Goal: Information Seeking & Learning: Learn about a topic

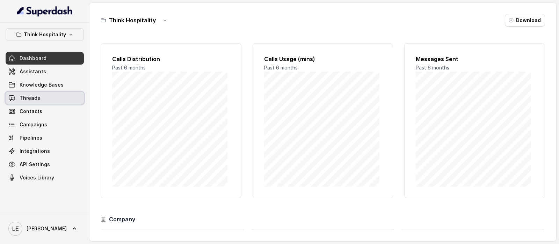
click at [52, 102] on link "Threads" at bounding box center [45, 98] width 78 height 13
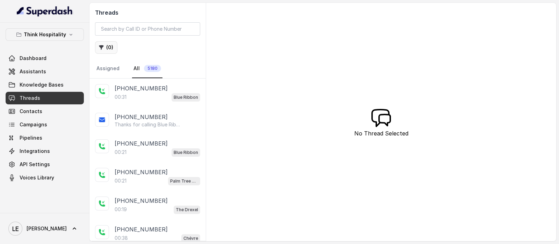
click at [107, 48] on button "( 0 )" at bounding box center [106, 47] width 22 height 13
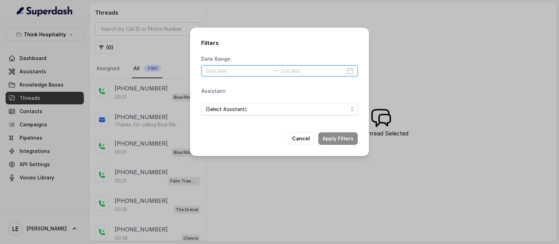
click at [243, 70] on input at bounding box center [238, 71] width 64 height 8
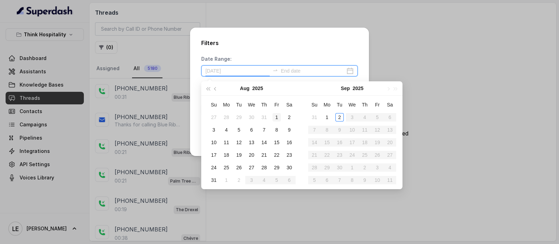
type input "[DATE]"
click at [275, 120] on div "1" at bounding box center [277, 117] width 8 height 8
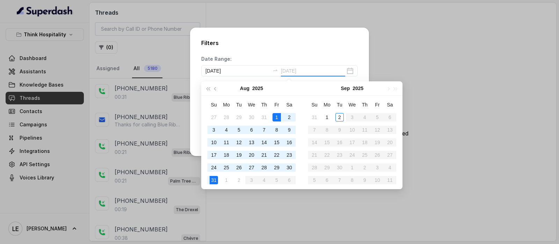
click at [215, 180] on div "31" at bounding box center [214, 180] width 8 height 8
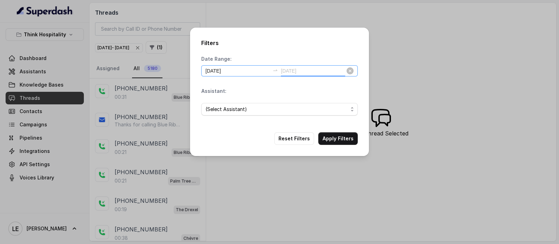
type input "[DATE]"
click at [310, 109] on span "(Select Assistant)" at bounding box center [277, 109] width 143 height 8
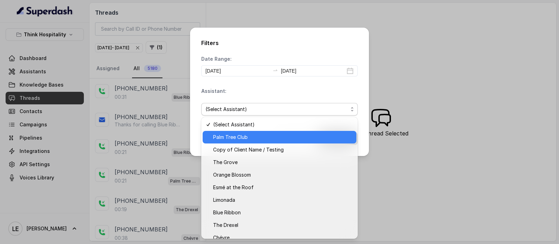
click at [280, 142] on div "Palm Tree Club" at bounding box center [280, 137] width 154 height 13
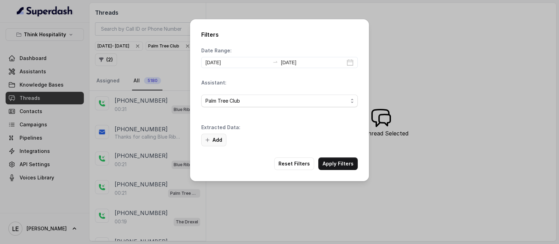
click at [214, 141] on button "Add" at bounding box center [213, 140] width 25 height 13
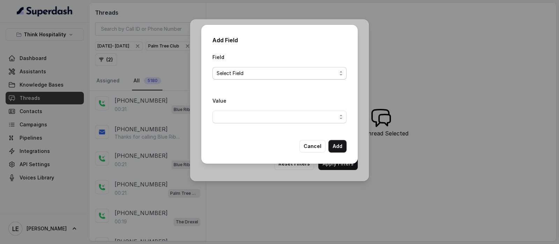
click at [256, 74] on span "Select Field" at bounding box center [277, 73] width 120 height 8
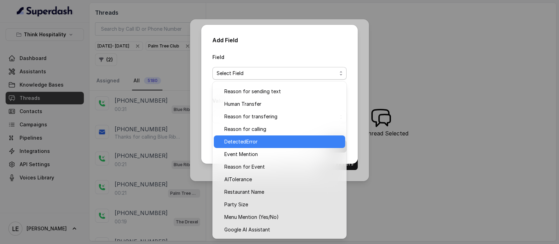
scroll to position [34, 0]
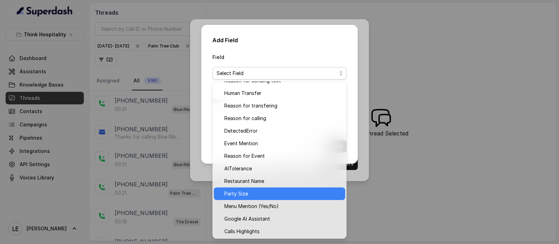
click at [287, 199] on div "Party Size" at bounding box center [279, 194] width 131 height 13
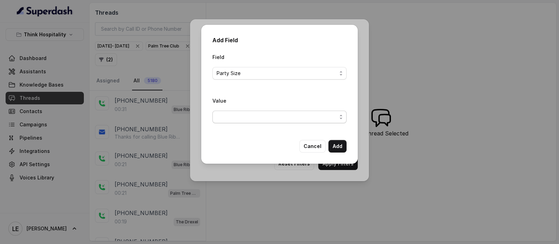
click at [251, 119] on span "button" at bounding box center [280, 117] width 134 height 13
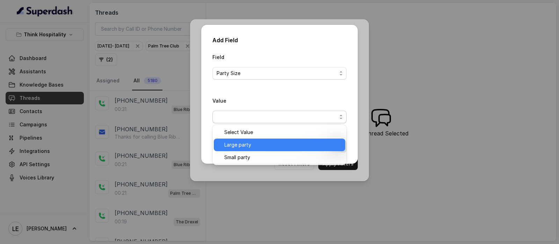
drag, startPoint x: 259, startPoint y: 145, endPoint x: 265, endPoint y: 145, distance: 6.6
click at [259, 145] on span "Large party" at bounding box center [282, 145] width 117 height 8
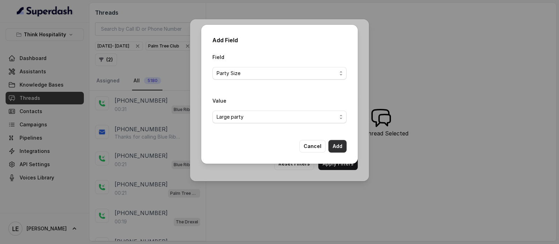
click at [343, 145] on button "Add" at bounding box center [338, 146] width 18 height 13
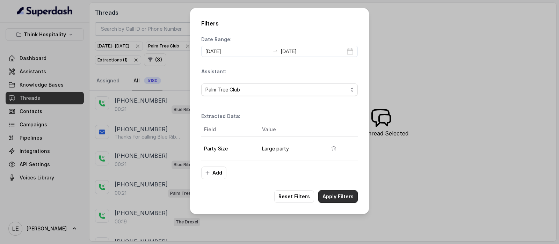
click at [336, 197] on button "Apply Filters" at bounding box center [337, 196] width 39 height 13
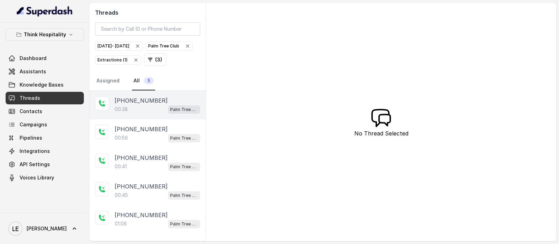
click at [138, 114] on div "00:38 Palm Tree Club" at bounding box center [158, 109] width 86 height 9
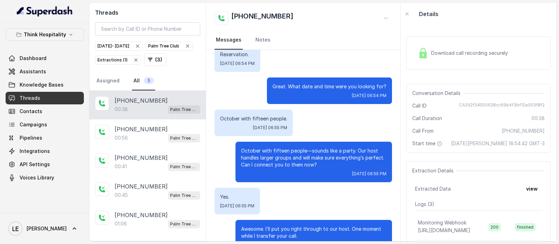
scroll to position [71, 0]
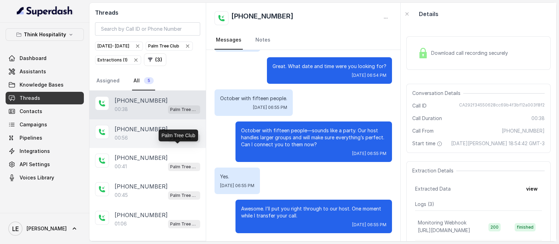
click at [170, 142] on p "Palm Tree Club" at bounding box center [184, 138] width 28 height 7
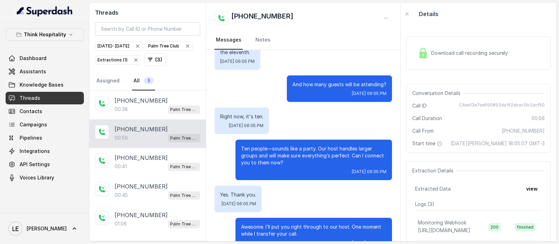
scroll to position [149, 0]
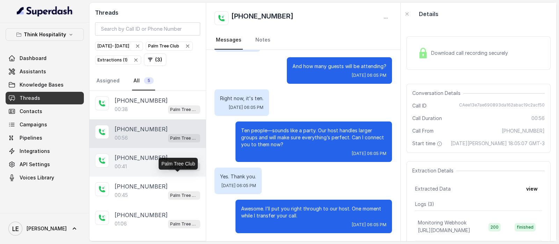
click at [179, 171] on p "Palm Tree Club" at bounding box center [184, 167] width 28 height 7
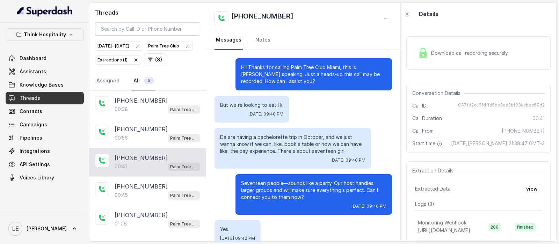
click at [139, 60] on div "Extractions ( 1 )" at bounding box center [118, 60] width 41 height 7
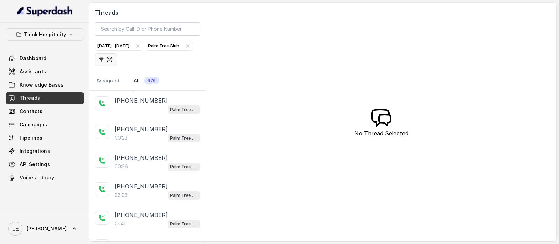
click at [117, 60] on button "( 2 )" at bounding box center [106, 59] width 22 height 13
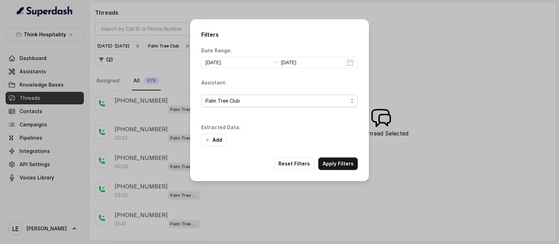
click at [259, 99] on span "Palm Tree Club" at bounding box center [277, 101] width 143 height 8
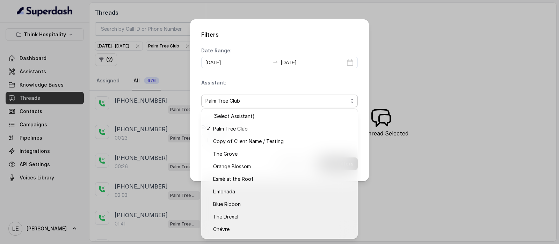
click at [245, 85] on div "Assistant: Palm Tree Club" at bounding box center [279, 96] width 157 height 34
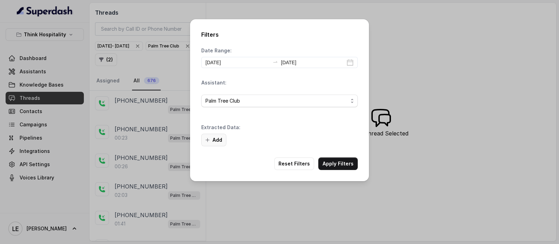
click at [216, 138] on button "Add" at bounding box center [213, 140] width 25 height 13
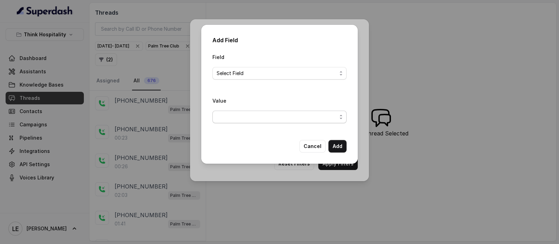
click at [256, 112] on span "button" at bounding box center [280, 117] width 134 height 13
drag, startPoint x: 256, startPoint y: 67, endPoint x: 256, endPoint y: 71, distance: 4.2
click at [256, 67] on div "Field Select Field Value" at bounding box center [280, 91] width 134 height 76
click at [257, 75] on span "Select Field" at bounding box center [277, 73] width 120 height 8
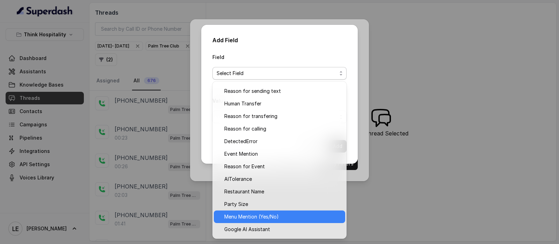
scroll to position [34, 0]
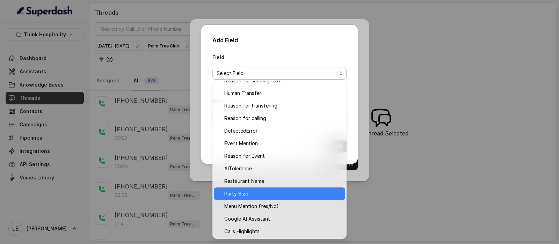
click at [262, 196] on span "Party Size" at bounding box center [282, 194] width 117 height 8
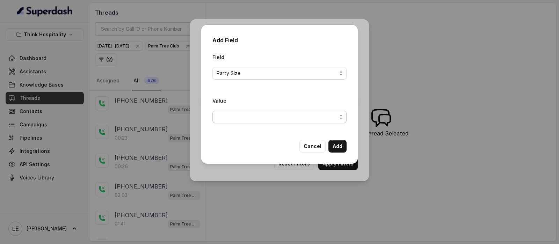
click at [257, 121] on span "button" at bounding box center [280, 117] width 134 height 13
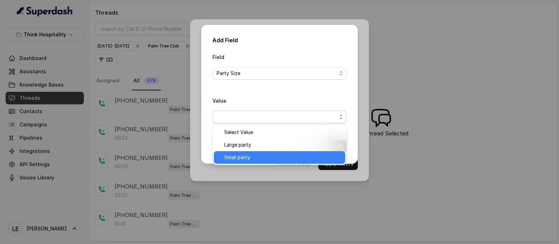
click at [262, 153] on span "Small party" at bounding box center [282, 157] width 117 height 8
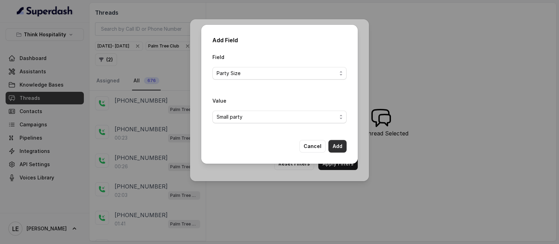
click at [339, 146] on button "Add" at bounding box center [338, 146] width 18 height 13
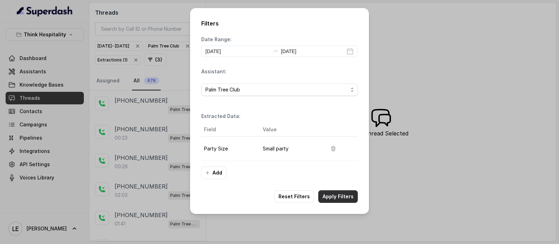
click at [331, 197] on button "Apply Filters" at bounding box center [337, 196] width 39 height 13
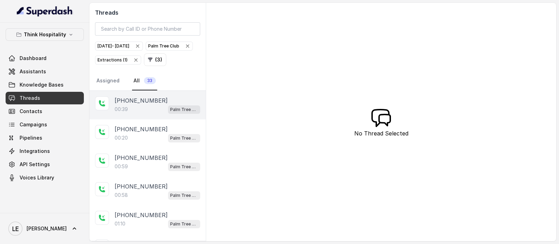
click at [142, 114] on div "00:39 Palm Tree Club" at bounding box center [158, 109] width 86 height 9
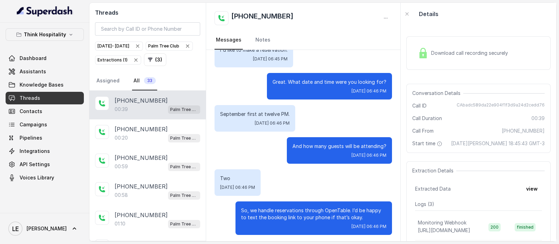
scroll to position [57, 0]
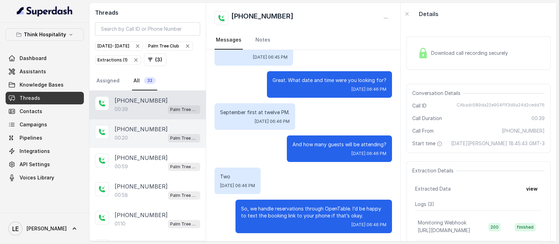
click at [167, 134] on div "[PHONE_NUMBER]" at bounding box center [158, 129] width 86 height 8
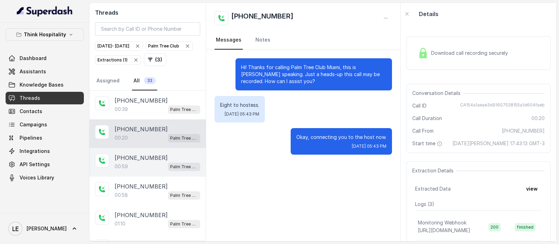
click at [147, 171] on div "00:59 Palm Tree Club" at bounding box center [158, 166] width 86 height 9
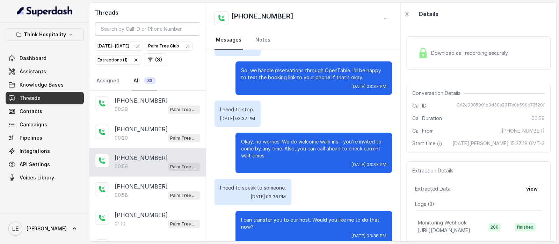
scroll to position [207, 0]
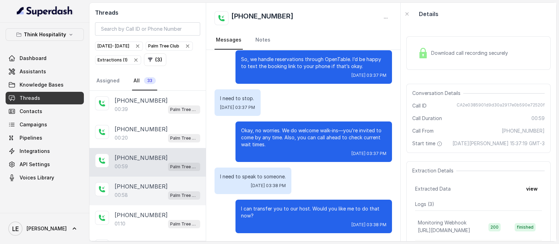
click at [166, 191] on div "[PHONE_NUMBER]" at bounding box center [158, 186] width 86 height 8
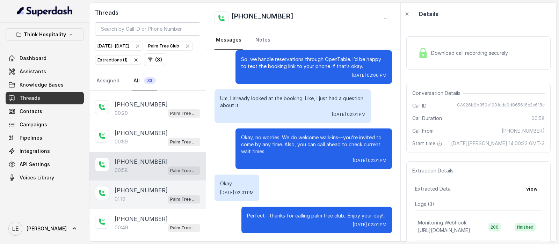
scroll to position [43, 0]
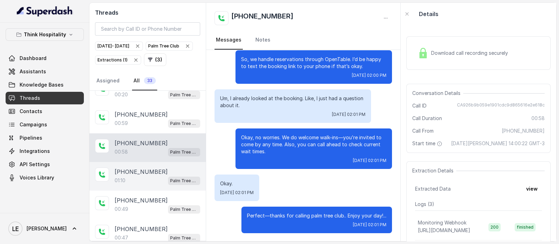
click at [174, 185] on p "Palm Tree Club" at bounding box center [184, 181] width 28 height 7
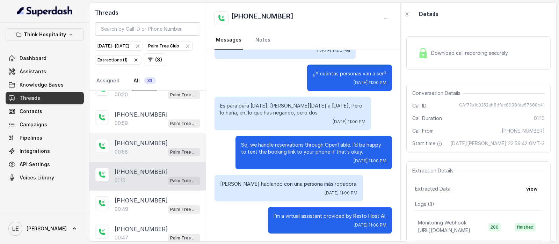
scroll to position [87, 0]
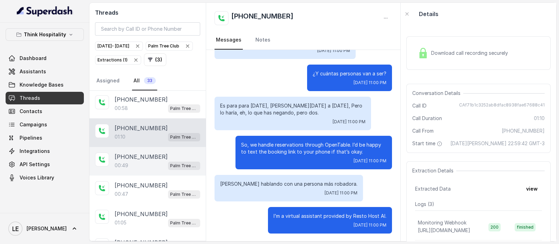
click at [170, 161] on div "[PHONE_NUMBER]" at bounding box center [158, 157] width 86 height 8
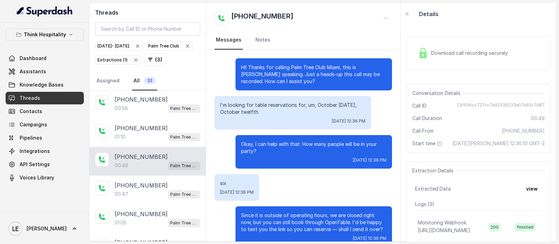
click at [241, 70] on p "Hi! Thanks for calling Palm Tree Club Miami, this is [PERSON_NAME] speaking. Ju…" at bounding box center [313, 74] width 145 height 21
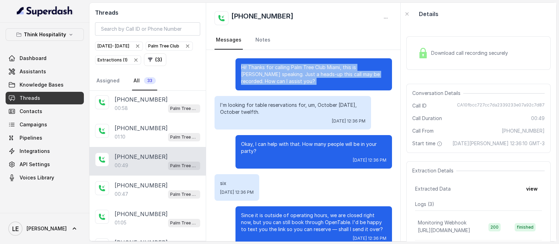
click at [241, 70] on p "Hi! Thanks for calling Palm Tree Club Miami, this is [PERSON_NAME] speaking. Ju…" at bounding box center [313, 74] width 145 height 21
click at [279, 87] on div "Hi! Thanks for calling Palm Tree Club Miami, this is [PERSON_NAME] speaking. Ju…" at bounding box center [314, 74] width 157 height 32
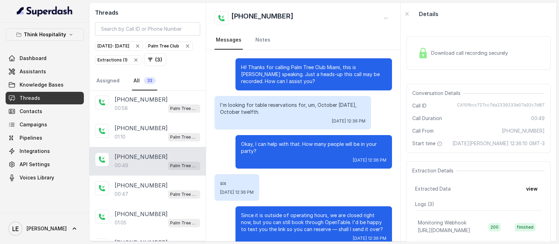
click at [444, 75] on div "Download call recording securely" at bounding box center [479, 53] width 144 height 45
click at [452, 58] on div "Download call recording securely" at bounding box center [463, 53] width 96 height 16
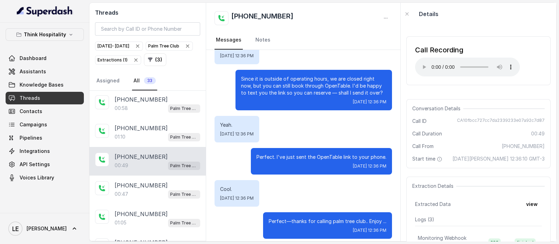
scroll to position [142, 0]
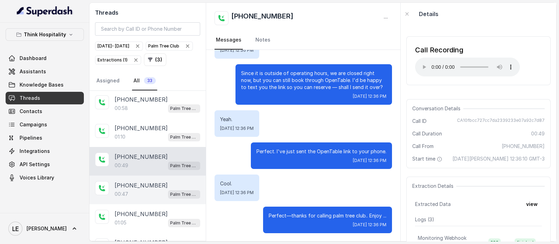
click at [168, 199] on span "Palm Tree Club" at bounding box center [184, 194] width 32 height 8
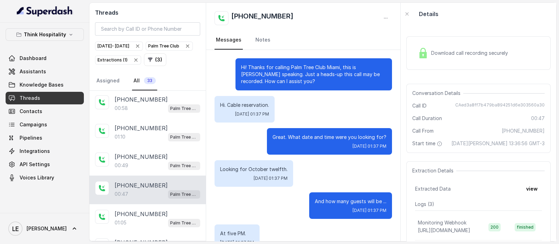
click at [188, 190] on div "[PHONE_NUMBER]" at bounding box center [158, 185] width 86 height 8
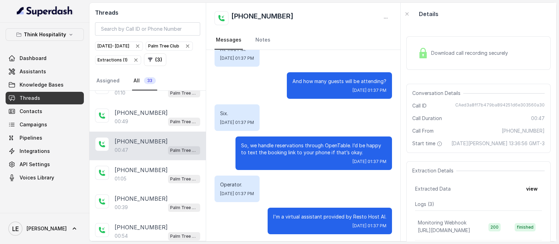
scroll to position [186, 0]
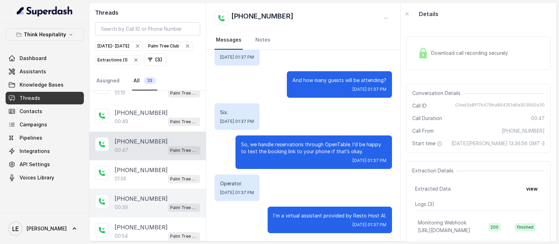
click at [160, 202] on div "[PHONE_NUMBER]:39 Palm Tree Club" at bounding box center [147, 203] width 116 height 29
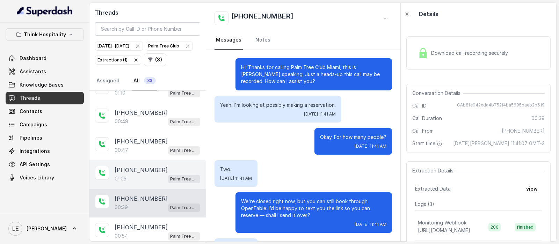
scroll to position [135, 0]
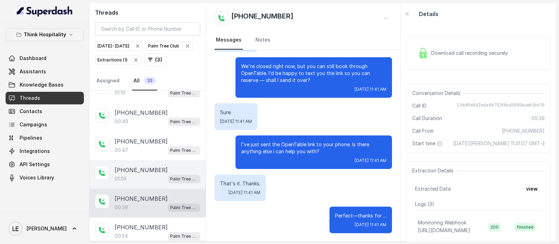
click at [170, 183] on p "Palm Tree Club" at bounding box center [184, 179] width 28 height 7
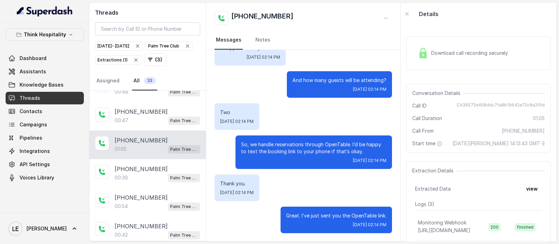
scroll to position [174, 0]
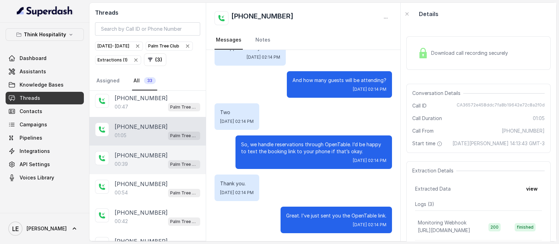
click at [151, 155] on div "[PHONE_NUMBER]:39 Palm Tree Club" at bounding box center [147, 160] width 116 height 29
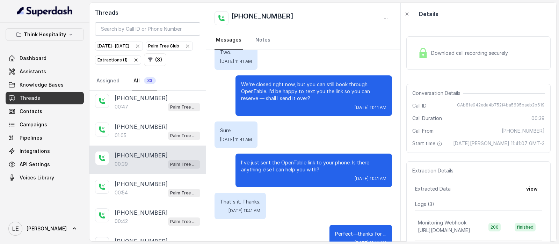
scroll to position [135, 0]
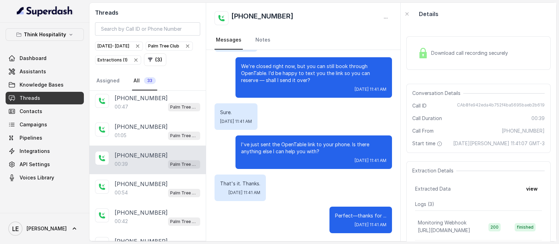
click at [456, 72] on div "Download call recording securely" at bounding box center [479, 53] width 144 height 45
click at [449, 62] on div "Download call recording securely" at bounding box center [479, 53] width 144 height 34
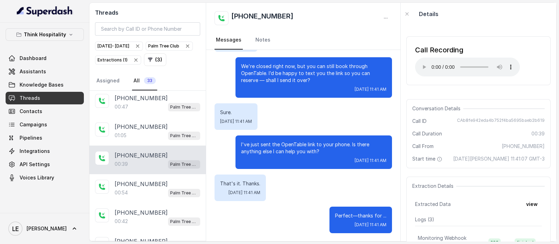
click at [217, 138] on div "I've just sent the OpenTable link to your phone. Is there anything else I can h…" at bounding box center [304, 153] width 178 height 34
click at [148, 50] on div "Palm Tree Club" at bounding box center [169, 46] width 42 height 7
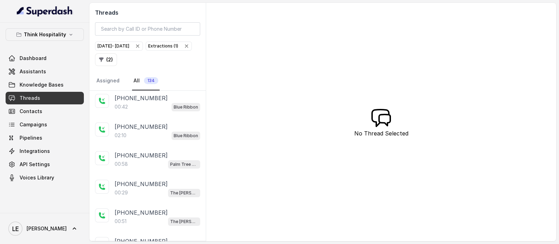
click at [184, 49] on icon "button" at bounding box center [187, 46] width 6 height 6
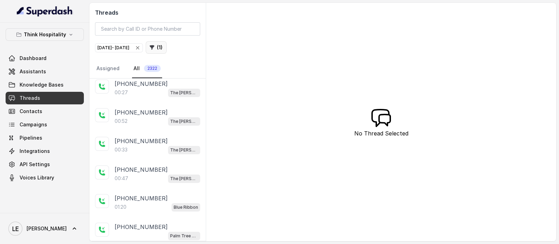
click at [167, 50] on button "( 1 )" at bounding box center [156, 47] width 21 height 13
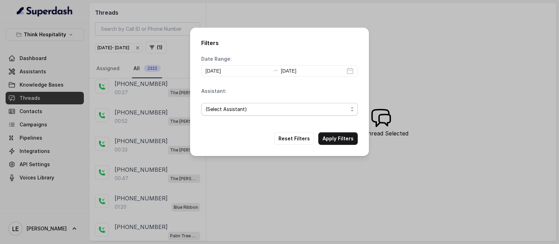
drag, startPoint x: 250, startPoint y: 104, endPoint x: 249, endPoint y: 111, distance: 7.0
click at [249, 105] on span "(Select Assistant)" at bounding box center [279, 109] width 157 height 13
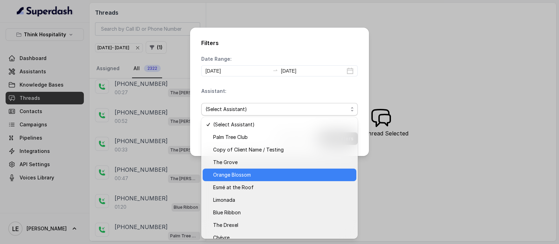
click at [252, 179] on div "Orange Blossom" at bounding box center [280, 175] width 154 height 13
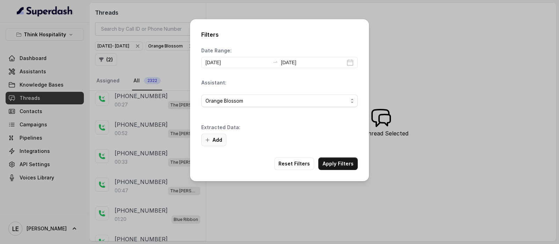
click at [212, 139] on button "Add" at bounding box center [213, 140] width 25 height 13
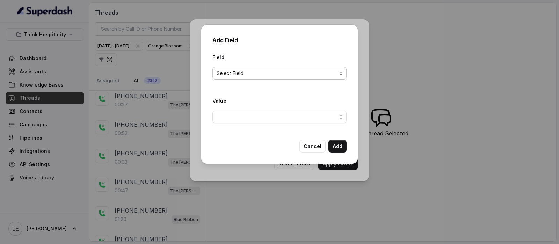
click at [267, 70] on span "Select Field" at bounding box center [277, 73] width 120 height 8
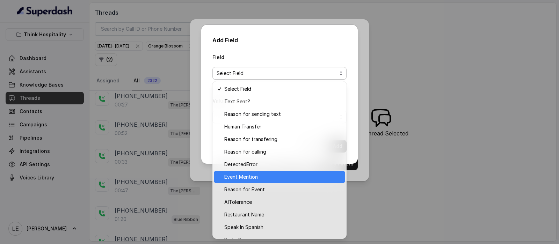
scroll to position [43, 0]
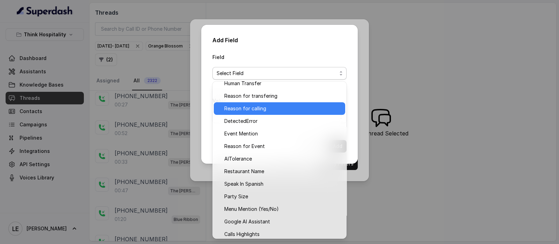
click at [278, 111] on span "Reason for calling" at bounding box center [282, 109] width 117 height 8
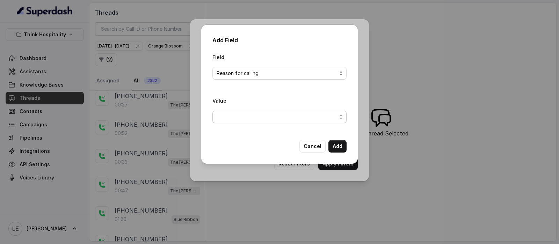
click at [267, 121] on span "button" at bounding box center [280, 117] width 134 height 13
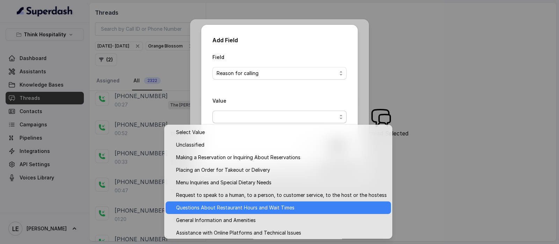
drag, startPoint x: 264, startPoint y: 211, endPoint x: 268, endPoint y: 205, distance: 6.8
click at [264, 211] on span "Questions About Restaurant Hours and Wait Times" at bounding box center [281, 208] width 211 height 8
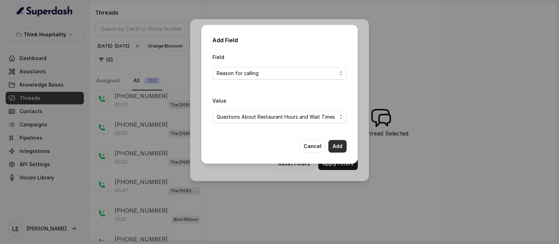
click at [338, 146] on button "Add" at bounding box center [338, 146] width 18 height 13
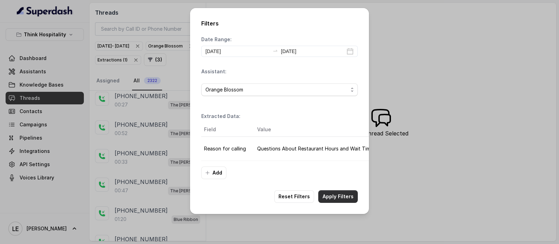
click at [336, 196] on button "Apply Filters" at bounding box center [337, 196] width 39 height 13
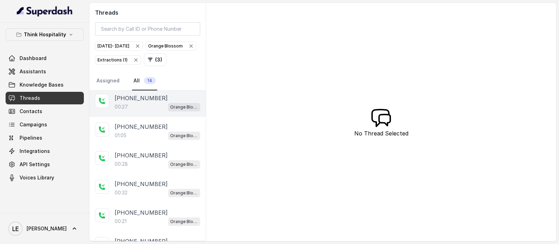
click at [169, 117] on div "[PHONE_NUMBER]:27 Orange Blossom" at bounding box center [147, 102] width 116 height 29
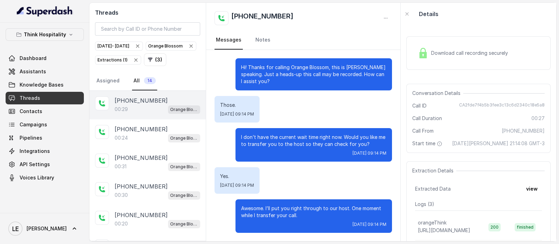
click at [172, 113] on p "Orange Blossom" at bounding box center [184, 109] width 28 height 7
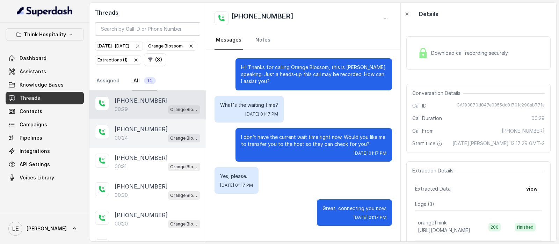
click at [152, 143] on div "00:24 Orange Blossom" at bounding box center [158, 138] width 86 height 9
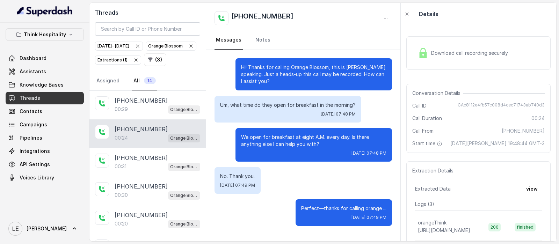
click at [472, 62] on div "Download call recording securely" at bounding box center [479, 53] width 144 height 34
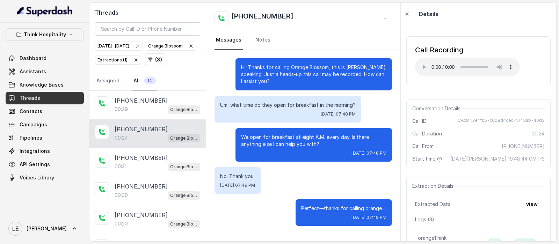
click at [148, 50] on div "Orange Blossom" at bounding box center [171, 46] width 46 height 7
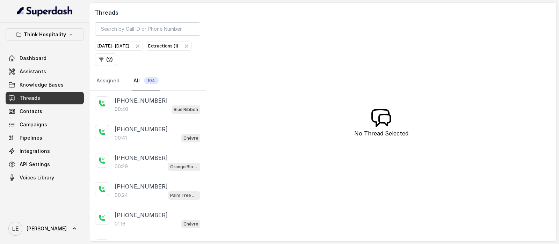
click at [184, 49] on icon "button" at bounding box center [187, 46] width 6 height 6
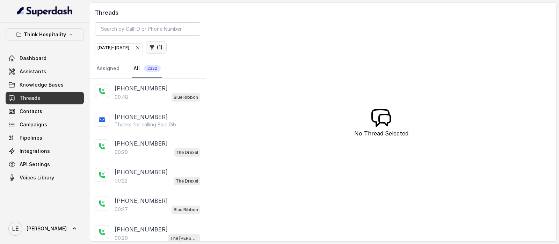
click at [155, 48] on icon "button" at bounding box center [152, 48] width 6 height 6
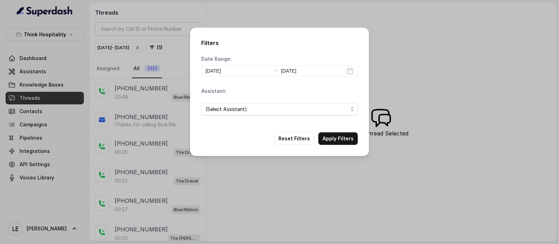
click at [232, 118] on div "(Select Assistant)" at bounding box center [279, 110] width 157 height 24
click at [232, 111] on span "(Select Assistant)" at bounding box center [277, 109] width 143 height 8
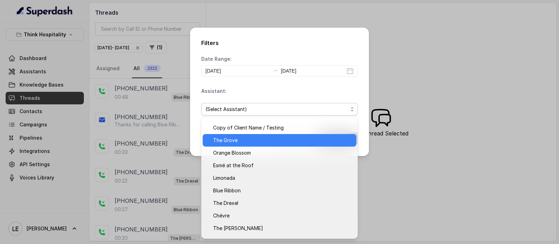
scroll to position [31, 0]
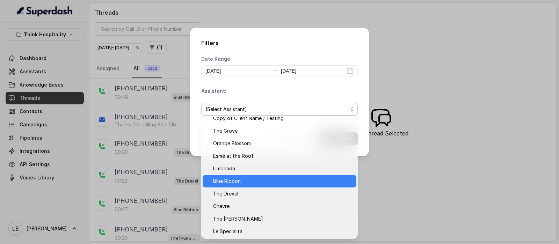
drag, startPoint x: 244, startPoint y: 181, endPoint x: 269, endPoint y: 163, distance: 30.3
click at [245, 181] on span "Blue Ribbon" at bounding box center [282, 181] width 139 height 8
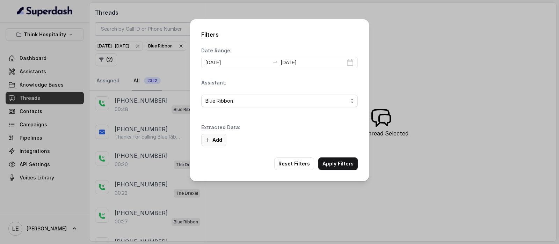
click at [215, 141] on button "Add" at bounding box center [213, 140] width 25 height 13
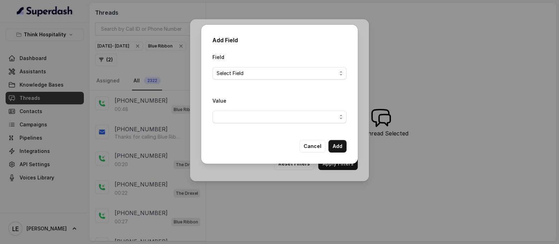
click at [280, 119] on span "button" at bounding box center [280, 117] width 134 height 13
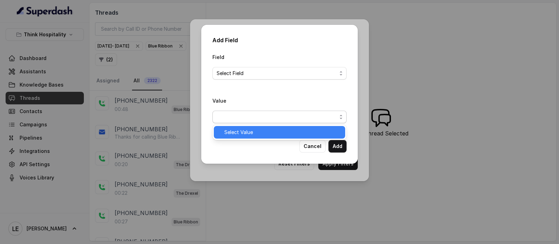
click at [276, 111] on span "button" at bounding box center [280, 117] width 134 height 13
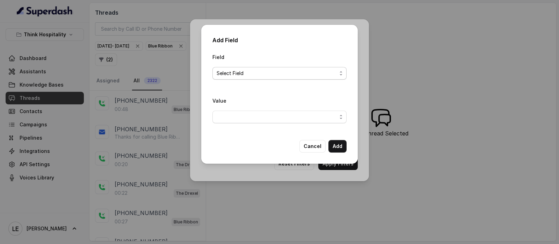
click at [277, 69] on span "Select Field" at bounding box center [280, 73] width 134 height 13
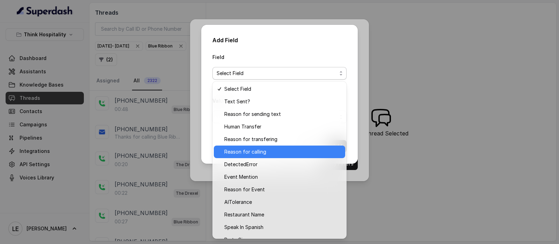
click at [275, 151] on span "Reason for calling" at bounding box center [282, 152] width 117 height 8
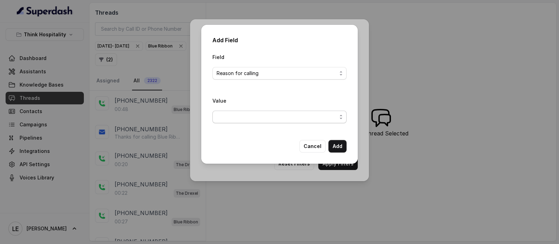
click at [269, 116] on span "button" at bounding box center [280, 117] width 134 height 13
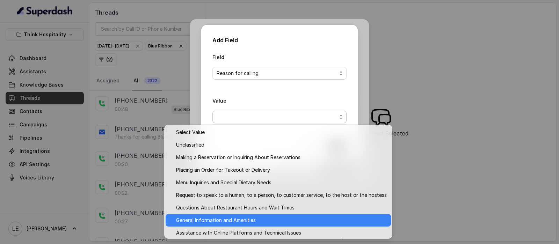
click at [281, 225] on div "General Information and Amenities" at bounding box center [278, 220] width 225 height 13
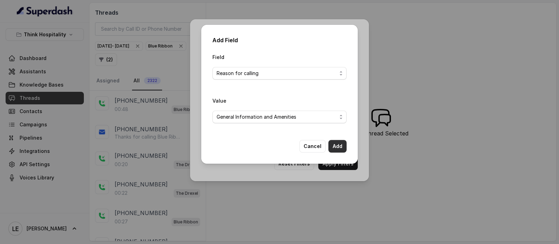
click at [345, 144] on button "Add" at bounding box center [338, 146] width 18 height 13
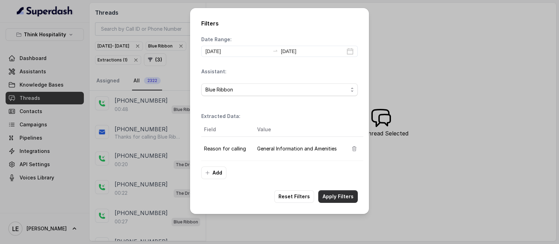
click at [341, 196] on button "Apply Filters" at bounding box center [337, 196] width 39 height 13
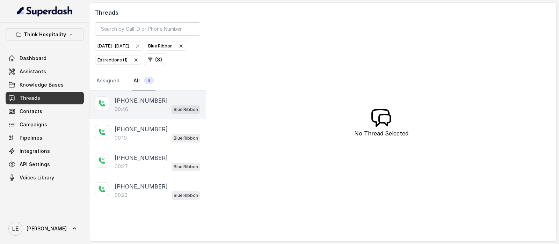
click at [153, 105] on p "[PHONE_NUMBER]" at bounding box center [141, 100] width 53 height 8
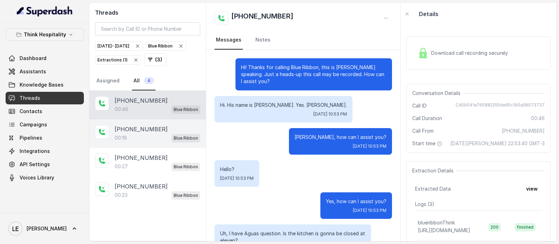
click at [175, 134] on div "[PHONE_NUMBER]" at bounding box center [158, 129] width 86 height 8
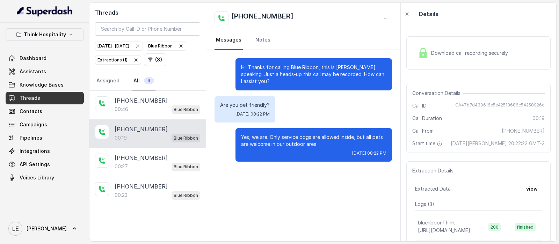
click at [452, 70] on div "Download call recording securely" at bounding box center [479, 53] width 144 height 45
click at [437, 68] on div "Download call recording securely" at bounding box center [479, 53] width 144 height 34
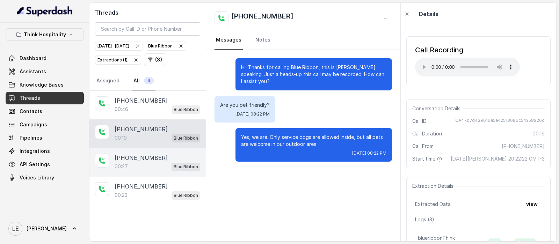
click at [157, 171] on div "00:27 Blue Ribbon" at bounding box center [158, 166] width 86 height 9
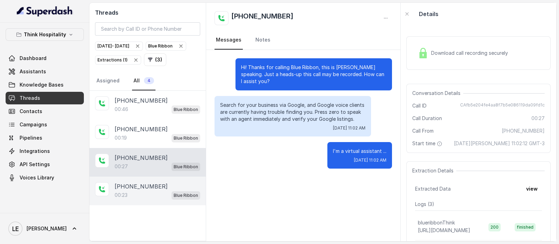
click at [144, 200] on div "00:23 Blue Ribbon" at bounding box center [158, 195] width 86 height 9
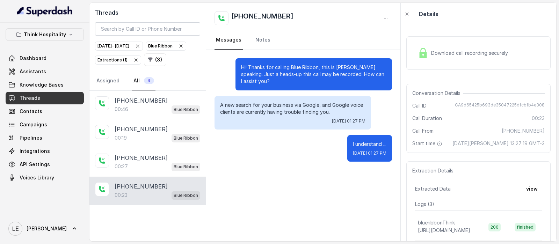
click at [137, 59] on icon "button" at bounding box center [136, 60] width 3 height 3
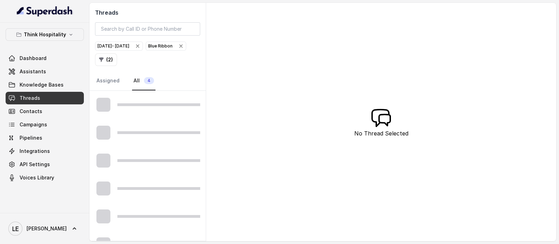
click at [180, 48] on icon "button" at bounding box center [181, 46] width 3 height 3
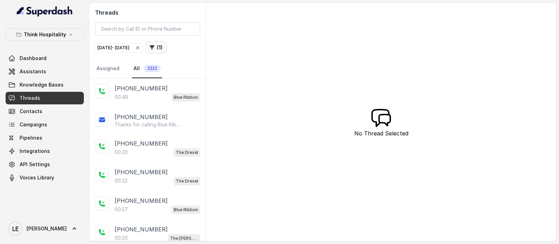
click at [167, 49] on button "( 1 )" at bounding box center [156, 47] width 21 height 13
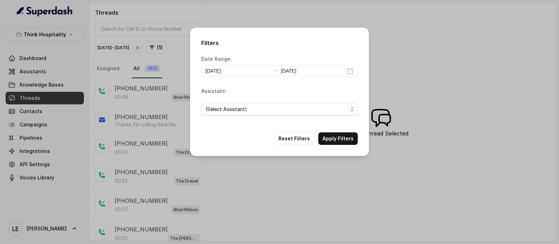
click at [217, 64] on div "Date Range: [DATE] [DATE]" at bounding box center [279, 66] width 157 height 21
click at [225, 72] on input "[DATE]" at bounding box center [238, 71] width 64 height 8
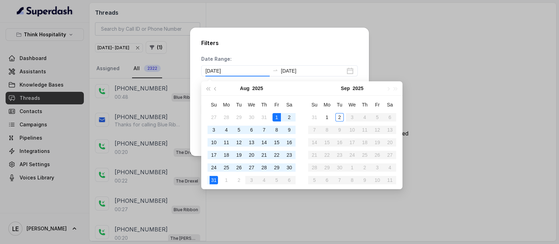
click at [245, 49] on div "Filters Date Range: [DATE] [DATE] Assistant: (Select Assistant) Reset Filters A…" at bounding box center [279, 92] width 179 height 129
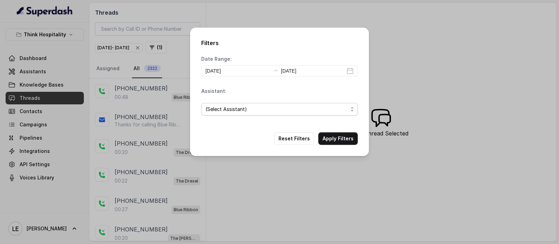
click at [240, 107] on span "(Select Assistant)" at bounding box center [277, 109] width 143 height 8
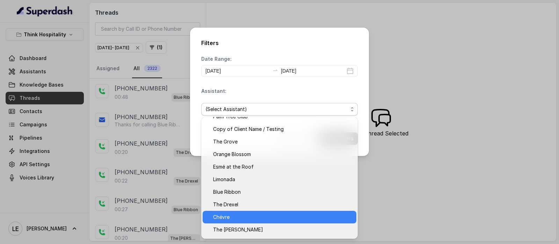
scroll to position [31, 0]
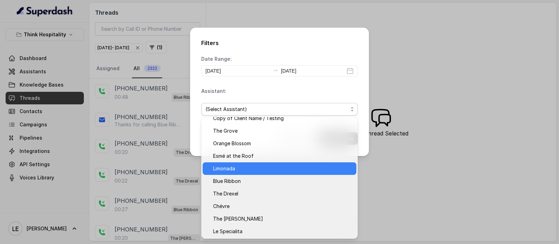
click at [259, 173] on div "Limonada" at bounding box center [280, 169] width 154 height 13
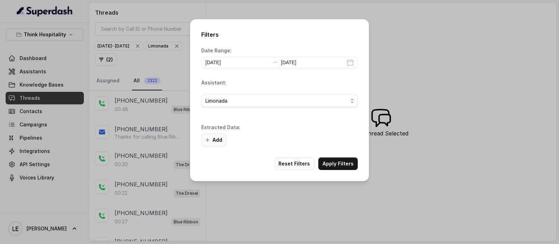
click at [217, 141] on button "Add" at bounding box center [213, 140] width 25 height 13
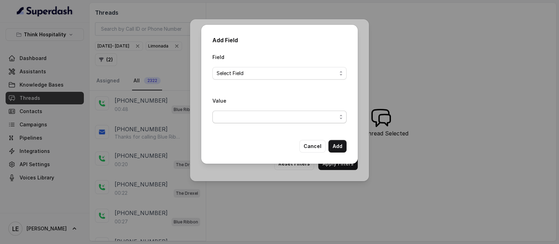
click at [259, 120] on span "button" at bounding box center [280, 117] width 134 height 13
click at [260, 60] on div "Field Select Field Value" at bounding box center [280, 91] width 134 height 76
click at [262, 75] on span "Select Field" at bounding box center [277, 73] width 120 height 8
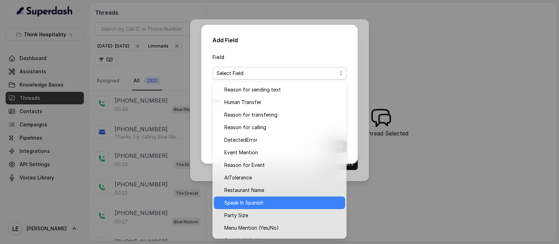
scroll to position [0, 0]
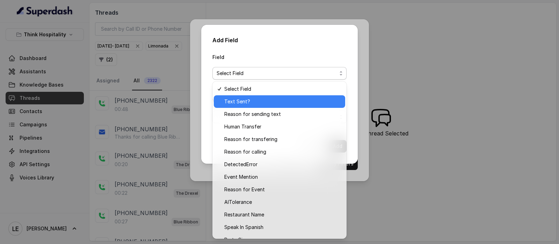
click at [259, 101] on span "Text Sent?" at bounding box center [282, 102] width 117 height 8
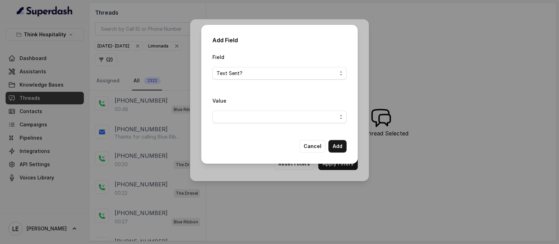
click at [259, 123] on div "Value" at bounding box center [280, 112] width 134 height 33
click at [280, 116] on span "button" at bounding box center [280, 117] width 134 height 13
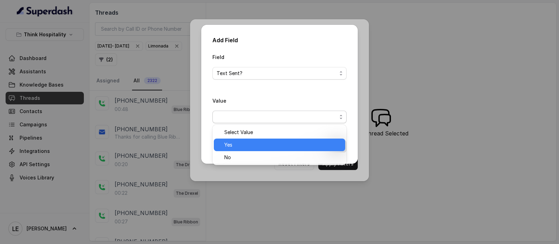
click at [273, 144] on span "Yes" at bounding box center [282, 145] width 117 height 8
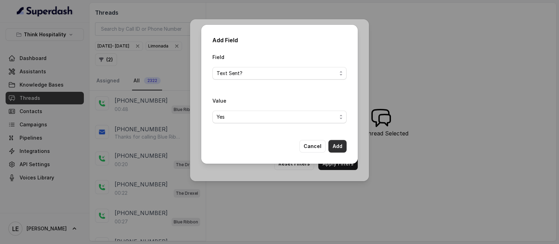
click at [339, 145] on button "Add" at bounding box center [338, 146] width 18 height 13
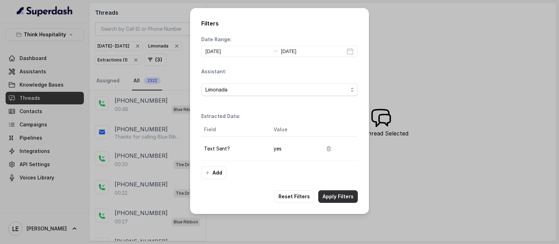
click at [339, 199] on button "Apply Filters" at bounding box center [337, 196] width 39 height 13
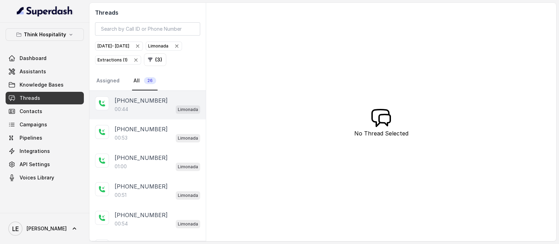
click at [159, 114] on div "00:44 Limonada" at bounding box center [158, 109] width 86 height 9
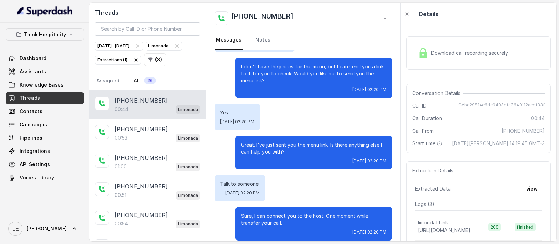
scroll to position [149, 0]
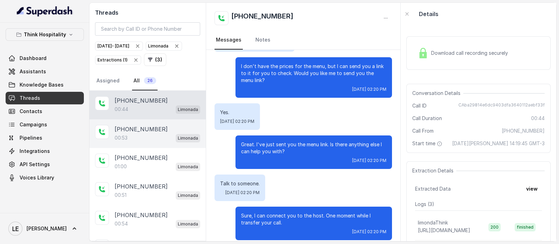
click at [178, 148] on div "[PHONE_NUMBER]:53 Limonada" at bounding box center [147, 134] width 116 height 29
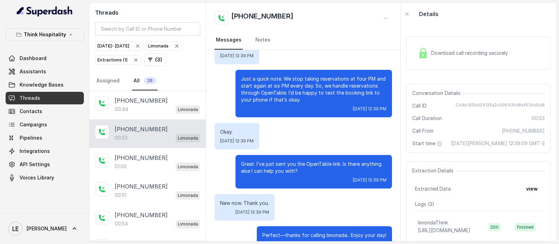
scroll to position [200, 0]
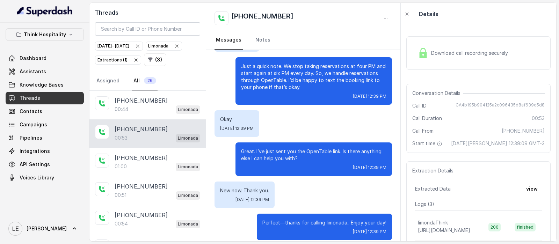
click at [445, 48] on div "Download call recording securely" at bounding box center [463, 53] width 96 height 16
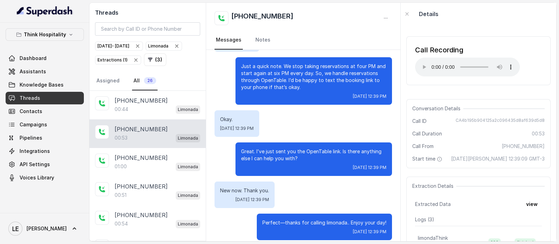
click at [139, 66] on div "[DATE] - [DATE] Limonada Extractions ( 1 ) ( 3 )" at bounding box center [147, 53] width 105 height 25
click at [139, 57] on icon "button" at bounding box center [136, 60] width 6 height 6
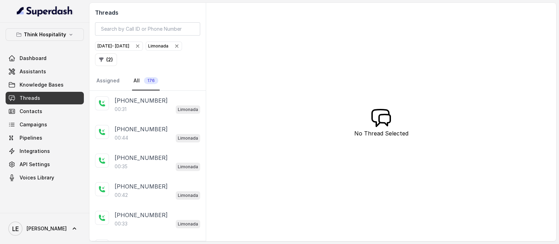
click at [174, 49] on icon "button" at bounding box center [177, 46] width 6 height 6
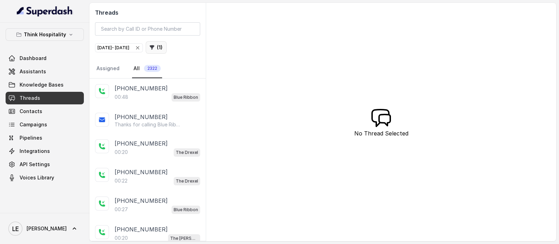
click at [167, 48] on button "( 1 )" at bounding box center [156, 47] width 21 height 13
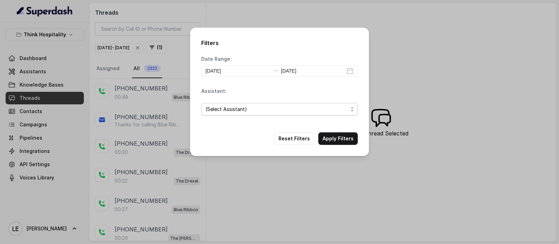
click at [255, 107] on span "(Select Assistant)" at bounding box center [277, 109] width 143 height 8
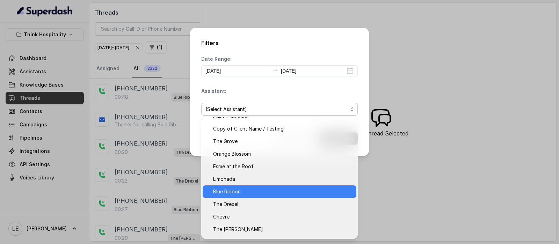
scroll to position [31, 0]
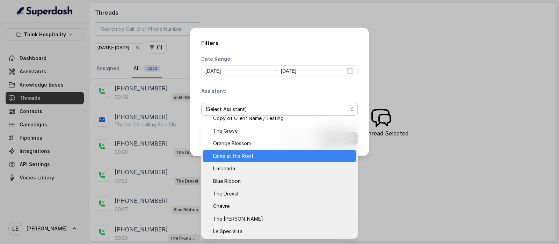
click at [254, 150] on div "Esmé at the Roof" at bounding box center [280, 156] width 154 height 13
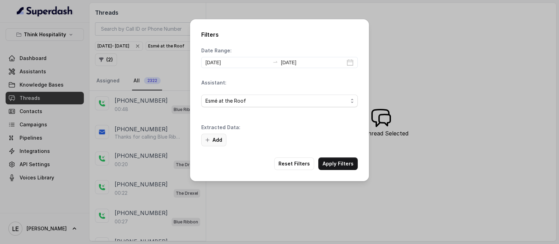
click at [213, 142] on button "Add" at bounding box center [213, 140] width 25 height 13
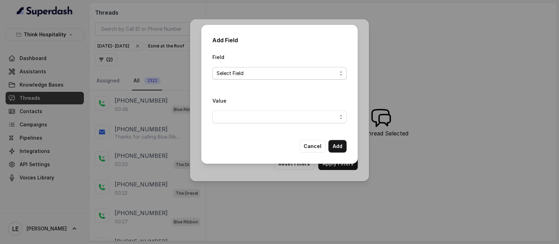
click at [274, 75] on span "Select Field" at bounding box center [277, 73] width 120 height 8
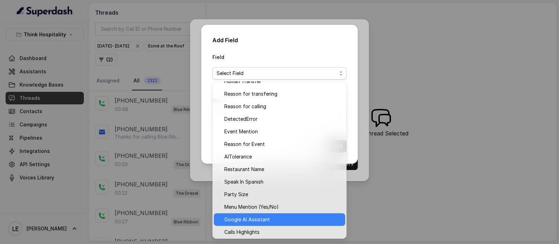
scroll to position [46, 0]
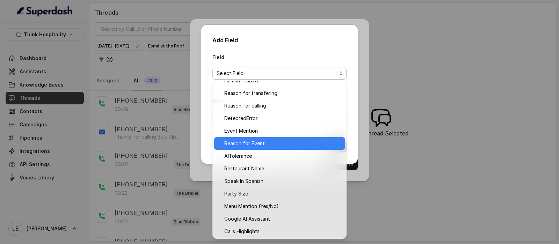
click at [290, 143] on span "Reason for Event" at bounding box center [282, 143] width 117 height 8
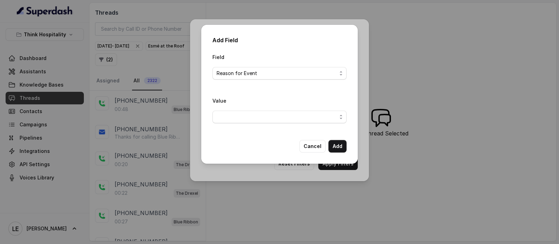
click at [285, 126] on div "Value" at bounding box center [280, 112] width 134 height 33
click at [285, 121] on span "button" at bounding box center [280, 117] width 134 height 13
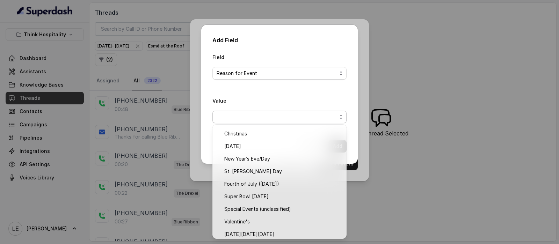
scroll to position [0, 0]
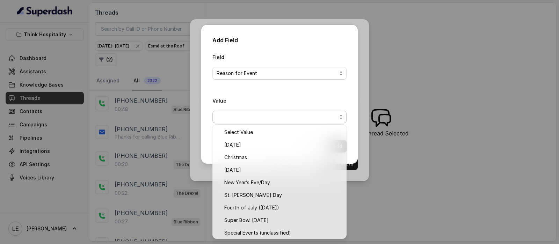
click at [287, 95] on div "Field Reason for Event Value" at bounding box center [280, 91] width 134 height 76
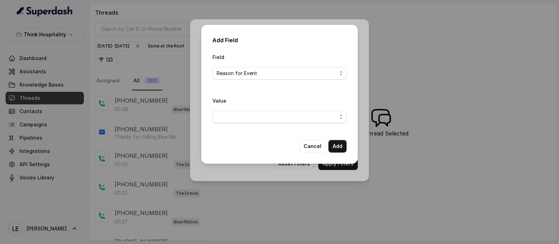
click at [270, 74] on span "Reason for Event" at bounding box center [277, 73] width 120 height 8
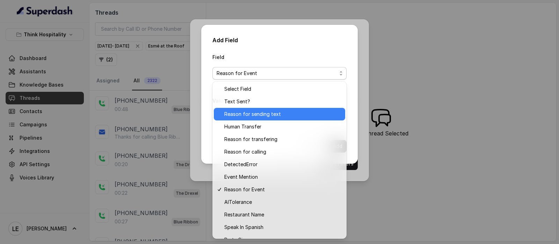
click at [267, 118] on div "Reason for sending text" at bounding box center [279, 114] width 131 height 13
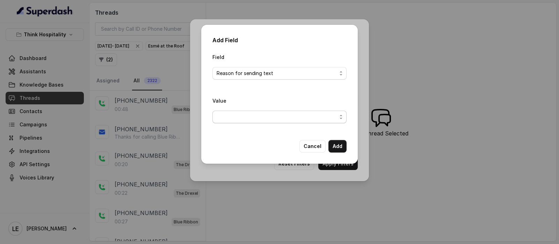
click at [268, 120] on span "button" at bounding box center [280, 117] width 134 height 13
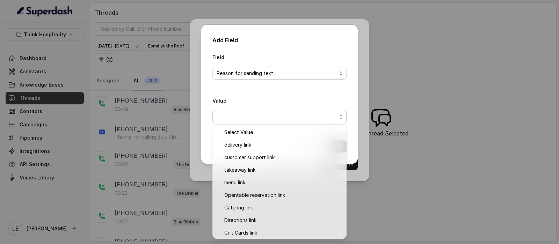
click at [274, 107] on div "Value" at bounding box center [280, 109] width 134 height 27
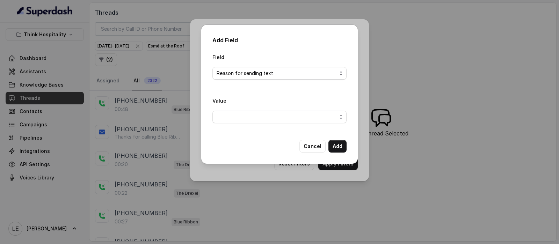
click at [307, 124] on div "Value" at bounding box center [280, 112] width 134 height 33
click at [276, 127] on div "Value" at bounding box center [280, 112] width 134 height 33
click at [274, 120] on span "button" at bounding box center [280, 117] width 134 height 13
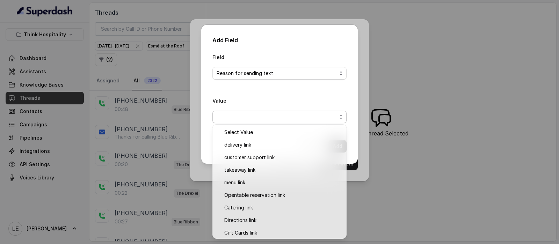
click at [289, 97] on div "Value" at bounding box center [280, 109] width 134 height 27
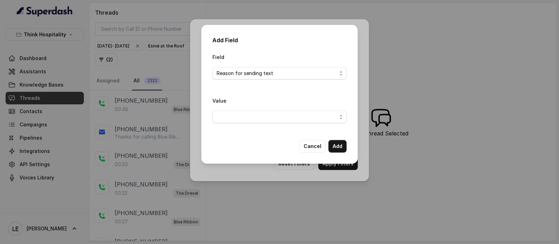
click at [278, 79] on div "Field Reason for sending text" at bounding box center [280, 69] width 134 height 33
click at [267, 68] on span "Reason for sending text" at bounding box center [280, 73] width 134 height 13
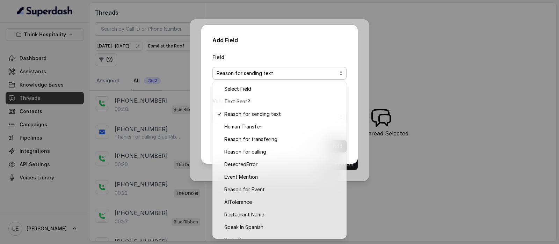
click at [257, 66] on div "Field Reason for sending text" at bounding box center [280, 66] width 134 height 27
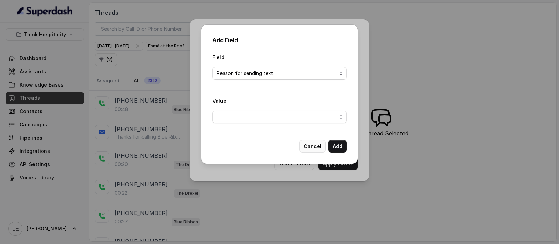
click at [313, 146] on button "Cancel" at bounding box center [313, 146] width 26 height 13
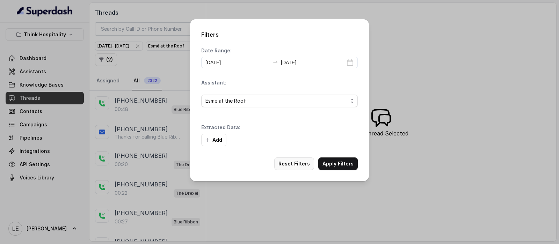
drag, startPoint x: 303, startPoint y: 163, endPoint x: 300, endPoint y: 161, distance: 3.9
click at [302, 163] on button "Reset Filters" at bounding box center [294, 164] width 40 height 13
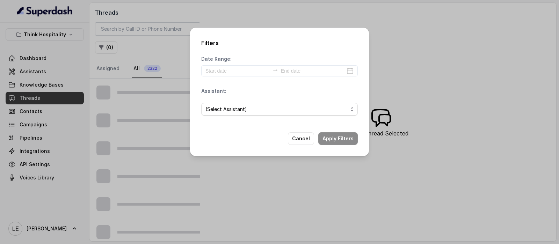
click at [107, 41] on div "Filters Date Range: Assistant: (Select Assistant) Cancel Apply Filters" at bounding box center [279, 122] width 559 height 244
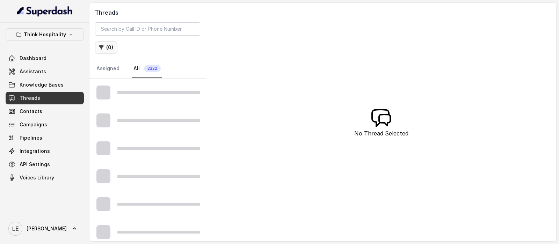
click at [108, 51] on button "( 0 )" at bounding box center [106, 47] width 22 height 13
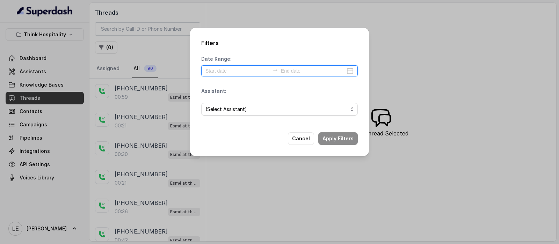
click at [222, 68] on input at bounding box center [238, 71] width 64 height 8
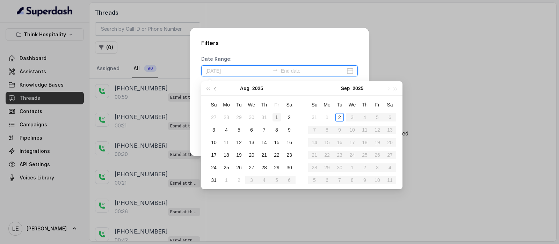
type input "[DATE]"
click at [274, 118] on div "1" at bounding box center [277, 117] width 8 height 8
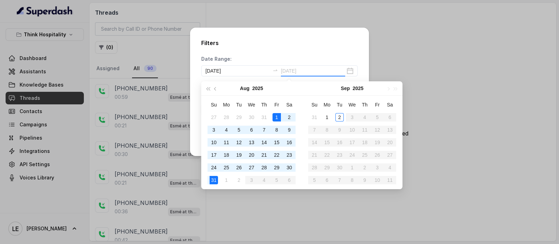
click at [212, 180] on div "31" at bounding box center [214, 180] width 8 height 8
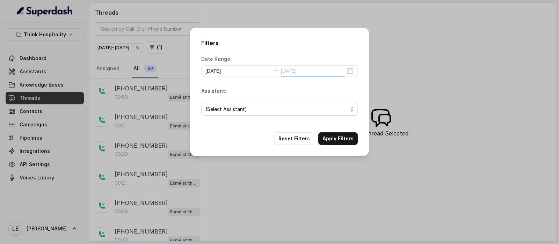
type input "[DATE]"
click at [248, 105] on span "(Select Assistant)" at bounding box center [279, 109] width 157 height 13
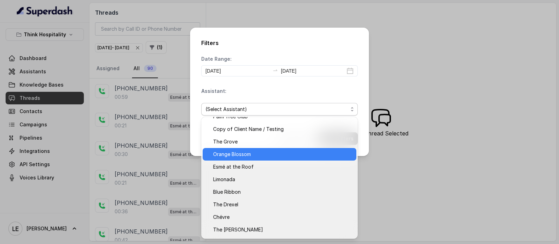
scroll to position [31, 0]
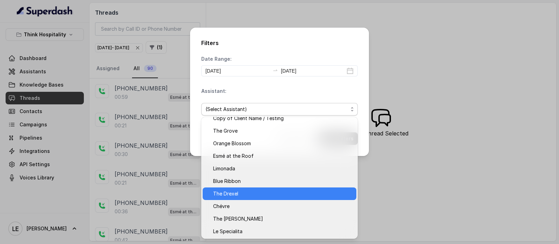
click at [259, 191] on span "The Drexel" at bounding box center [282, 194] width 139 height 8
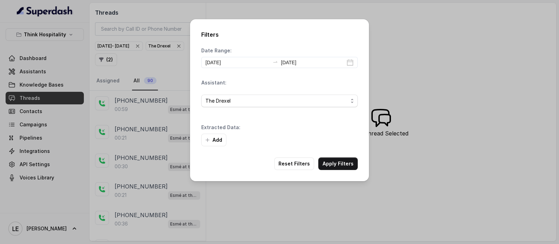
click at [330, 137] on div "Add" at bounding box center [279, 140] width 157 height 13
click at [221, 138] on button "Add" at bounding box center [213, 140] width 25 height 13
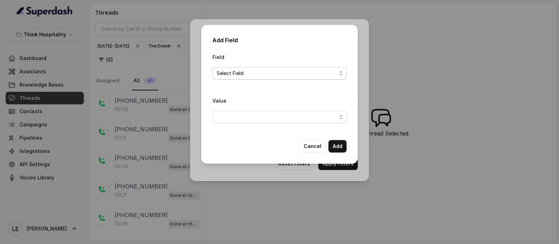
click at [265, 68] on span "Select Field" at bounding box center [280, 73] width 134 height 13
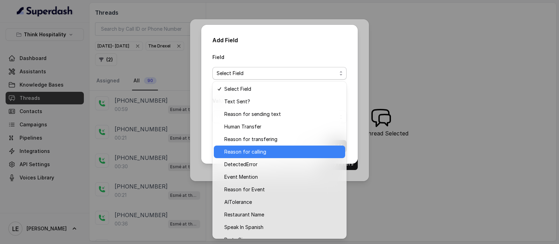
scroll to position [43, 0]
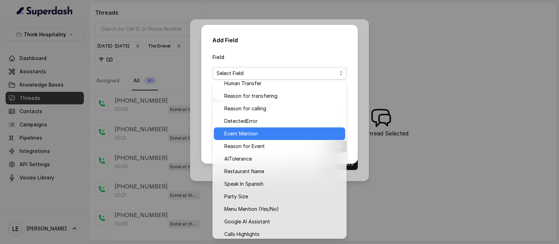
click at [282, 132] on span "Event Mention" at bounding box center [282, 134] width 117 height 8
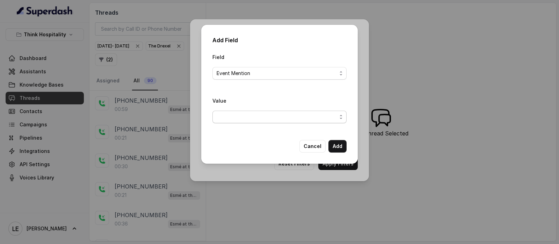
click at [271, 118] on span "button" at bounding box center [280, 117] width 134 height 13
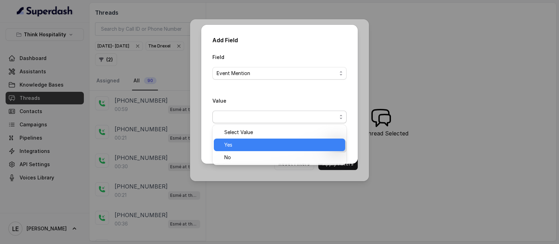
drag, startPoint x: 261, startPoint y: 138, endPoint x: 268, endPoint y: 139, distance: 7.4
click at [261, 138] on div "Select Value Yes No" at bounding box center [280, 145] width 134 height 41
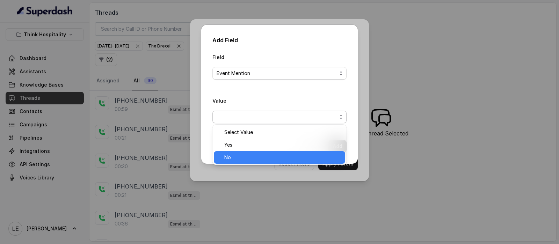
click at [317, 149] on span "Yes" at bounding box center [282, 145] width 117 height 8
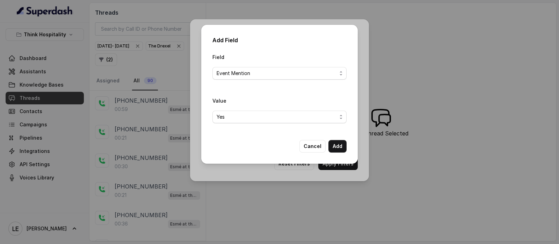
click at [341, 144] on button "Add" at bounding box center [338, 146] width 18 height 13
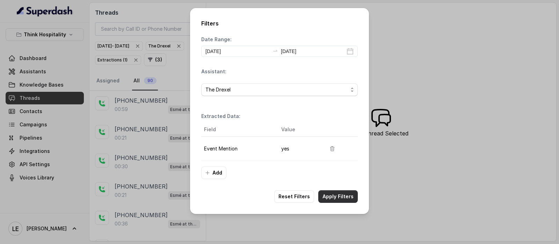
drag, startPoint x: 338, startPoint y: 199, endPoint x: 341, endPoint y: 196, distance: 3.8
click at [338, 199] on button "Apply Filters" at bounding box center [337, 196] width 39 height 13
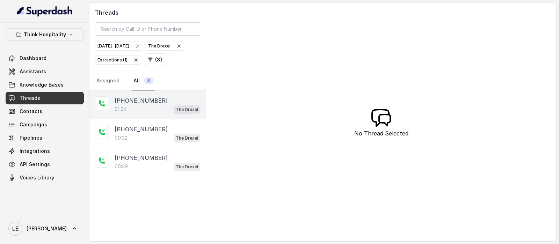
click at [168, 105] on div "[PHONE_NUMBER]" at bounding box center [158, 100] width 86 height 8
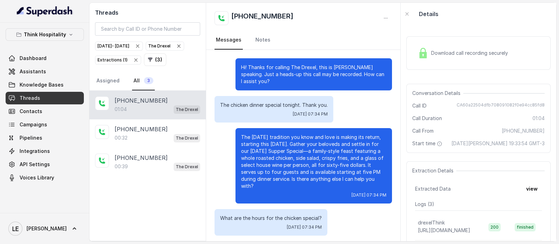
click at [251, 104] on p "The chicken dinner special tonight. Thank you." at bounding box center [274, 105] width 108 height 7
click at [250, 104] on p "The chicken dinner special tonight. Thank you." at bounding box center [274, 105] width 108 height 7
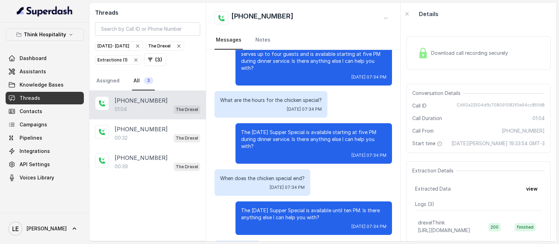
scroll to position [131, 0]
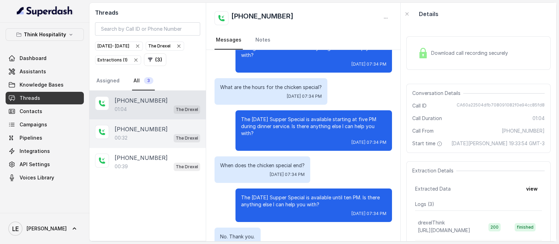
click at [159, 134] on div "[PHONE_NUMBER]" at bounding box center [158, 129] width 86 height 8
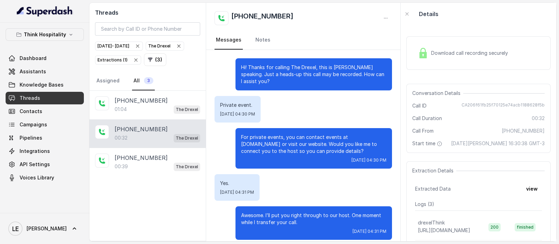
click at [247, 64] on p "Hi! Thanks for calling The Drexel, this is [PERSON_NAME] speaking. Just a heads…" at bounding box center [313, 74] width 145 height 21
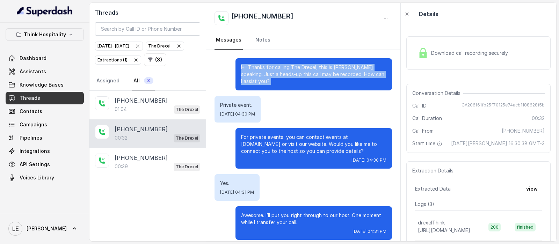
click at [247, 64] on p "Hi! Thanks for calling The Drexel, this is [PERSON_NAME] speaking. Just a heads…" at bounding box center [313, 74] width 145 height 21
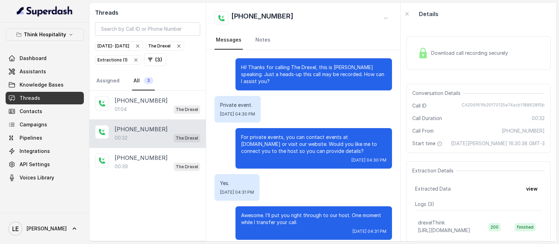
click at [236, 105] on p "Private event." at bounding box center [237, 105] width 35 height 7
click at [261, 144] on p "For private events, you can contact events at [DOMAIN_NAME] or visit our websit…" at bounding box center [313, 144] width 145 height 21
click at [260, 144] on p "For private events, you can contact events at [DOMAIN_NAME] or visit our websit…" at bounding box center [313, 144] width 145 height 21
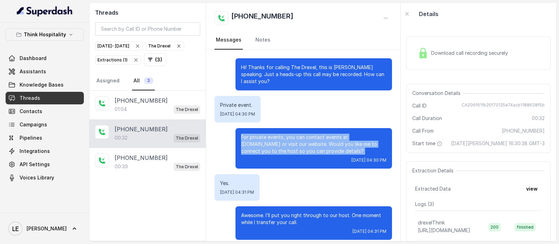
click at [260, 144] on p "For private events, you can contact events at [DOMAIN_NAME] or visit our websit…" at bounding box center [313, 144] width 145 height 21
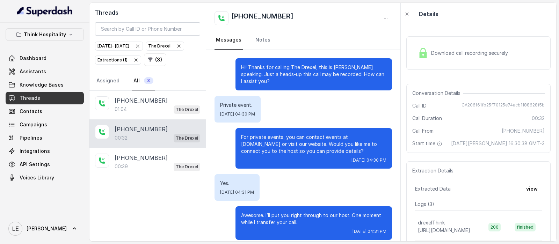
click at [268, 173] on div "Hi! Thanks for calling The Drexel, this is [PERSON_NAME] speaking. Just a heads…" at bounding box center [303, 149] width 194 height 199
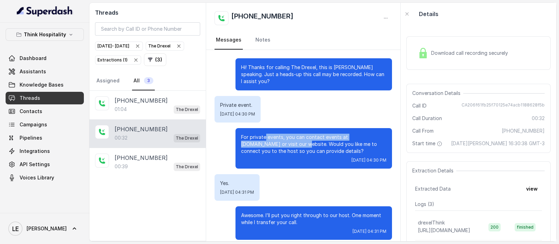
click at [258, 140] on p "For private events, you can contact events at [DOMAIN_NAME] or visit our websit…" at bounding box center [313, 144] width 145 height 21
click at [258, 142] on p "For private events, you can contact events at [DOMAIN_NAME] or visit our websit…" at bounding box center [313, 144] width 145 height 21
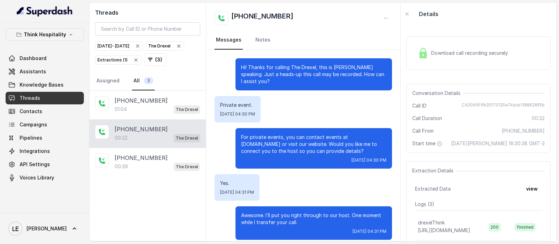
click at [267, 148] on p "For private events, you can contact events at [DOMAIN_NAME] or visit our websit…" at bounding box center [313, 144] width 145 height 21
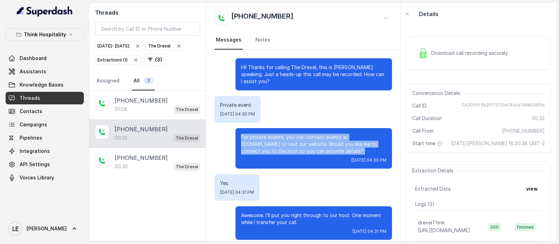
click at [267, 148] on p "For private events, you can contact events at [DOMAIN_NAME] or visit our websit…" at bounding box center [313, 144] width 145 height 21
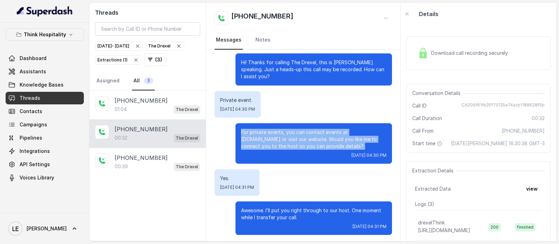
scroll to position [7, 0]
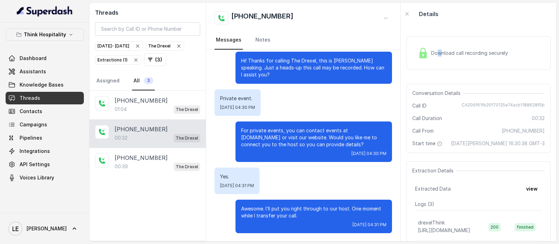
click at [439, 71] on div "Download call recording securely" at bounding box center [479, 53] width 144 height 45
click at [442, 62] on div "Download call recording securely" at bounding box center [479, 53] width 144 height 34
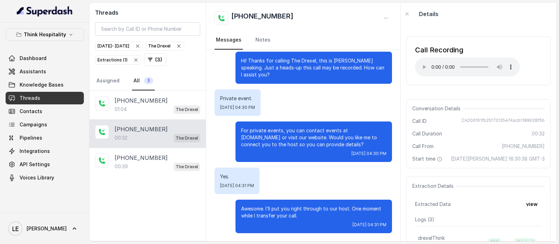
scroll to position [0, 0]
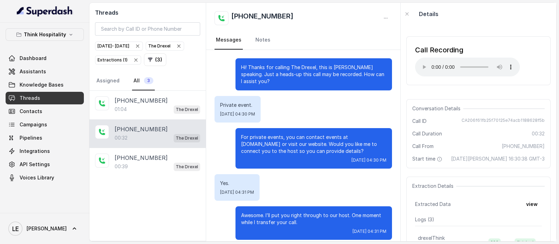
click at [260, 13] on h2 "[PHONE_NUMBER]" at bounding box center [262, 18] width 62 height 14
copy div "[PHONE_NUMBER]"
click at [183, 34] on input "search" at bounding box center [147, 28] width 105 height 13
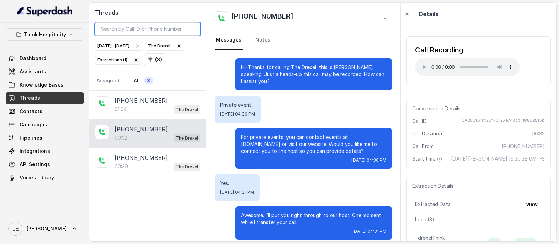
paste input "[PHONE_NUMBER]"
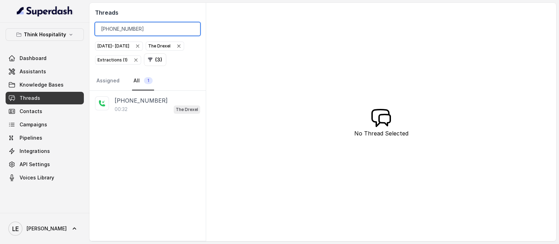
type input "[PHONE_NUMBER]"
click at [139, 58] on icon "button" at bounding box center [136, 60] width 6 height 6
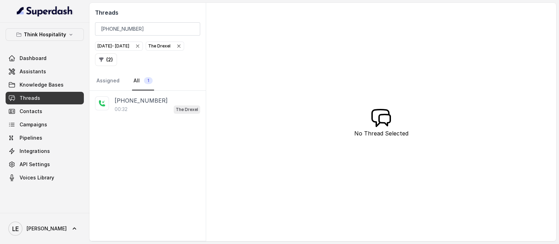
click at [176, 49] on icon "button" at bounding box center [179, 46] width 6 height 6
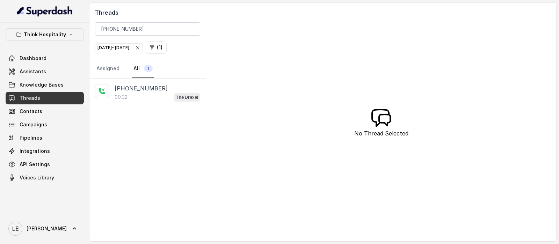
click at [141, 46] on icon "button" at bounding box center [138, 48] width 6 height 6
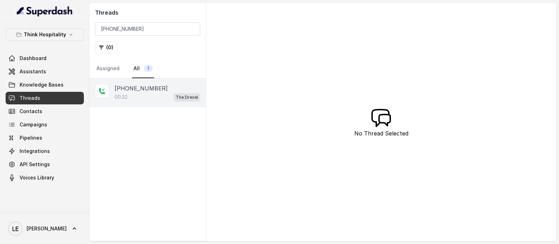
click at [172, 96] on div "00:32 The Drexel" at bounding box center [158, 97] width 86 height 9
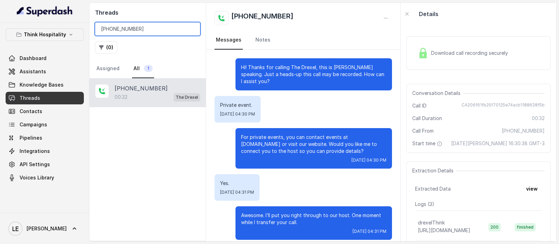
click at [190, 29] on input "[PHONE_NUMBER]" at bounding box center [147, 28] width 105 height 13
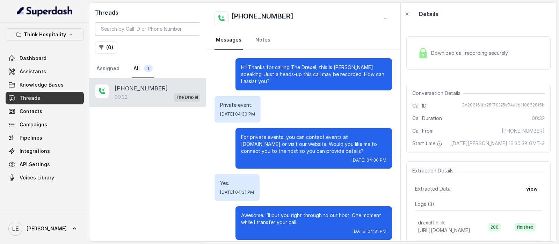
click at [111, 43] on button "( 0 )" at bounding box center [106, 47] width 22 height 13
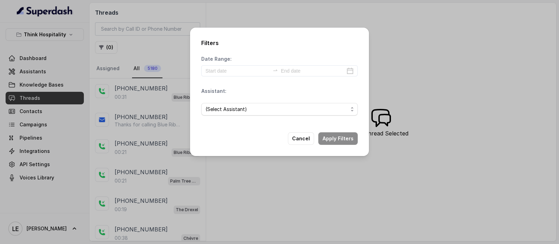
click at [243, 58] on div "Date Range:" at bounding box center [279, 66] width 157 height 21
click at [243, 67] on input at bounding box center [238, 71] width 64 height 8
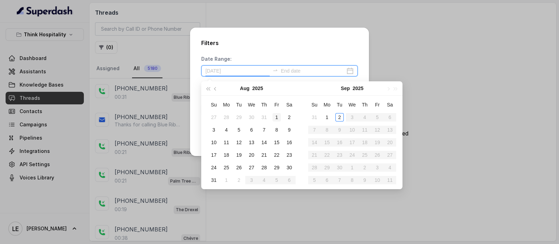
type input "[DATE]"
click at [276, 115] on div "1" at bounding box center [277, 117] width 8 height 8
type input "[DATE]"
click at [210, 180] on div "31" at bounding box center [214, 180] width 8 height 8
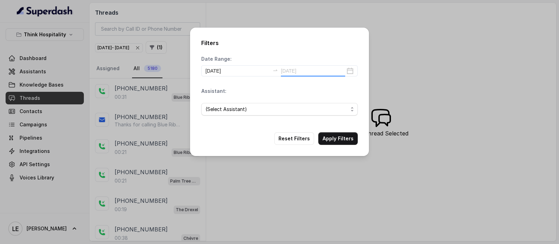
type input "[DATE]"
click at [274, 103] on span "(Select Assistant)" at bounding box center [279, 109] width 157 height 13
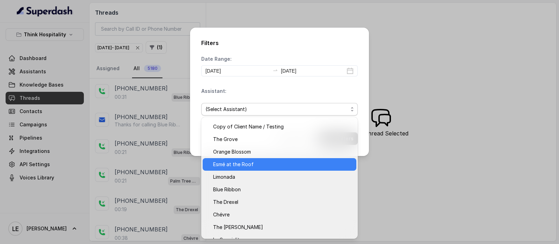
scroll to position [31, 0]
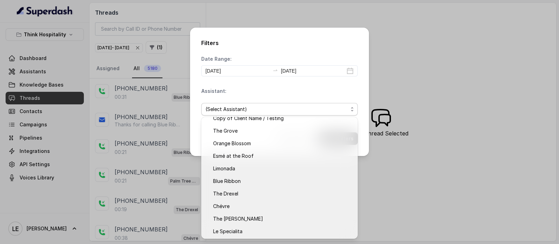
click at [268, 78] on div "Date Range: [DATE] [DATE] Assistant: (Select Assistant)" at bounding box center [279, 89] width 157 height 66
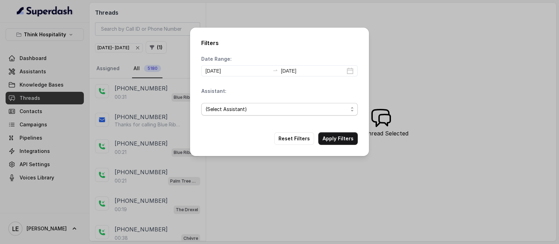
click at [264, 110] on span "(Select Assistant)" at bounding box center [277, 109] width 143 height 8
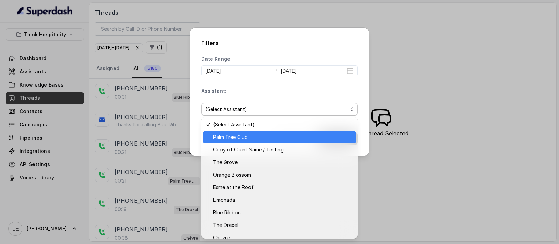
click at [260, 135] on span "Palm Tree Club" at bounding box center [282, 137] width 139 height 8
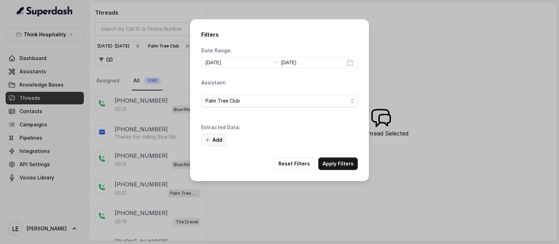
click at [220, 139] on button "Add" at bounding box center [213, 140] width 25 height 13
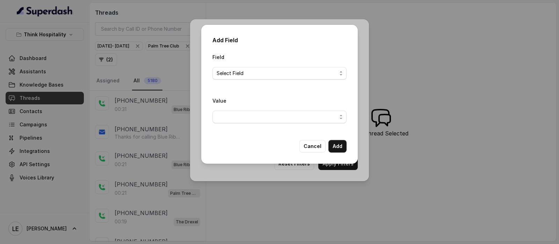
click at [251, 66] on div "Field Select Field" at bounding box center [280, 66] width 134 height 27
click at [251, 71] on span "Select Field" at bounding box center [277, 73] width 120 height 8
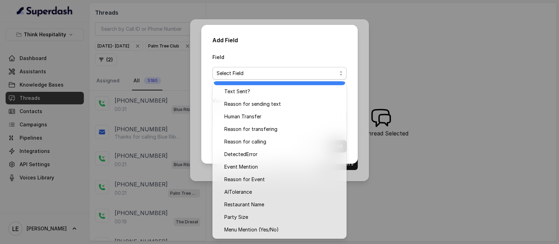
scroll to position [0, 0]
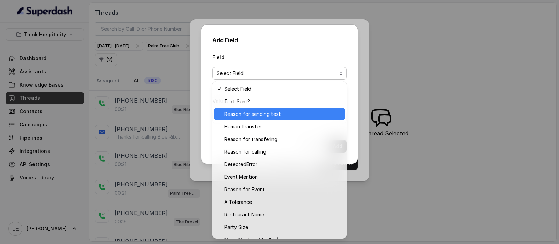
click at [277, 112] on span "Reason for sending text" at bounding box center [282, 114] width 117 height 8
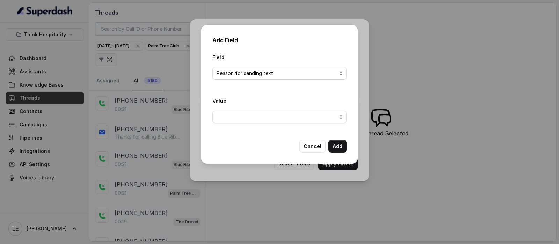
click at [260, 125] on div "Value" at bounding box center [280, 112] width 134 height 33
click at [260, 118] on span "button" at bounding box center [280, 117] width 134 height 13
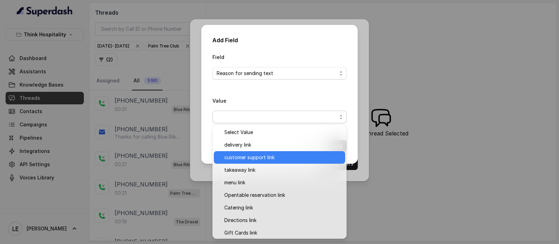
scroll to position [2, 0]
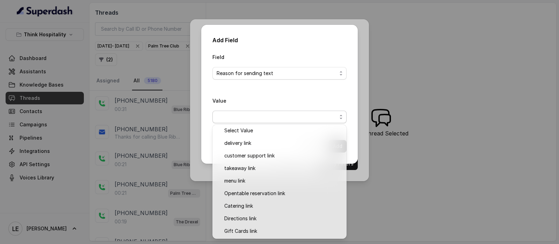
click at [255, 67] on div "Field Reason for sending text Value" at bounding box center [280, 91] width 134 height 76
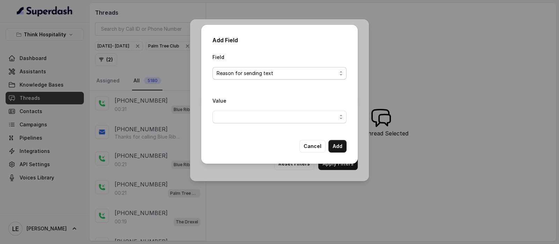
click at [255, 69] on span "Reason for sending text" at bounding box center [280, 73] width 134 height 13
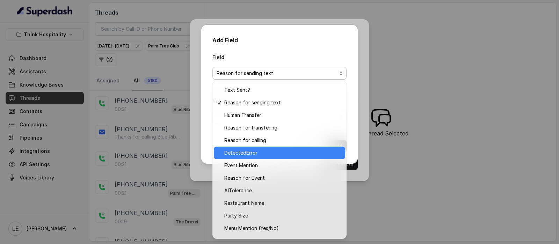
scroll to position [0, 0]
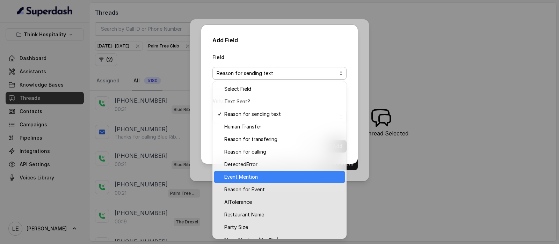
click at [258, 175] on span "Event Mention" at bounding box center [282, 177] width 117 height 8
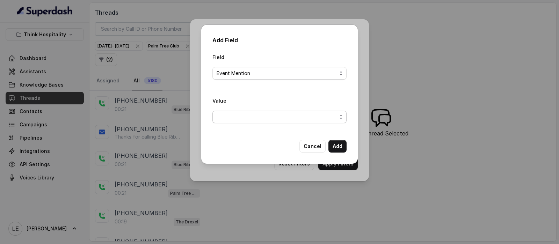
click at [256, 111] on span "button" at bounding box center [280, 117] width 134 height 13
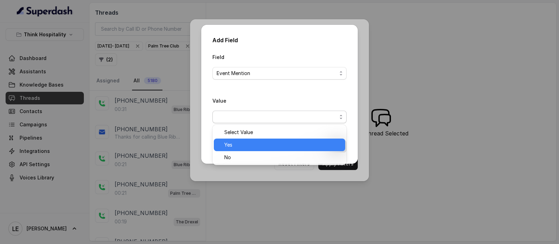
click at [266, 144] on span "Yes" at bounding box center [282, 145] width 117 height 8
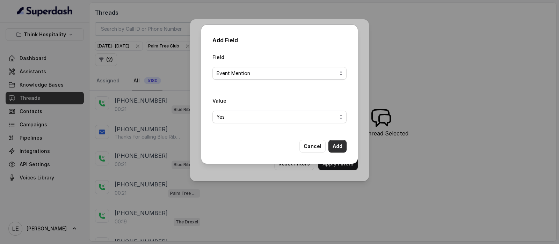
click at [340, 148] on button "Add" at bounding box center [338, 146] width 18 height 13
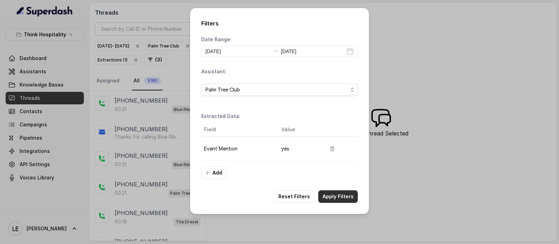
click at [345, 199] on button "Apply Filters" at bounding box center [337, 196] width 39 height 13
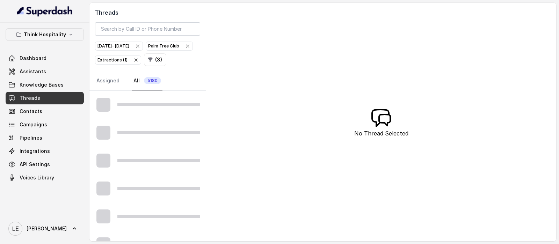
click at [185, 49] on icon "button" at bounding box center [188, 46] width 6 height 6
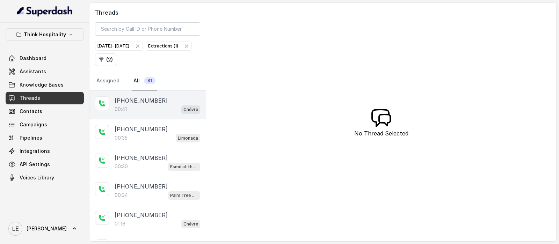
click at [168, 110] on div "00:41 Chévre" at bounding box center [158, 109] width 86 height 9
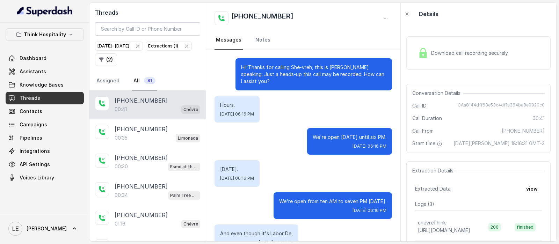
click at [263, 69] on p "Hi! Thanks for calling Shè-vreh, this is [PERSON_NAME] speaking. Just a heads-u…" at bounding box center [313, 74] width 145 height 21
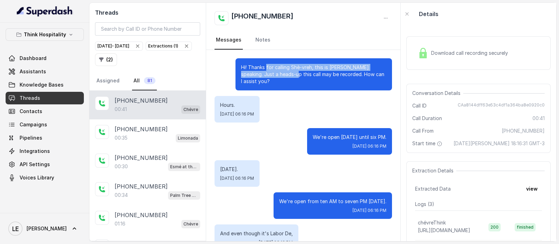
click at [264, 71] on p "Hi! Thanks for calling Shè-vreh, this is [PERSON_NAME] speaking. Just a heads-u…" at bounding box center [313, 74] width 145 height 21
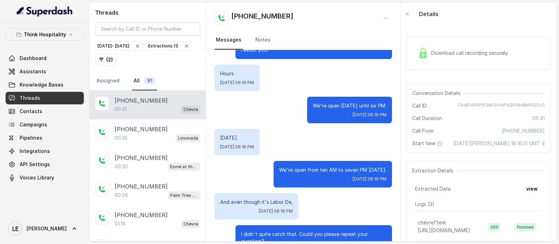
scroll to position [43, 0]
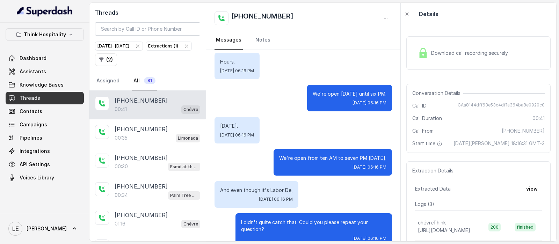
click at [360, 91] on p "We're open [DATE] until six PM." at bounding box center [350, 94] width 74 height 7
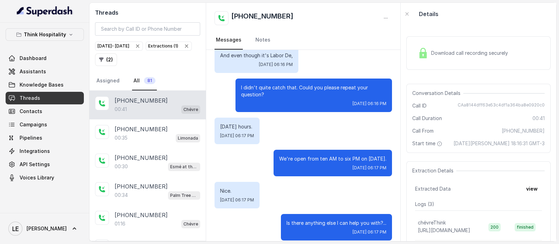
scroll to position [179, 0]
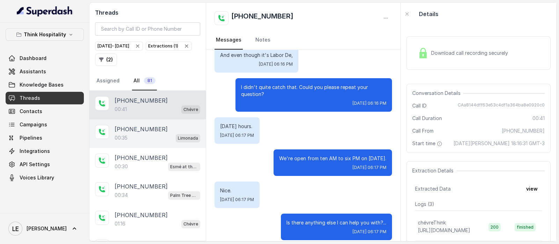
click at [179, 138] on p "Limonada" at bounding box center [188, 138] width 20 height 7
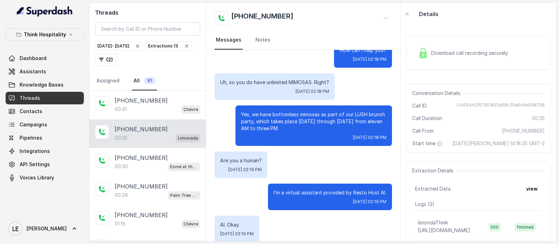
scroll to position [89, 0]
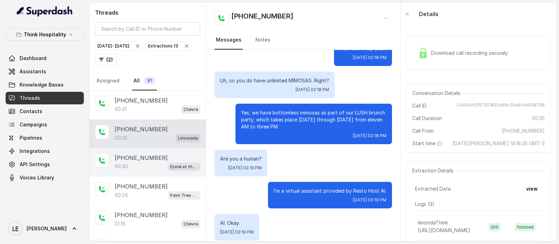
click at [150, 162] on div "00:30 Esmé at the Roof" at bounding box center [158, 166] width 86 height 9
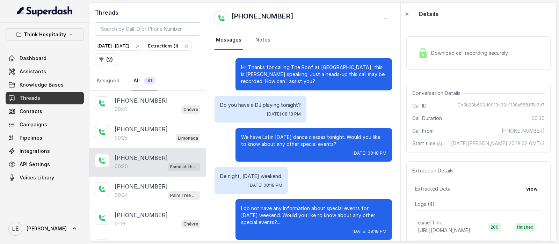
click at [279, 109] on div "Do you have a DJ playing tonight? [DATE] 08:18 PM" at bounding box center [261, 109] width 92 height 27
click at [292, 148] on p "We have Latin [DATE] dance classes tonight. Would you like to know about any ot…" at bounding box center [313, 141] width 145 height 14
click at [292, 147] on p "We have Latin [DATE] dance classes tonight. Would you like to know about any ot…" at bounding box center [313, 141] width 145 height 14
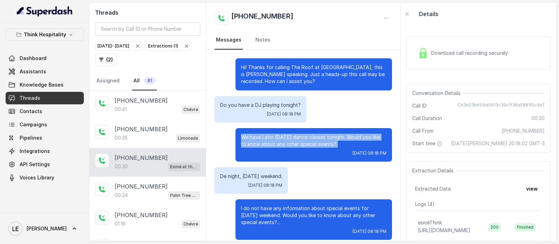
click at [292, 147] on p "We have Latin [DATE] dance classes tonight. Would you like to know about any ot…" at bounding box center [313, 141] width 145 height 14
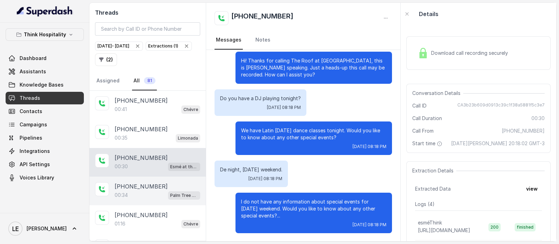
click at [168, 184] on div "[PHONE_NUMBER]" at bounding box center [158, 186] width 86 height 8
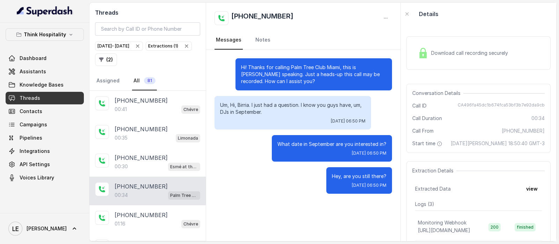
click at [263, 72] on p "Hi! Thanks for calling Palm Tree Club Miami, this is [PERSON_NAME] speaking. Ju…" at bounding box center [313, 74] width 145 height 21
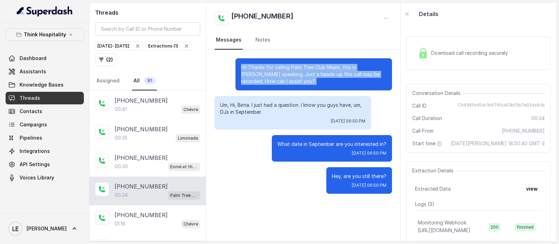
click at [263, 72] on p "Hi! Thanks for calling Palm Tree Club Miami, this is [PERSON_NAME] speaking. Ju…" at bounding box center [313, 74] width 145 height 21
click at [318, 74] on p "Hi! Thanks for calling Palm Tree Club Miami, this is [PERSON_NAME] speaking. Ju…" at bounding box center [313, 74] width 145 height 21
click at [317, 74] on p "Hi! Thanks for calling Palm Tree Club Miami, this is [PERSON_NAME] speaking. Ju…" at bounding box center [313, 74] width 145 height 21
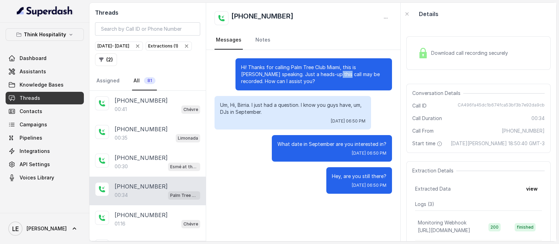
click at [317, 74] on p "Hi! Thanks for calling Palm Tree Club Miami, this is [PERSON_NAME] speaking. Ju…" at bounding box center [313, 74] width 145 height 21
click at [283, 72] on p "Hi! Thanks for calling Palm Tree Club Miami, this is [PERSON_NAME] speaking. Ju…" at bounding box center [313, 74] width 145 height 21
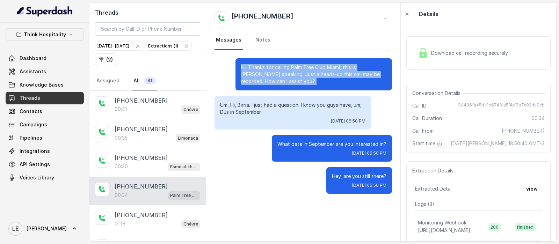
click at [283, 72] on p "Hi! Thanks for calling Palm Tree Club Miami, this is [PERSON_NAME] speaking. Ju…" at bounding box center [313, 74] width 145 height 21
click at [267, 82] on p "Hi! Thanks for calling Palm Tree Club Miami, this is [PERSON_NAME] speaking. Ju…" at bounding box center [313, 74] width 145 height 21
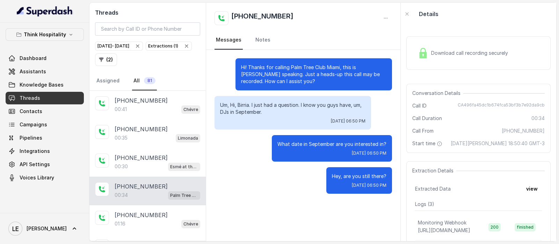
click at [264, 106] on p "Um, Hi, Birria. I just had a question. I know you guys have, um, DJs in Septemb…" at bounding box center [292, 109] width 145 height 14
click at [264, 121] on div "[DATE] 06:50 PM" at bounding box center [292, 121] width 145 height 6
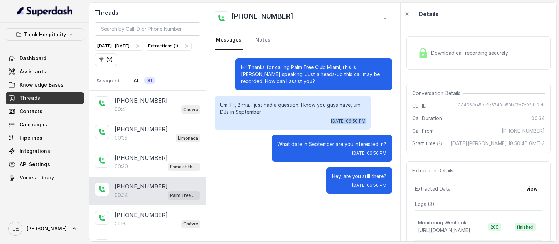
click at [264, 121] on div "[DATE] 06:50 PM" at bounding box center [292, 121] width 145 height 6
click at [275, 153] on div "What date in September are you interested in? [DATE] 06:50 PM" at bounding box center [332, 148] width 120 height 27
click at [289, 146] on p "What date in September are you interested in?" at bounding box center [332, 144] width 109 height 7
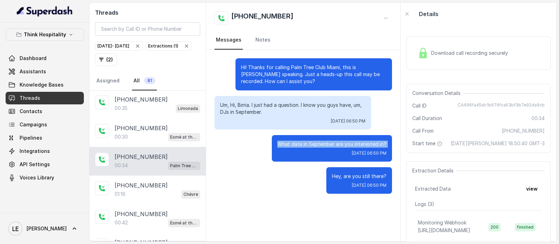
scroll to position [43, 0]
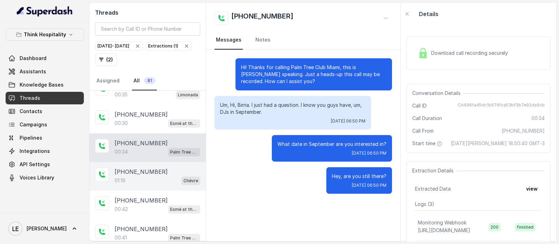
click at [157, 180] on div "01:16 Chévre" at bounding box center [158, 180] width 86 height 9
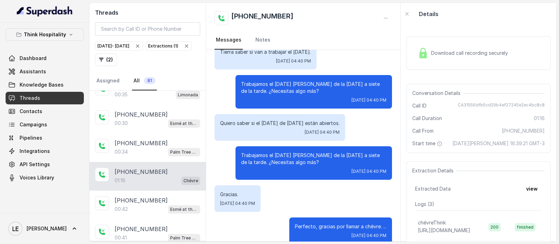
scroll to position [186, 0]
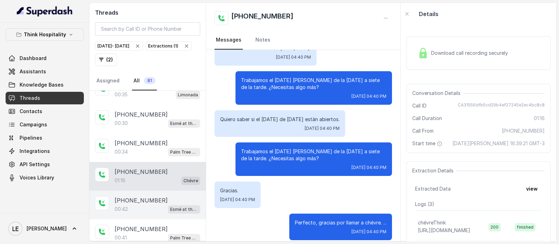
click at [176, 196] on div "[PHONE_NUMBER]" at bounding box center [158, 200] width 86 height 8
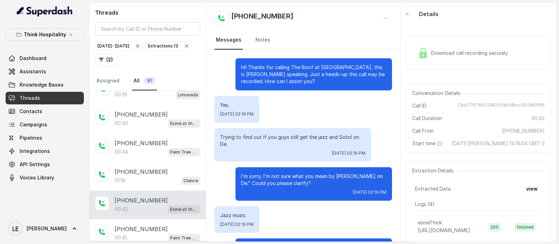
click at [296, 81] on p "Hi! Thanks for calling The Roof at [GEOGRAPHIC_DATA], this is [PERSON_NAME] spe…" at bounding box center [313, 74] width 145 height 21
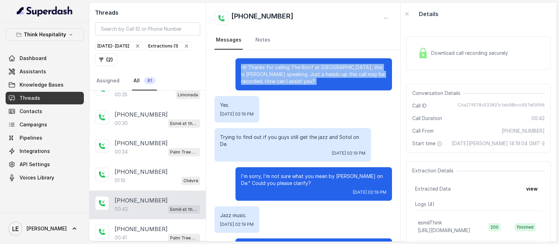
click at [296, 81] on p "Hi! Thanks for calling The Roof at [GEOGRAPHIC_DATA], this is [PERSON_NAME] spe…" at bounding box center [313, 74] width 145 height 21
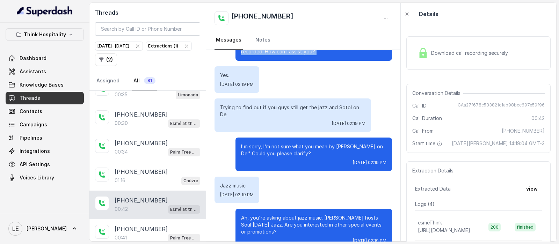
scroll to position [43, 0]
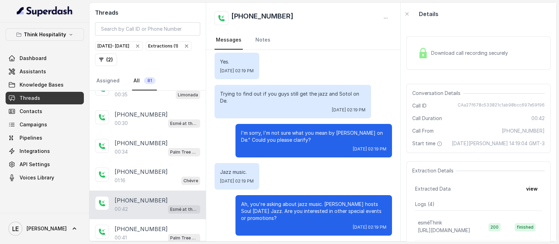
click at [323, 96] on p "Trying to find out if you guys still get the jazz and Sotol on De." at bounding box center [292, 98] width 145 height 14
click at [322, 96] on p "Trying to find out if you guys still get the jazz and Sotol on De." at bounding box center [292, 98] width 145 height 14
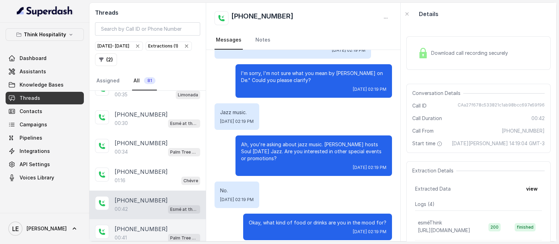
scroll to position [87, 0]
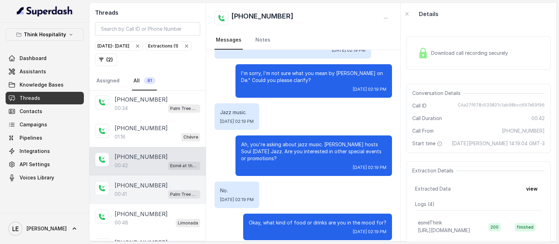
click at [187, 186] on div "[PHONE_NUMBER]" at bounding box center [158, 185] width 86 height 8
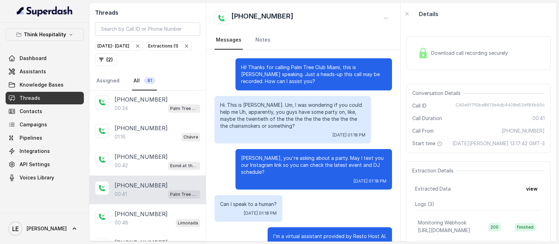
click at [247, 101] on div "Hi. This is [PERSON_NAME]. Um, I was wondering if you could help me Uh, apparen…" at bounding box center [293, 120] width 157 height 48
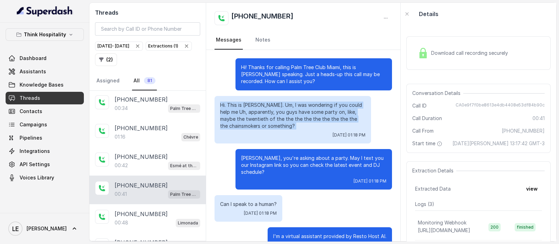
click at [247, 101] on div "Hi. This is [PERSON_NAME]. Um, I was wondering if you could help me Uh, apparen…" at bounding box center [293, 120] width 157 height 48
click at [282, 125] on p "Hi. This is [PERSON_NAME]. Um, I was wondering if you could help me Uh, apparen…" at bounding box center [292, 116] width 145 height 28
click at [272, 114] on p "Hi. This is [PERSON_NAME]. Um, I was wondering if you could help me Uh, apparen…" at bounding box center [292, 116] width 145 height 28
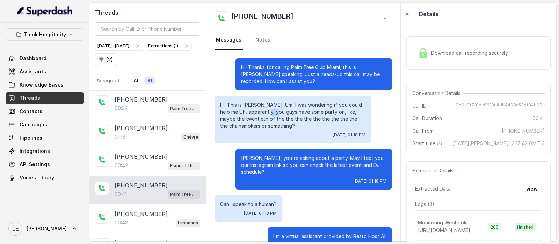
click at [272, 114] on p "Hi. This is [PERSON_NAME]. Um, I was wondering if you could help me Uh, apparen…" at bounding box center [292, 116] width 145 height 28
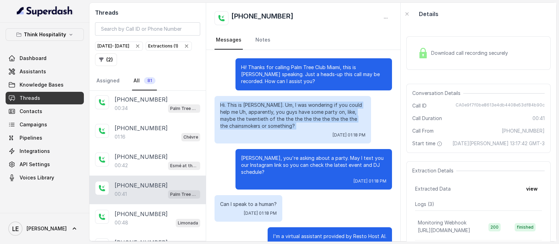
drag, startPoint x: 272, startPoint y: 114, endPoint x: 274, endPoint y: 123, distance: 9.1
click at [272, 116] on p "Hi. This is [PERSON_NAME]. Um, I was wondering if you could help me Uh, apparen…" at bounding box center [292, 116] width 145 height 28
click at [286, 135] on div "[DATE] 01:18 PM" at bounding box center [292, 135] width 145 height 6
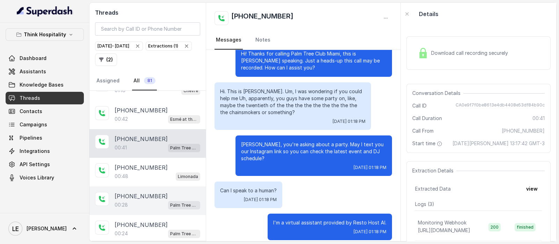
scroll to position [174, 0]
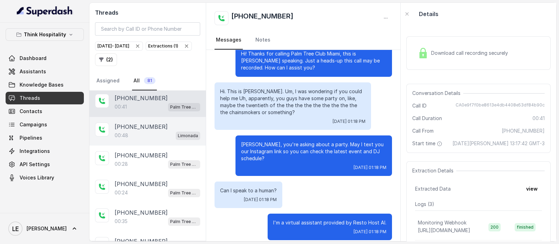
click at [167, 131] on div "00:48 Limonada" at bounding box center [158, 135] width 86 height 9
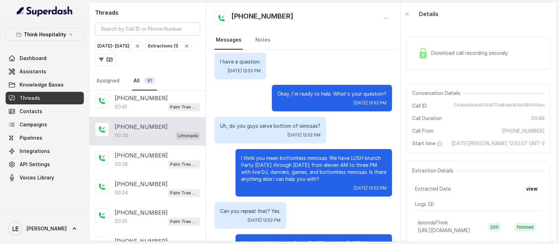
scroll to position [85, 0]
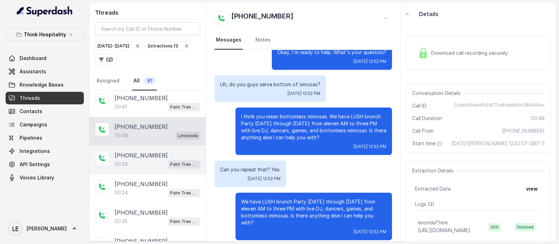
click at [167, 156] on div "[PHONE_NUMBER]" at bounding box center [158, 155] width 86 height 8
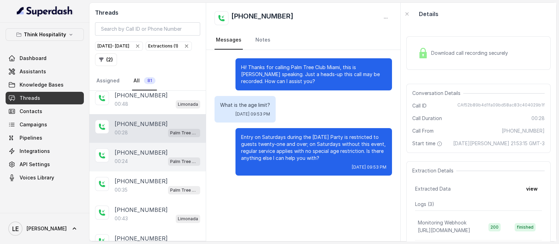
scroll to position [218, 0]
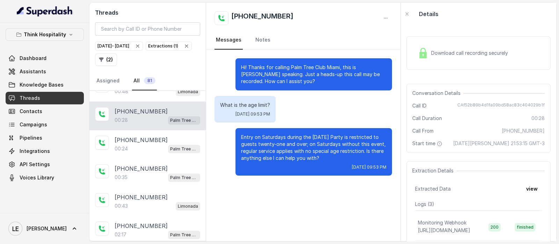
click at [426, 62] on div "Download call recording securely" at bounding box center [479, 53] width 144 height 34
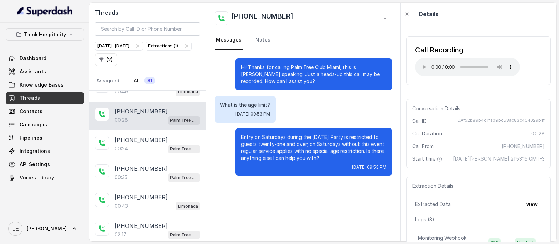
click at [184, 49] on icon "button" at bounding box center [187, 46] width 6 height 6
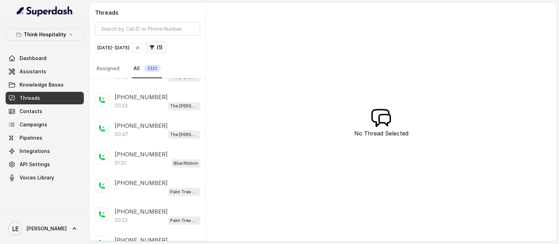
click at [154, 48] on icon "button" at bounding box center [152, 47] width 5 height 5
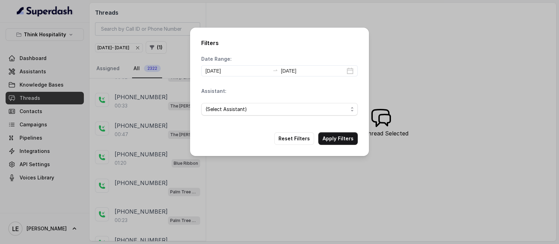
click at [252, 116] on div "(Select Assistant)" at bounding box center [279, 110] width 157 height 24
click at [251, 111] on span "(Select Assistant)" at bounding box center [277, 109] width 143 height 8
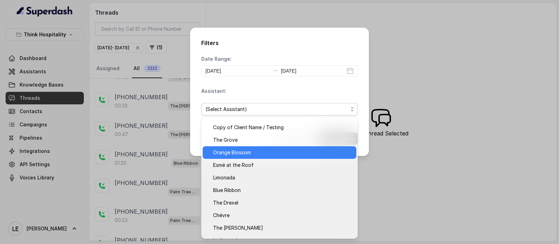
scroll to position [31, 0]
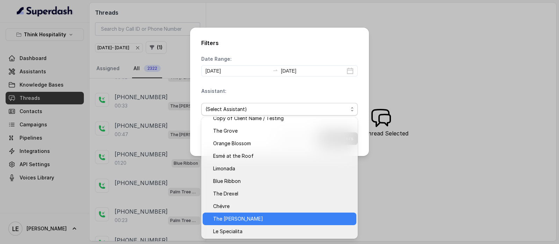
click at [251, 219] on span "The [PERSON_NAME]" at bounding box center [282, 219] width 139 height 8
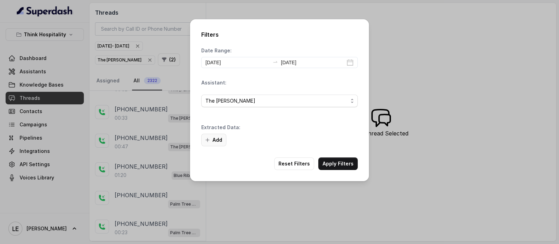
click at [218, 141] on button "Add" at bounding box center [213, 140] width 25 height 13
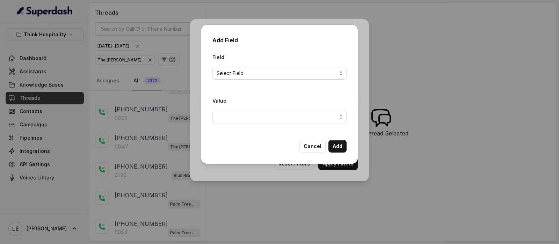
click at [264, 124] on div "Value" at bounding box center [280, 112] width 134 height 33
click at [262, 72] on span "Select Field" at bounding box center [277, 73] width 120 height 8
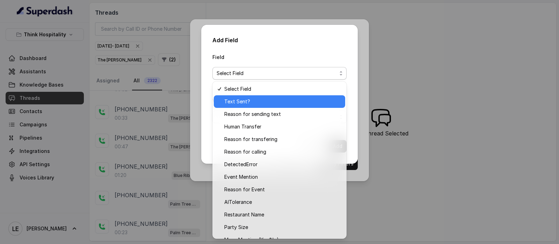
click at [264, 101] on span "Text Sent?" at bounding box center [282, 102] width 117 height 8
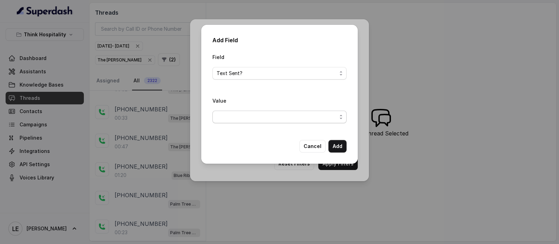
click at [256, 113] on span "button" at bounding box center [280, 117] width 134 height 13
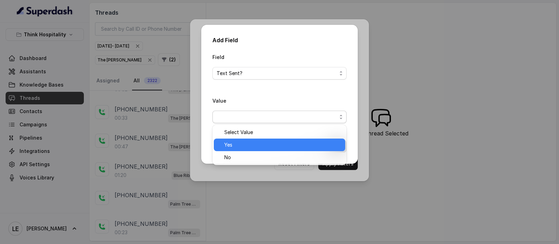
click at [256, 145] on span "Yes" at bounding box center [282, 145] width 117 height 8
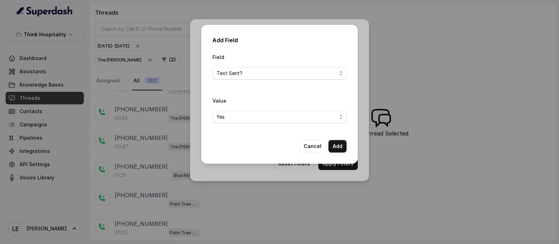
click at [343, 153] on div "Add Field Field Text Sent? Value Yes Cancel Add" at bounding box center [279, 94] width 157 height 139
click at [338, 146] on button "Add" at bounding box center [338, 146] width 18 height 13
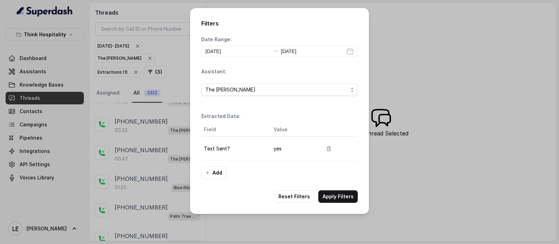
click at [127, 66] on div "Filters Date Range: [DATE] [DATE] Assistant: The [PERSON_NAME] Extracted Data: …" at bounding box center [279, 122] width 559 height 244
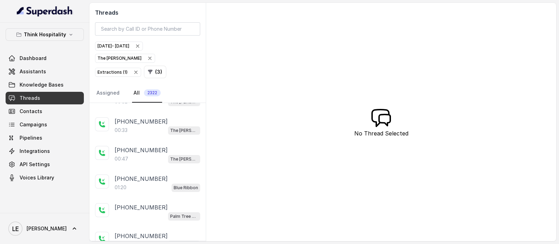
click at [147, 58] on icon "button" at bounding box center [150, 59] width 6 height 6
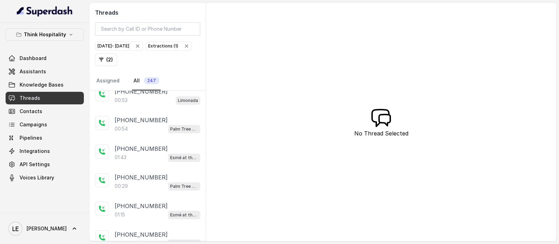
scroll to position [1289, 0]
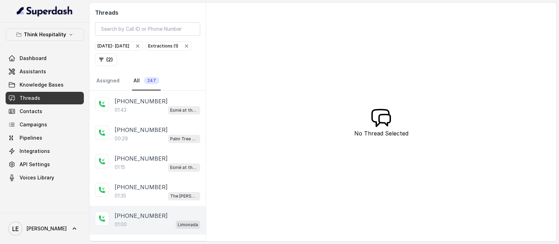
click at [162, 212] on div "[PHONE_NUMBER]" at bounding box center [158, 216] width 86 height 8
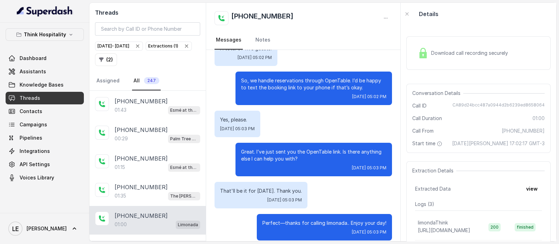
scroll to position [264, 0]
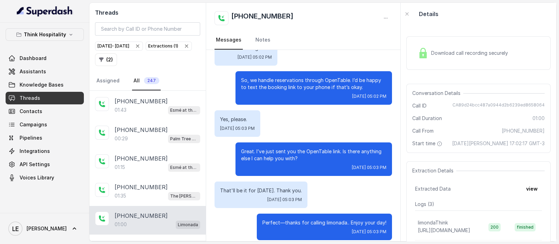
click at [456, 73] on div "Download call recording securely" at bounding box center [479, 53] width 144 height 45
click at [447, 67] on div "Download call recording securely" at bounding box center [479, 53] width 144 height 34
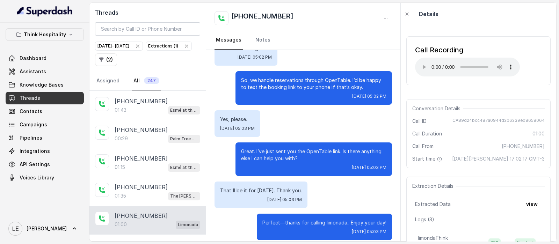
click at [507, 3] on div "Details" at bounding box center [479, 14] width 156 height 22
click at [223, 154] on div "Great. I’ve just sent you the OpenTable link. Is there anything else I can help…" at bounding box center [304, 160] width 178 height 34
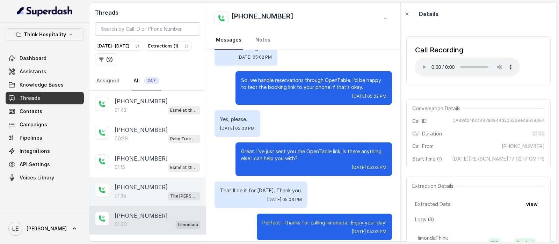
click at [169, 183] on div "[PHONE_NUMBER]" at bounding box center [158, 187] width 86 height 8
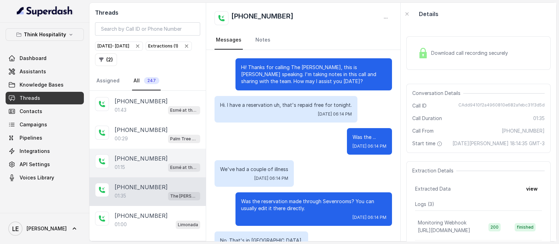
click at [141, 163] on div "01:15 Esmé at the Roof" at bounding box center [158, 167] width 86 height 9
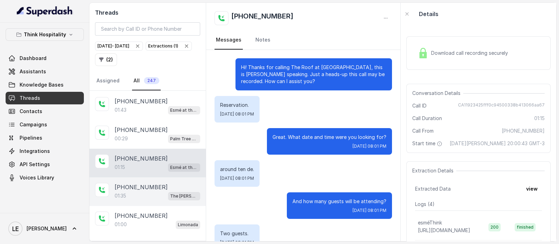
click at [153, 183] on div "[PHONE_NUMBER]" at bounding box center [158, 187] width 86 height 8
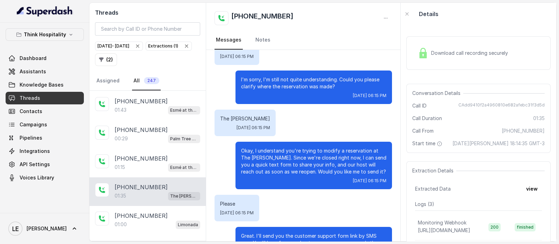
scroll to position [349, 0]
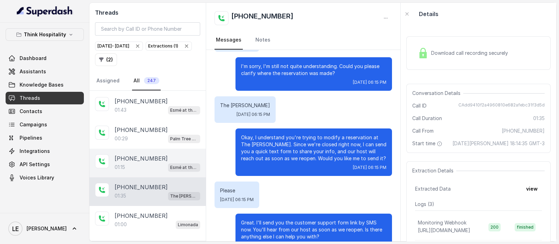
click at [175, 154] on div "[PHONE_NUMBER]" at bounding box center [158, 158] width 86 height 8
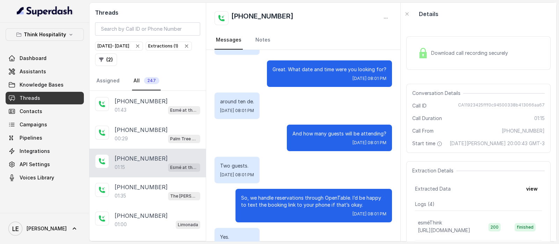
scroll to position [87, 0]
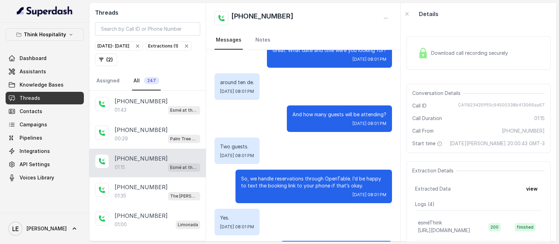
click at [185, 48] on icon "button" at bounding box center [186, 46] width 3 height 3
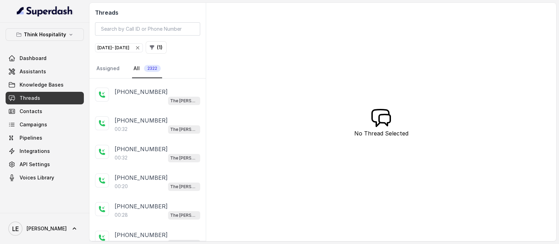
click at [167, 53] on button "( 1 )" at bounding box center [156, 47] width 21 height 13
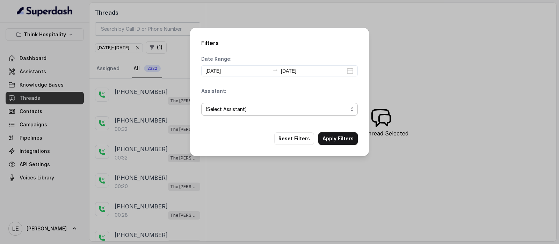
click at [237, 111] on span "(Select Assistant)" at bounding box center [277, 109] width 143 height 8
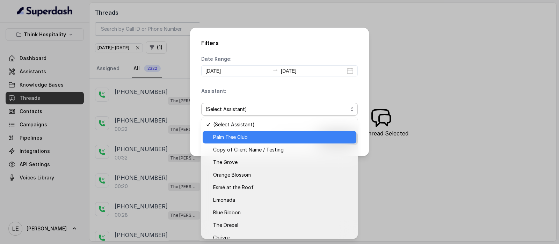
click at [247, 139] on span "Palm Tree Club" at bounding box center [282, 137] width 139 height 8
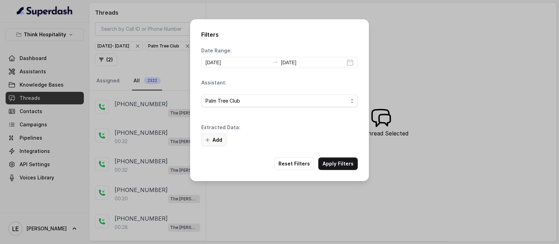
click at [203, 141] on button "Add" at bounding box center [213, 140] width 25 height 13
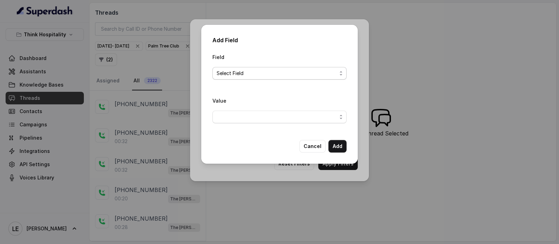
click at [249, 73] on span "Select Field" at bounding box center [277, 73] width 120 height 8
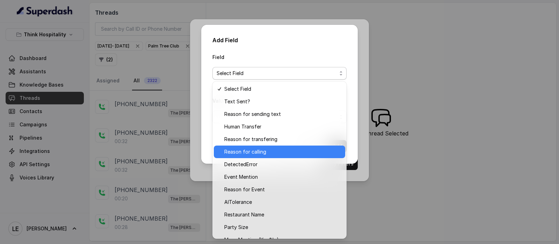
scroll to position [34, 0]
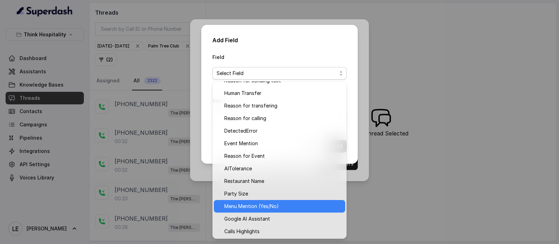
click at [280, 203] on span "Menu Mention (Yes/No)" at bounding box center [282, 206] width 117 height 8
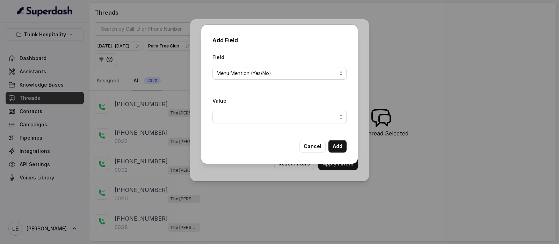
click at [262, 125] on div "Value" at bounding box center [280, 112] width 134 height 33
click at [263, 118] on span "button" at bounding box center [280, 117] width 134 height 13
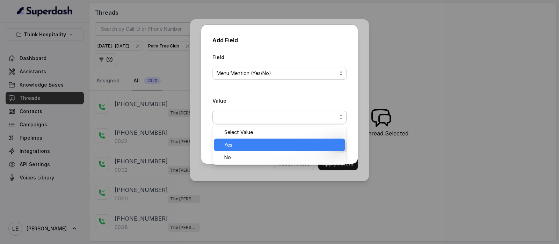
click at [270, 144] on span "Yes" at bounding box center [282, 145] width 117 height 8
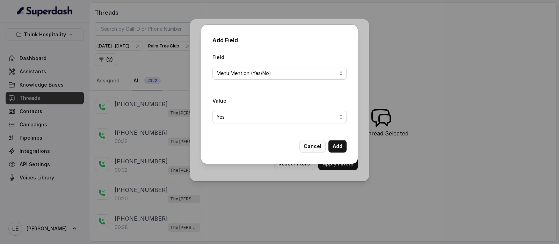
click at [338, 146] on button "Add" at bounding box center [338, 146] width 18 height 13
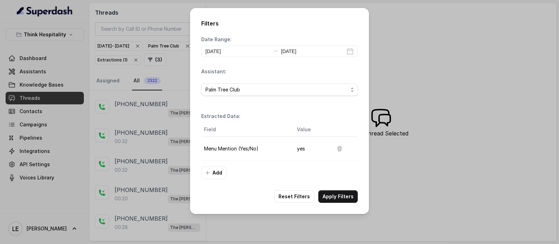
click at [147, 68] on div "Filters Date Range: [DATE] [DATE] Assistant: Palm Tree Club Extracted Data: Fie…" at bounding box center [279, 122] width 559 height 244
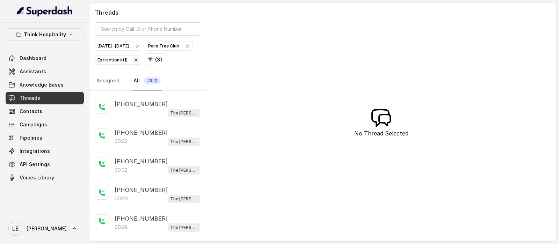
click at [185, 49] on icon "button" at bounding box center [188, 46] width 6 height 6
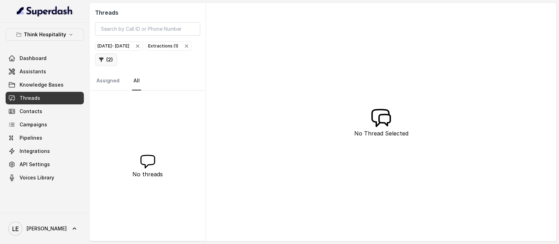
click at [104, 58] on icon "button" at bounding box center [101, 60] width 5 height 5
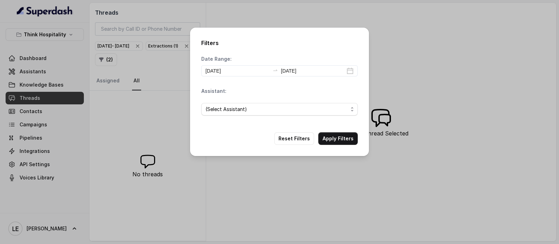
click at [138, 70] on div "Filters Date Range: [DATE] [DATE] Assistant: (Select Assistant) Reset Filters A…" at bounding box center [279, 122] width 559 height 244
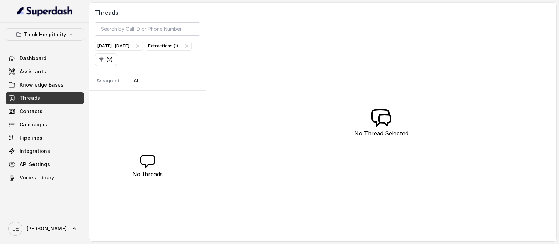
click at [184, 49] on icon "button" at bounding box center [187, 46] width 6 height 6
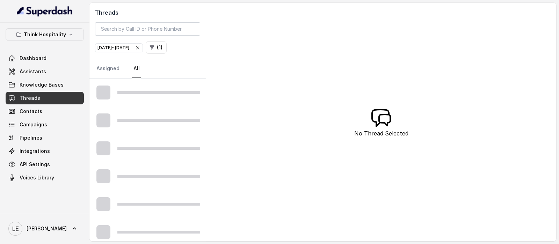
click at [155, 48] on icon "button" at bounding box center [152, 48] width 6 height 6
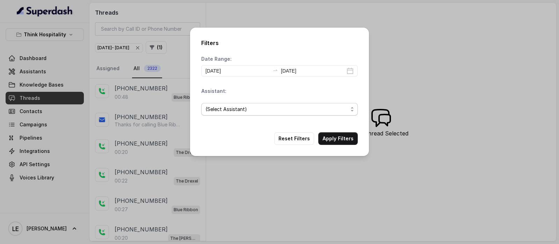
click at [229, 104] on span "(Select Assistant)" at bounding box center [279, 109] width 157 height 13
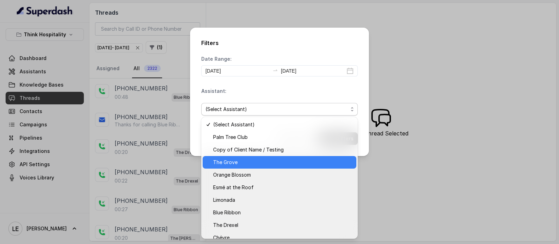
click at [240, 156] on div "The Grove" at bounding box center [280, 162] width 154 height 13
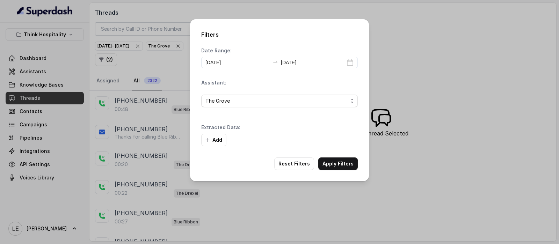
click at [225, 140] on button "Add" at bounding box center [213, 140] width 25 height 13
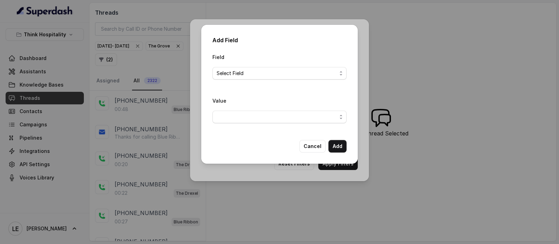
click at [251, 78] on span "Select Field" at bounding box center [280, 73] width 134 height 13
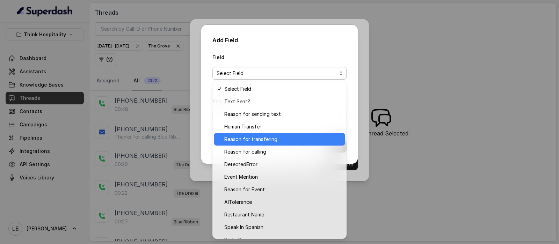
click at [271, 144] on div "Reason for transfering" at bounding box center [279, 139] width 131 height 13
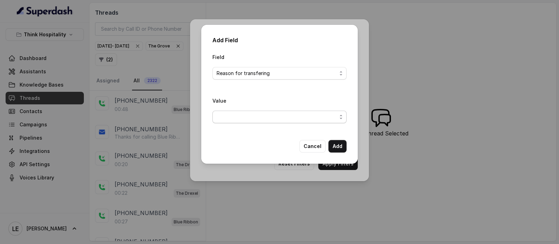
click at [256, 118] on span "button" at bounding box center [280, 117] width 134 height 13
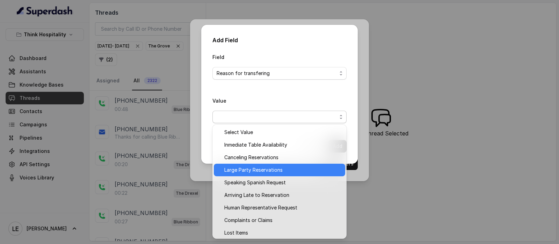
click at [290, 175] on div "Large Party Reservations" at bounding box center [279, 170] width 131 height 13
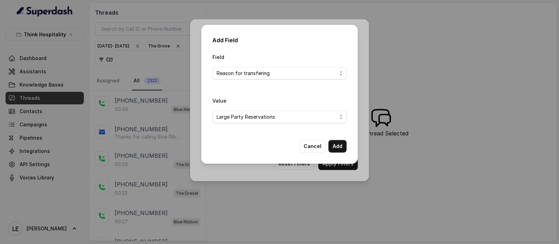
click at [334, 144] on button "Add" at bounding box center [338, 146] width 18 height 13
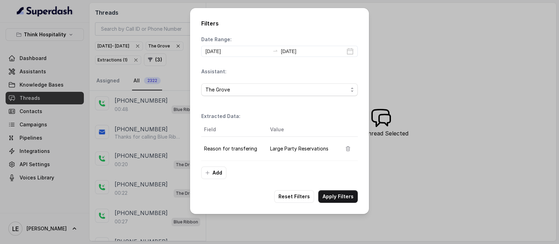
click at [347, 196] on button "Apply Filters" at bounding box center [337, 196] width 39 height 13
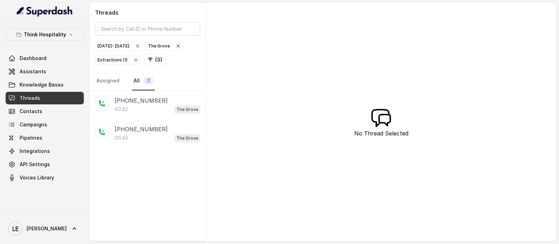
click at [175, 49] on icon "button" at bounding box center [178, 46] width 6 height 6
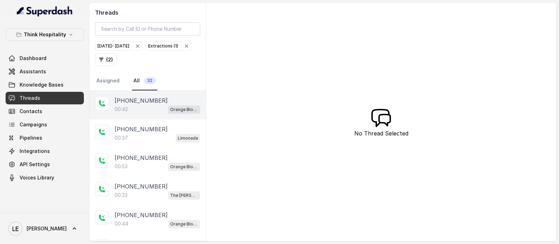
click at [157, 105] on div "00:42 Orange Blossom" at bounding box center [158, 109] width 86 height 9
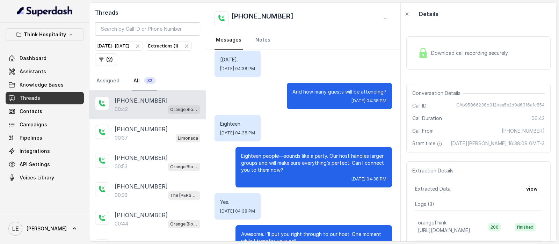
scroll to position [135, 0]
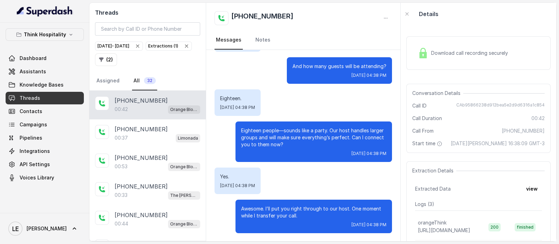
click at [462, 55] on span "Download call recording securely" at bounding box center [471, 53] width 80 height 7
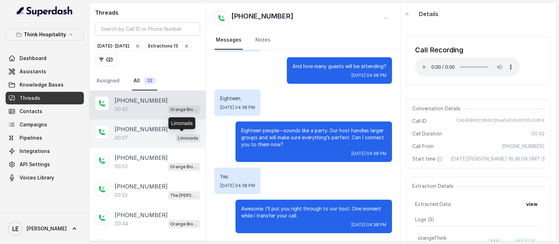
click at [176, 136] on span "Limonada" at bounding box center [188, 138] width 24 height 8
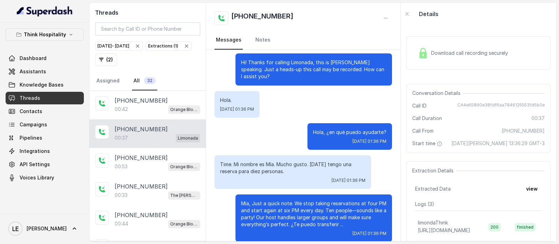
scroll to position [7, 0]
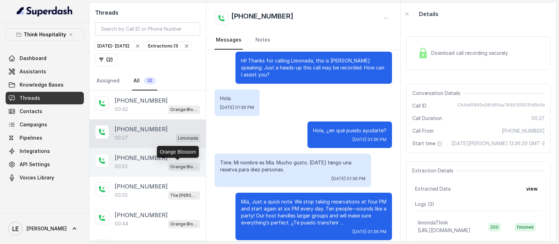
click at [182, 164] on p "Orange Blossom" at bounding box center [184, 167] width 28 height 7
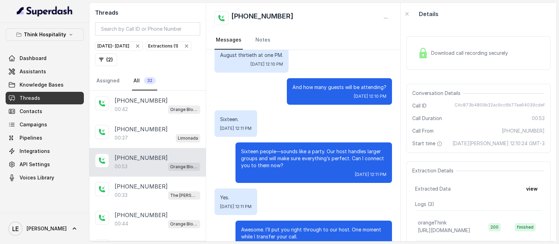
scroll to position [262, 0]
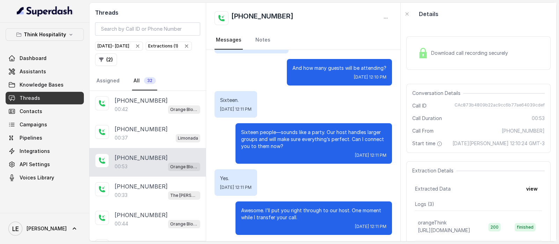
click at [450, 51] on span "Download call recording securely" at bounding box center [471, 53] width 80 height 7
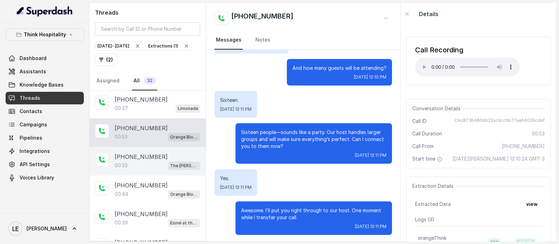
scroll to position [43, 0]
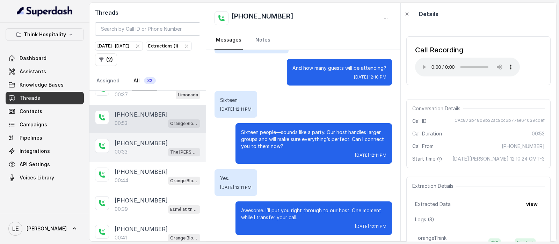
click at [161, 143] on div "[PHONE_NUMBER]" at bounding box center [158, 143] width 86 height 8
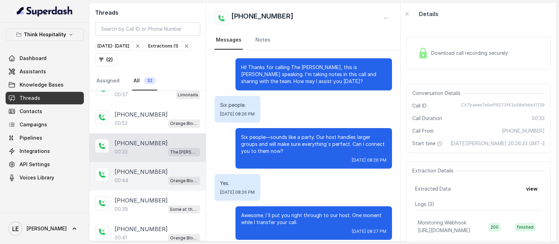
click at [166, 170] on div "[PHONE_NUMBER]" at bounding box center [158, 172] width 86 height 8
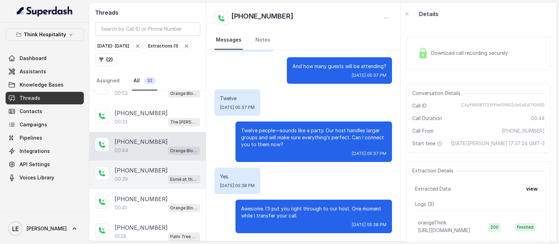
scroll to position [87, 0]
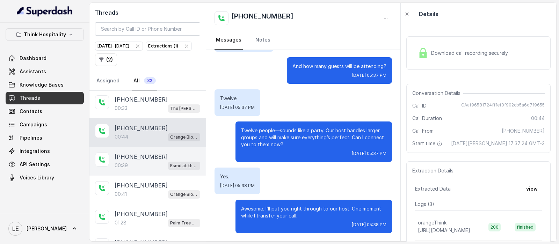
drag, startPoint x: 168, startPoint y: 162, endPoint x: 173, endPoint y: 163, distance: 5.3
click at [170, 163] on p "Esmé at the Roof" at bounding box center [184, 166] width 28 height 7
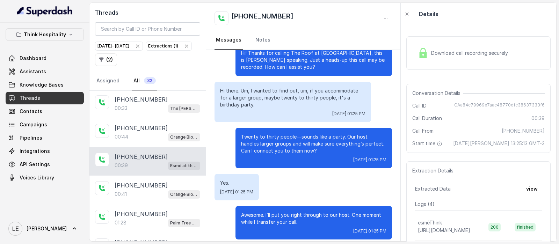
scroll to position [21, 0]
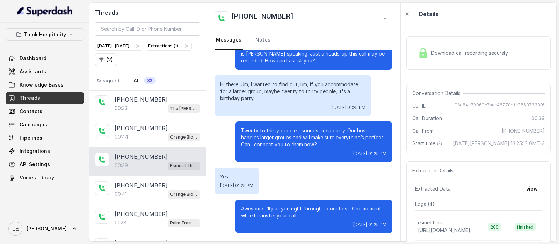
click at [443, 61] on div "Download call recording securely" at bounding box center [479, 53] width 144 height 34
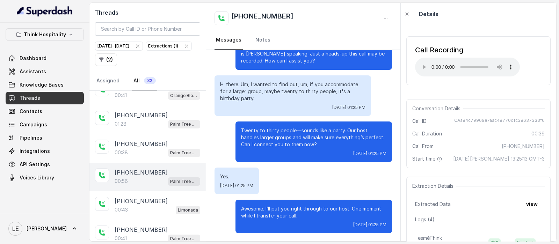
scroll to position [131, 0]
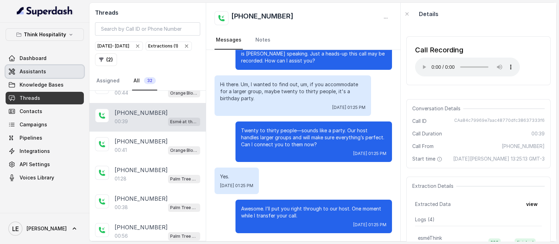
click at [40, 71] on span "Assistants" at bounding box center [33, 71] width 27 height 7
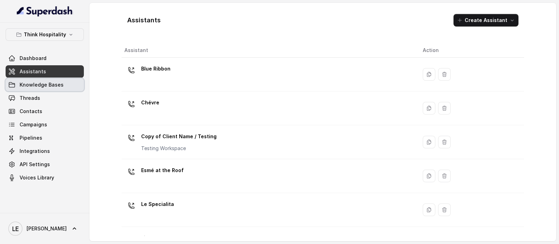
click at [61, 90] on link "Knowledge Bases" at bounding box center [45, 85] width 78 height 13
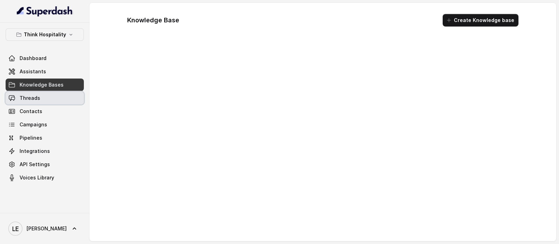
click at [63, 93] on link "Threads" at bounding box center [45, 98] width 78 height 13
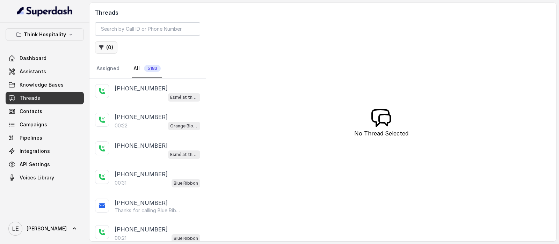
click at [95, 48] on button "( 0 )" at bounding box center [106, 47] width 22 height 13
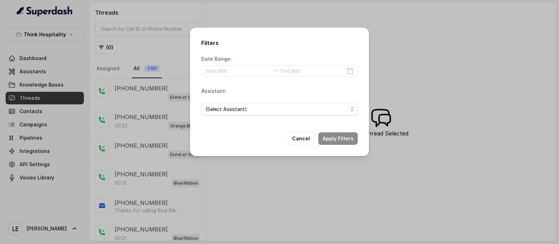
click at [254, 107] on span "(Select Assistant)" at bounding box center [277, 109] width 143 height 8
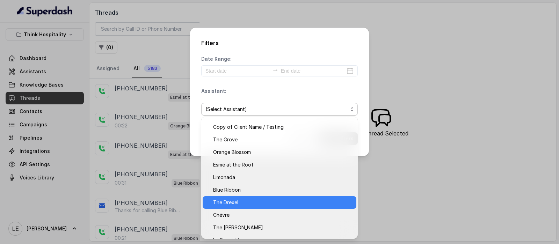
scroll to position [31, 0]
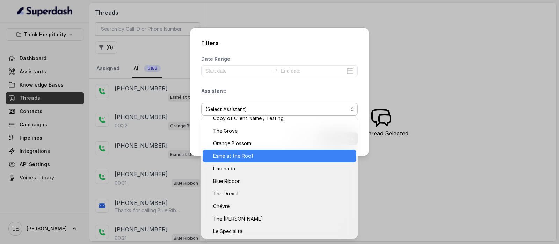
click at [257, 151] on div "Esmé at the Roof" at bounding box center [280, 156] width 154 height 13
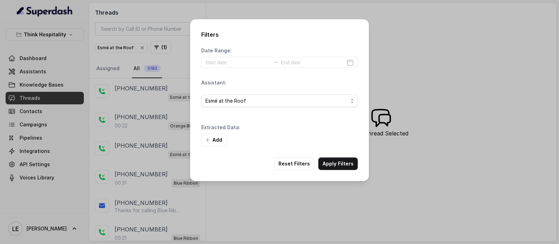
click at [333, 158] on div "Filters Date Range: Assistant: Esmé at the Roof Extracted Data: Add Reset Filte…" at bounding box center [279, 100] width 179 height 162
click at [333, 159] on button "Apply Filters" at bounding box center [337, 164] width 39 height 13
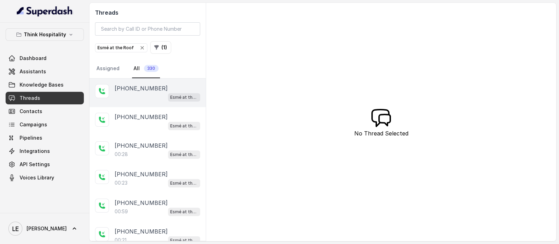
click at [136, 89] on p "[PHONE_NUMBER]" at bounding box center [141, 88] width 53 height 8
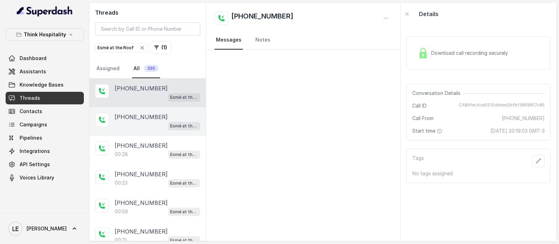
click at [149, 121] on div "Esmé at the Roof" at bounding box center [158, 125] width 86 height 9
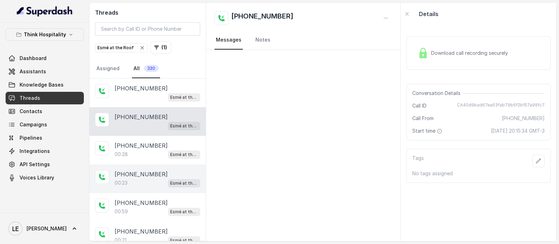
click at [149, 167] on div "[PHONE_NUMBER]:23 Esmé at the Roof" at bounding box center [147, 179] width 116 height 29
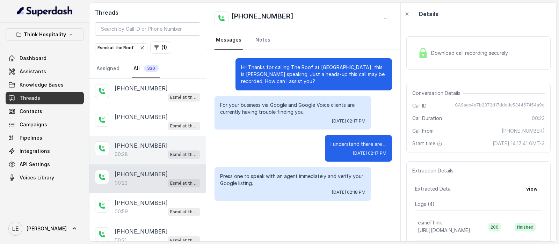
click at [153, 152] on div "00:28 Esmé at the Roof" at bounding box center [158, 154] width 86 height 9
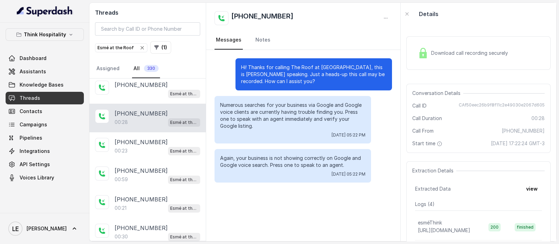
scroll to position [43, 0]
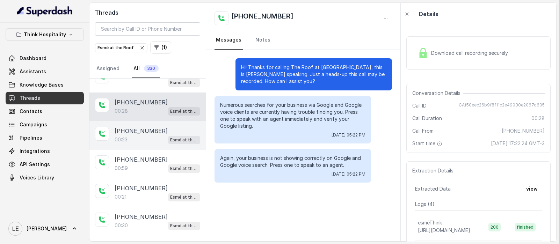
click at [151, 136] on div "00:23 Esmé at the Roof" at bounding box center [158, 139] width 86 height 9
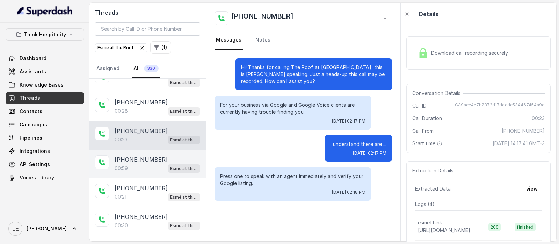
click at [152, 157] on p "[PHONE_NUMBER]" at bounding box center [141, 160] width 53 height 8
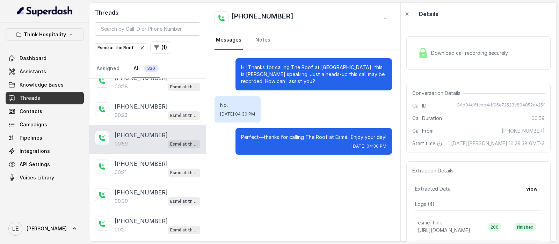
scroll to position [87, 0]
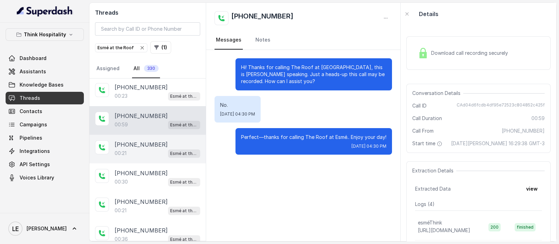
click at [154, 149] on div "00:21 Esmé at the Roof" at bounding box center [158, 153] width 86 height 9
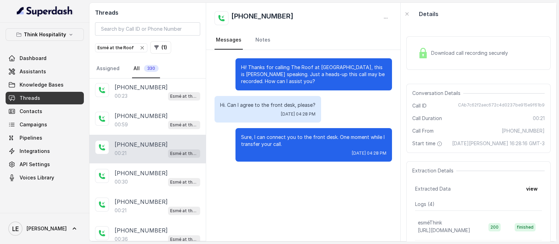
click at [444, 53] on span "Download call recording securely" at bounding box center [471, 53] width 80 height 7
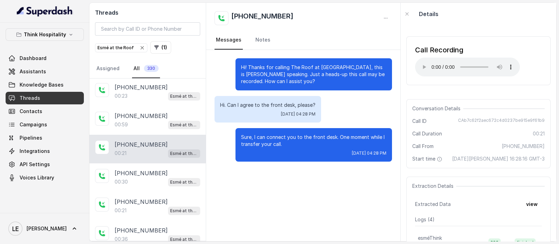
click at [469, 83] on div "Call Recording Your browser does not support the audio element." at bounding box center [479, 60] width 144 height 49
click at [470, 115] on div "Conversation Details Call ID CAb7c62f2aec672c4d0237be915e9f61b9 Call Duration 0…" at bounding box center [479, 133] width 144 height 69
click at [444, 86] on div "Call Recording Your browser does not support the audio element." at bounding box center [479, 61] width 144 height 60
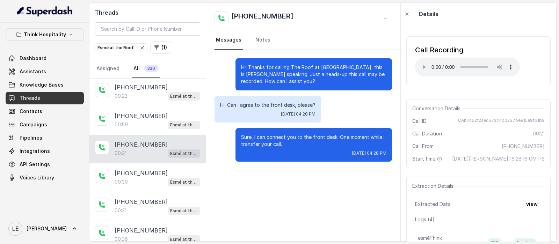
click at [468, 118] on span "CAb7c62f2aec672c4d0237be915e9f61b9" at bounding box center [501, 121] width 87 height 7
click at [442, 86] on div "Call Recording Your browser does not support the audio element." at bounding box center [479, 61] width 144 height 60
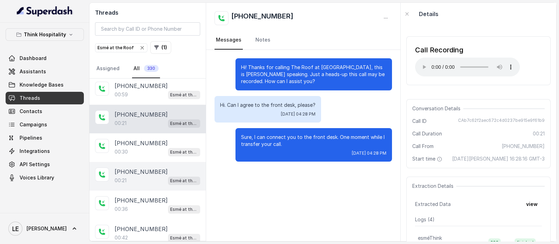
scroll to position [131, 0]
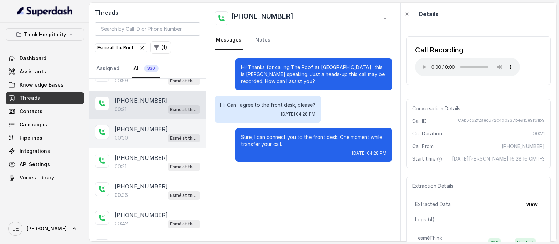
click at [142, 142] on div "[PHONE_NUMBER]:30 Esmé at the Roof" at bounding box center [147, 134] width 116 height 29
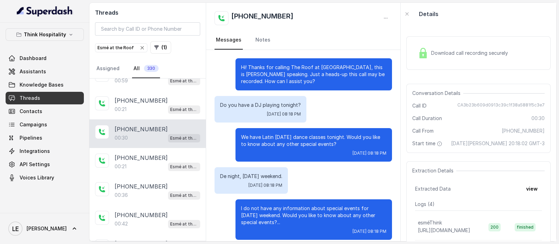
scroll to position [7, 0]
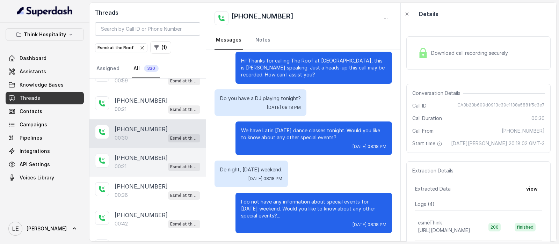
click at [175, 163] on span "Esmé at the Roof" at bounding box center [184, 167] width 32 height 8
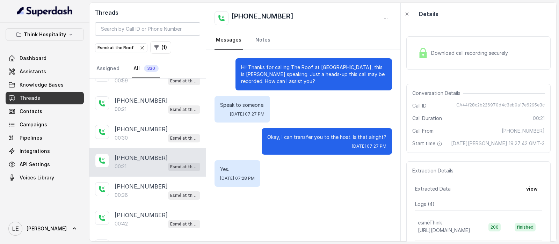
click at [451, 66] on div "Download call recording securely" at bounding box center [479, 53] width 144 height 34
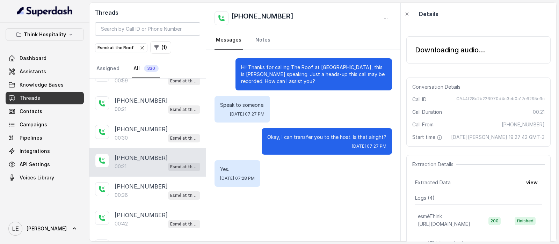
click at [433, 60] on div "Downloading audio..." at bounding box center [479, 49] width 144 height 27
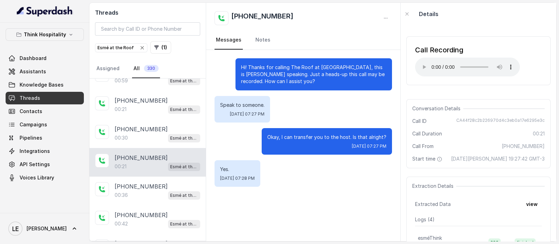
click at [428, 56] on div "Call Recording Your browser does not support the audio element." at bounding box center [467, 60] width 105 height 31
click at [448, 120] on div "Call ID CA44f28c2b226970d4c3eb0a17e6295e3c" at bounding box center [478, 121] width 132 height 7
click at [444, 98] on div "Call Recording Your browser does not support the audio element. Conversation De…" at bounding box center [479, 133] width 156 height 216
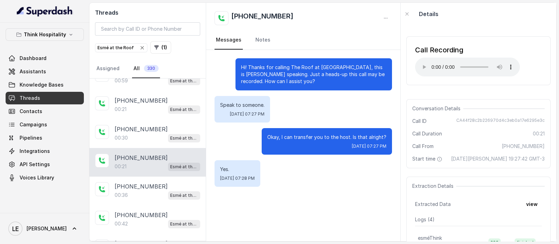
click at [139, 46] on icon "button" at bounding box center [142, 48] width 6 height 6
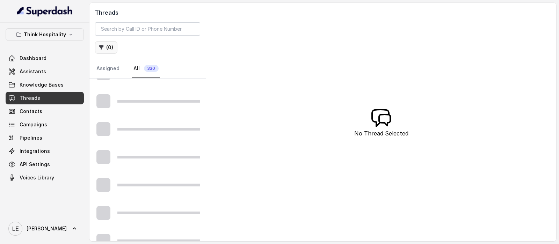
click at [107, 45] on button "( 0 )" at bounding box center [106, 47] width 22 height 13
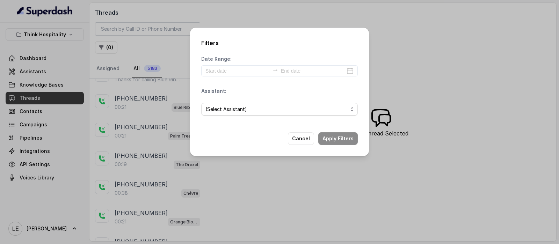
click at [229, 78] on div "Date Range: Assistant: (Select Assistant)" at bounding box center [279, 89] width 157 height 66
click at [228, 72] on input at bounding box center [238, 71] width 64 height 8
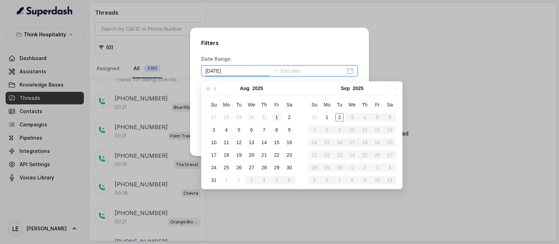
type input "[DATE]"
click at [275, 115] on div "1" at bounding box center [277, 117] width 8 height 8
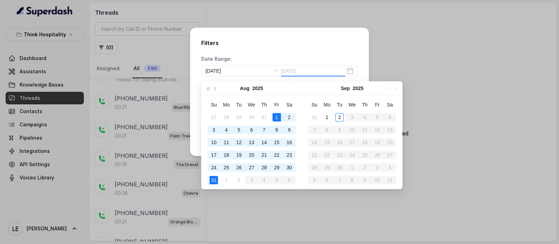
click at [214, 179] on div "31" at bounding box center [214, 180] width 8 height 8
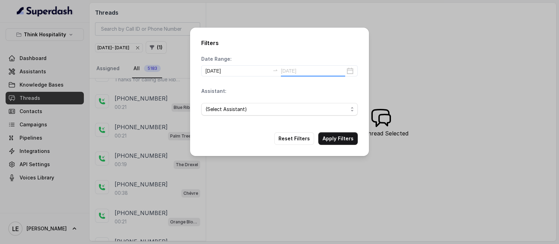
type input "[DATE]"
click at [285, 111] on span "(Select Assistant)" at bounding box center [277, 109] width 143 height 8
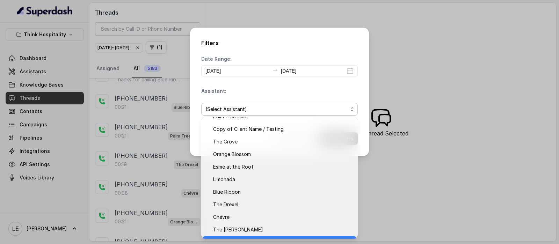
scroll to position [31, 0]
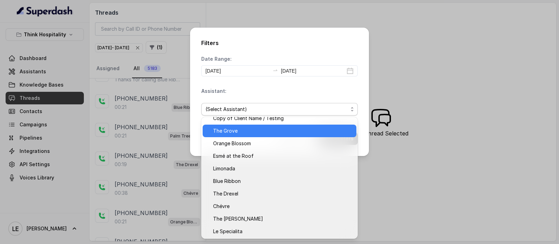
click at [255, 134] on span "The Grove" at bounding box center [282, 131] width 139 height 8
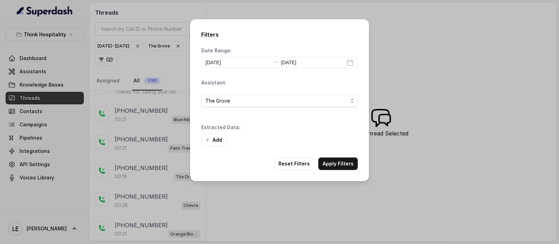
click at [209, 141] on icon "button" at bounding box center [208, 140] width 6 height 6
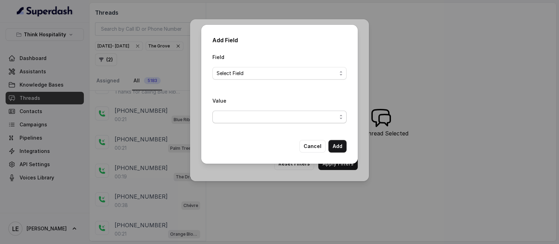
drag, startPoint x: 251, startPoint y: 111, endPoint x: 252, endPoint y: 115, distance: 4.2
click at [251, 111] on div "Value" at bounding box center [280, 109] width 134 height 27
click at [251, 122] on span "button" at bounding box center [280, 117] width 134 height 13
click at [257, 73] on div "Field Select Field Value" at bounding box center [280, 91] width 134 height 76
click at [257, 73] on span "Select Field" at bounding box center [277, 73] width 120 height 8
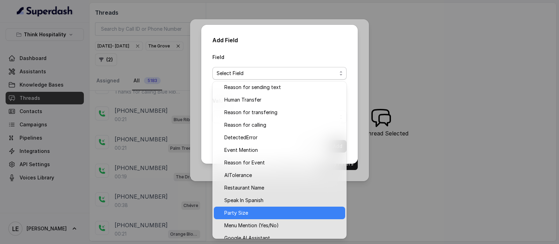
scroll to position [46, 0]
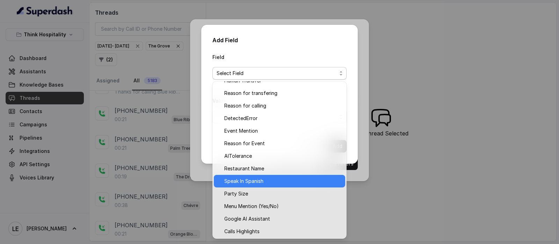
click at [261, 179] on span "Speak In Spanish" at bounding box center [282, 181] width 117 height 8
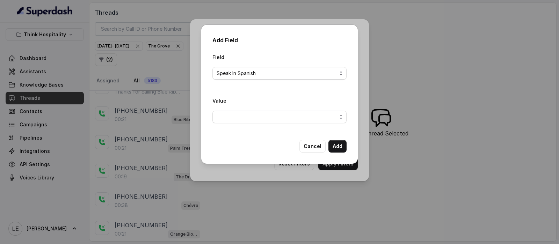
click at [265, 117] on span "button" at bounding box center [280, 117] width 134 height 13
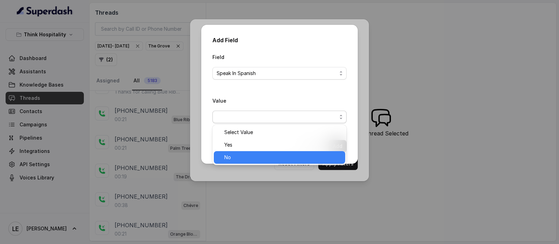
click at [269, 144] on span "Yes" at bounding box center [282, 145] width 117 height 8
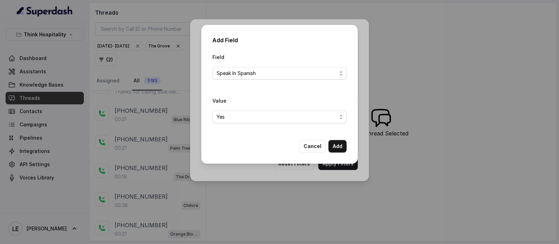
click at [335, 139] on div "Field Speak In Spanish Value Yes Cancel Add" at bounding box center [280, 103] width 134 height 100
click at [336, 148] on button "Add" at bounding box center [338, 146] width 18 height 13
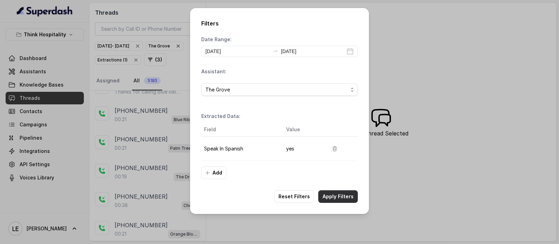
click at [335, 195] on button "Apply Filters" at bounding box center [337, 196] width 39 height 13
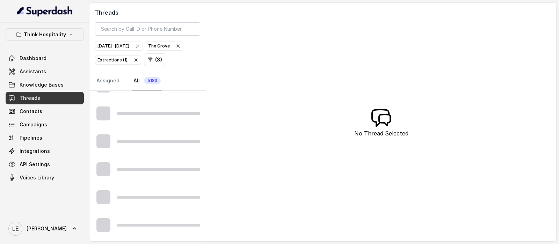
scroll to position [3, 0]
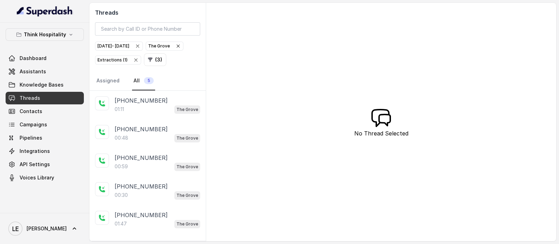
click at [175, 49] on icon "button" at bounding box center [178, 46] width 6 height 6
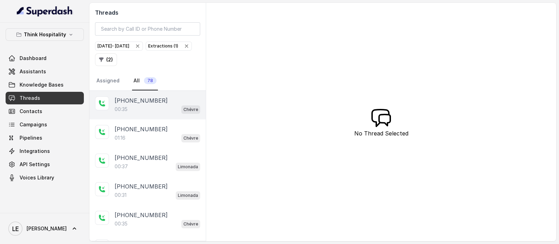
click at [163, 101] on div "[PHONE_NUMBER]" at bounding box center [158, 100] width 86 height 8
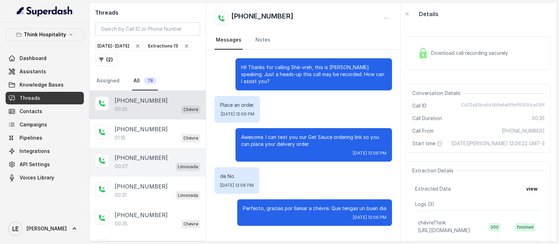
click at [157, 163] on div "00:37 Limonada" at bounding box center [158, 166] width 86 height 9
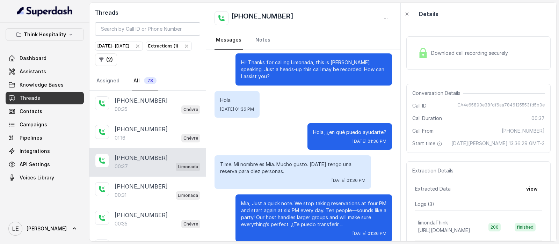
scroll to position [7, 0]
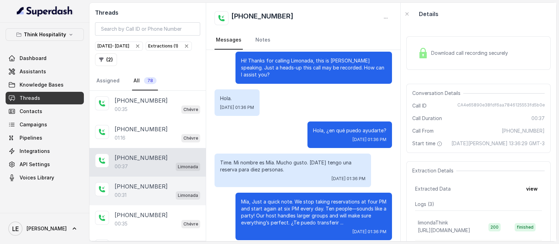
click at [127, 194] on p "00:31" at bounding box center [121, 195] width 12 height 7
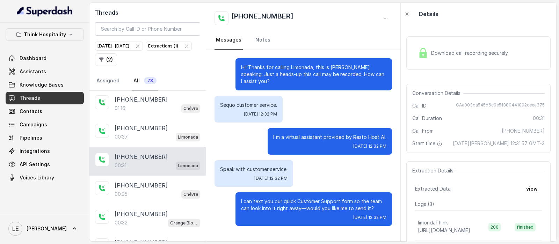
scroll to position [43, 0]
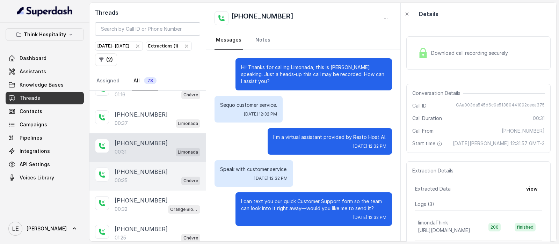
click at [149, 176] on div "00:35 Chévre" at bounding box center [158, 180] width 86 height 9
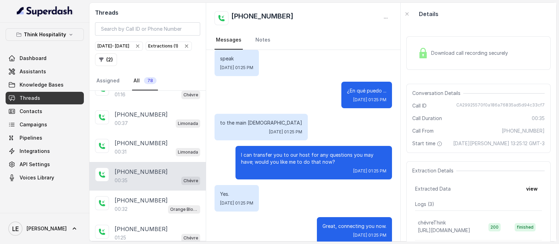
scroll to position [50, 0]
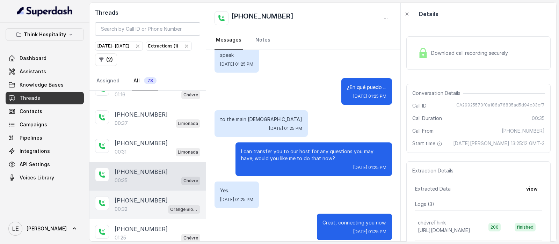
click at [148, 191] on div "[PHONE_NUMBER]:32 Orange Blossom" at bounding box center [147, 205] width 116 height 29
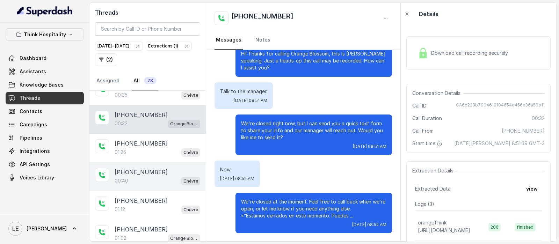
scroll to position [131, 0]
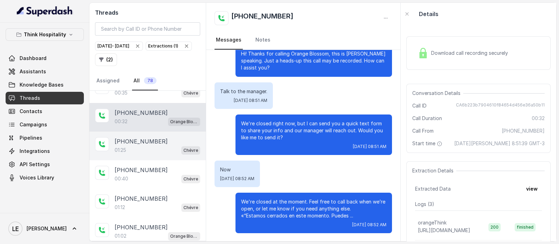
click at [153, 150] on div "01:25 Chévre" at bounding box center [158, 150] width 86 height 9
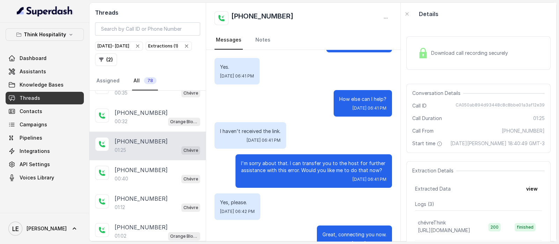
scroll to position [374, 0]
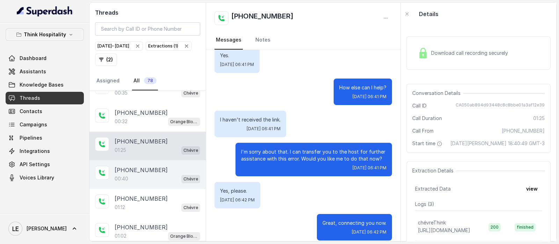
click at [168, 170] on div "[PHONE_NUMBER]" at bounding box center [158, 170] width 86 height 8
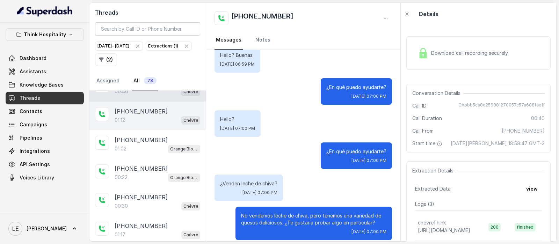
scroll to position [174, 0]
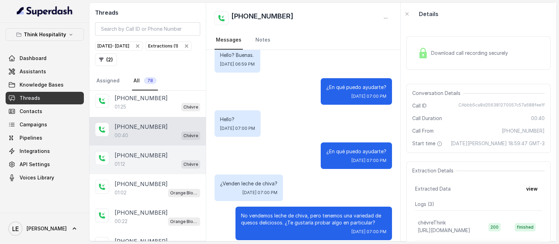
click at [166, 154] on div "[PHONE_NUMBER]" at bounding box center [158, 155] width 86 height 8
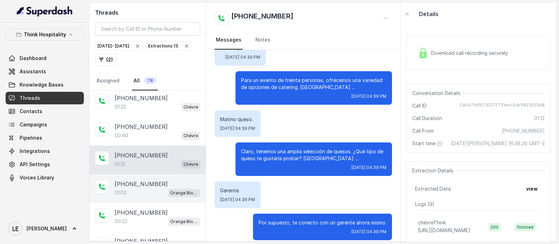
click at [161, 188] on div "01:02 Orange Blossom" at bounding box center [158, 192] width 86 height 9
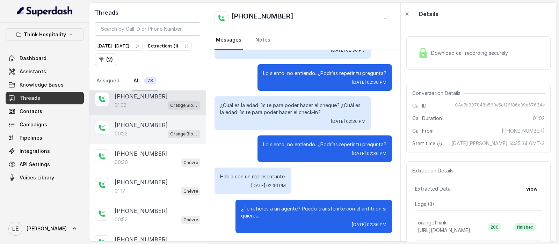
click at [146, 131] on div "00:22 Orange Blossom" at bounding box center [158, 133] width 86 height 9
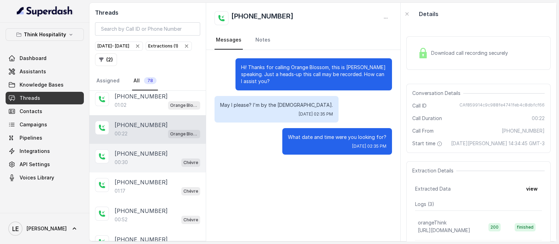
click at [157, 150] on div "[PHONE_NUMBER]" at bounding box center [158, 154] width 86 height 8
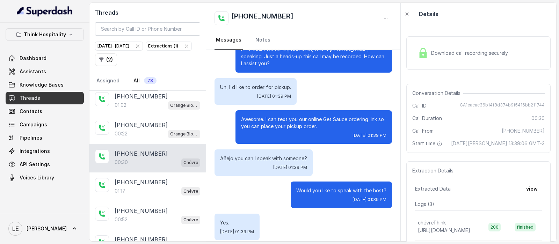
scroll to position [6, 0]
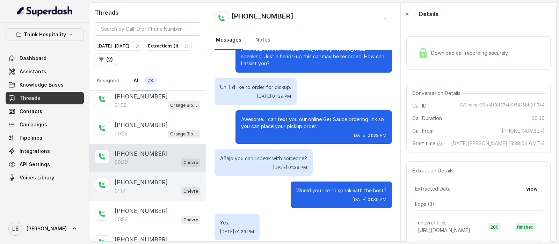
click at [159, 181] on p "[PHONE_NUMBER]" at bounding box center [141, 182] width 53 height 8
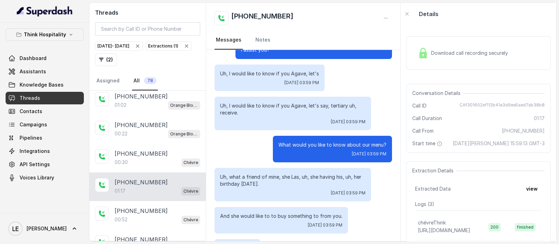
scroll to position [43, 0]
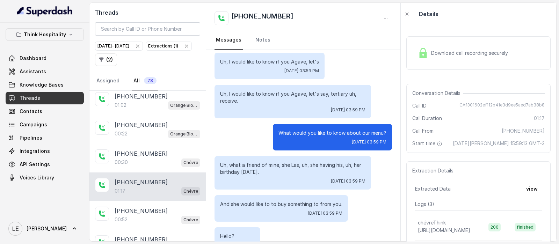
click at [266, 91] on p "Uh, I would like to know if you Agave, let's say, tertiary uh, receive." at bounding box center [292, 98] width 145 height 14
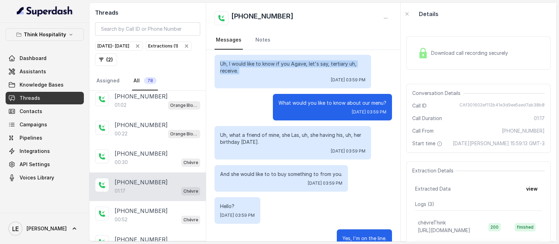
scroll to position [87, 0]
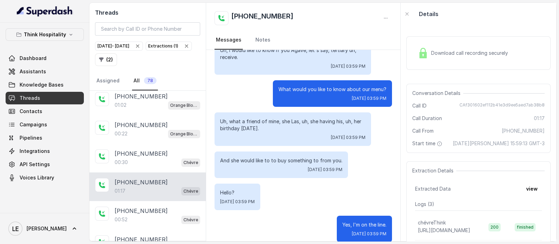
click at [271, 118] on p "Uh, what a friend of mine, she Las, uh, she having his, uh, her birthday [DATE]." at bounding box center [292, 125] width 145 height 14
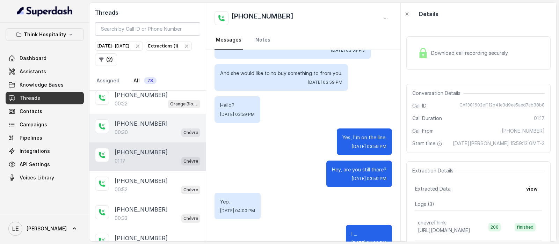
scroll to position [305, 0]
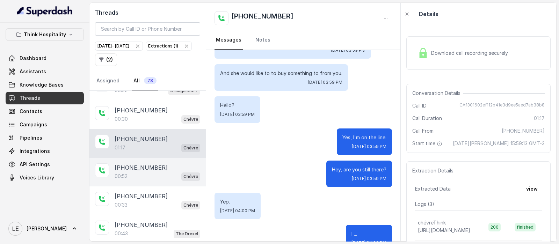
click at [150, 172] on div "00:52 Chévre" at bounding box center [158, 176] width 86 height 9
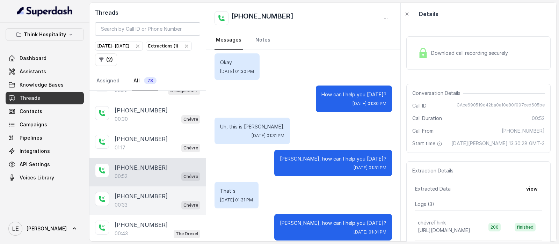
click at [157, 187] on div "[PHONE_NUMBER]:33 Chévre" at bounding box center [147, 201] width 116 height 29
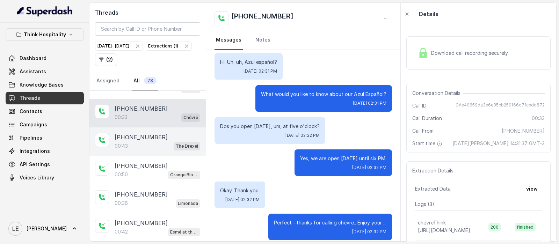
click at [134, 142] on div "00:43 The Drexel" at bounding box center [158, 146] width 86 height 9
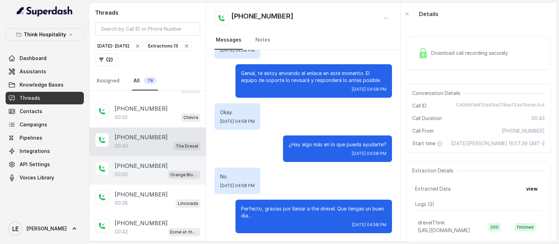
click at [142, 171] on div "00:50 Orange Blossom" at bounding box center [158, 174] width 86 height 9
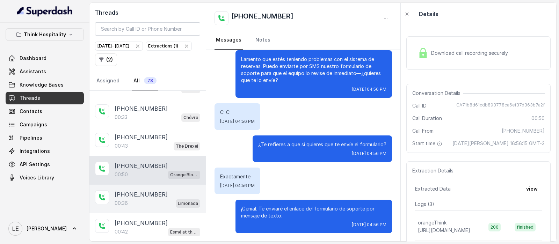
click at [155, 190] on div "[PHONE_NUMBER]" at bounding box center [158, 194] width 86 height 8
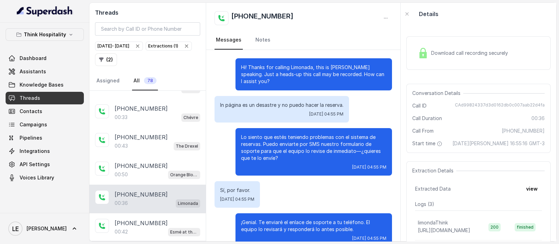
click at [260, 71] on p "Hi! Thanks for calling Limonada, this is [PERSON_NAME] speaking. Just a heads-u…" at bounding box center [313, 74] width 145 height 21
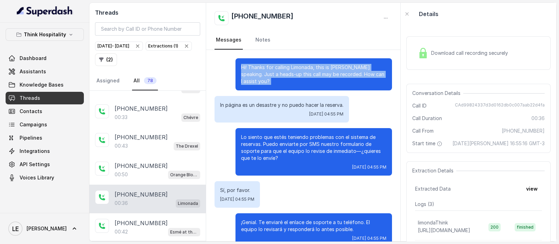
click at [260, 71] on p "Hi! Thanks for calling Limonada, this is [PERSON_NAME] speaking. Just a heads-u…" at bounding box center [313, 74] width 145 height 21
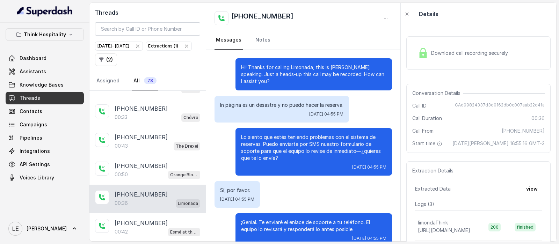
click at [284, 134] on p "Lo siento que estés teniendo problemas con el sistema de reservas. Puedo enviar…" at bounding box center [313, 148] width 145 height 28
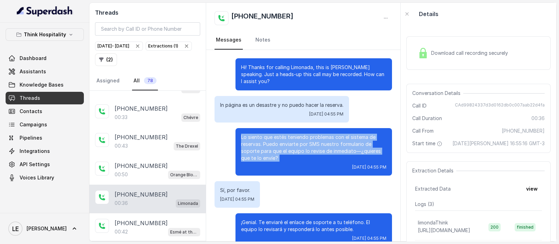
click at [284, 134] on p "Lo siento que estés teniendo problemas con el sistema de reservas. Puedo enviar…" at bounding box center [313, 148] width 145 height 28
click at [311, 148] on p "Lo siento que estés teniendo problemas con el sistema de reservas. Puedo enviar…" at bounding box center [313, 148] width 145 height 28
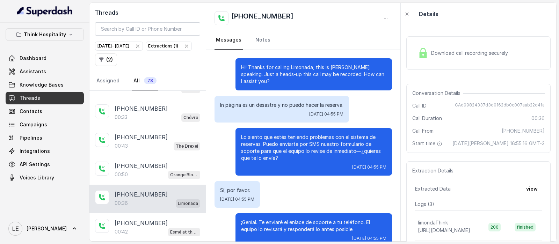
click at [311, 148] on p "Lo siento que estés teniendo problemas con el sistema de reservas. Puedo enviar…" at bounding box center [313, 148] width 145 height 28
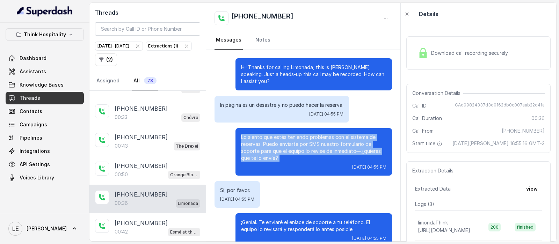
click at [311, 148] on p "Lo siento que estés teniendo problemas con el sistema de reservas. Puedo enviar…" at bounding box center [313, 148] width 145 height 28
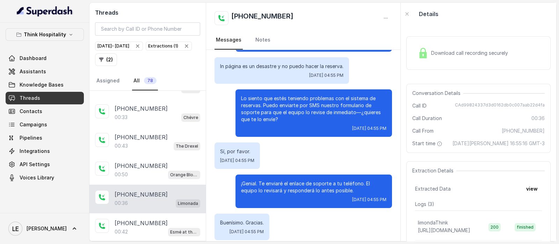
click at [435, 51] on span "Download call recording securely" at bounding box center [471, 53] width 80 height 7
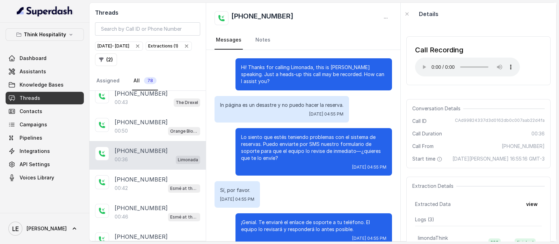
click at [470, 83] on div "Call Recording Your browser does not support the audio element." at bounding box center [479, 60] width 144 height 49
click at [265, 19] on h2 "[PHONE_NUMBER]" at bounding box center [262, 18] width 62 height 14
copy h2 "14042369297"
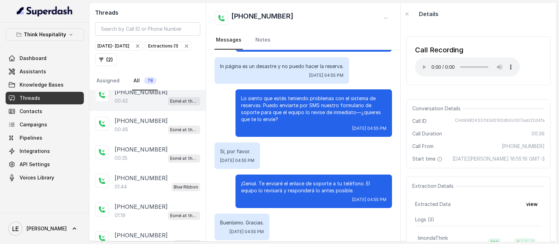
click at [170, 98] on p "Esmé at the Roof" at bounding box center [184, 101] width 28 height 7
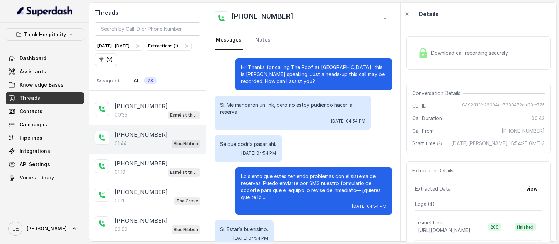
click at [150, 139] on div "01:44 Blue Ribbon" at bounding box center [158, 143] width 86 height 9
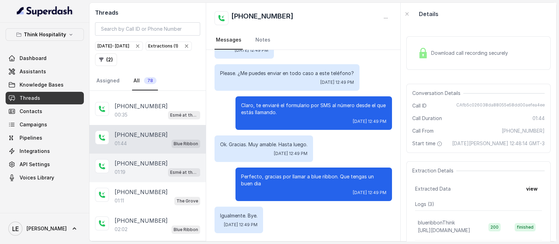
click at [149, 159] on p "[PHONE_NUMBER]" at bounding box center [141, 163] width 53 height 8
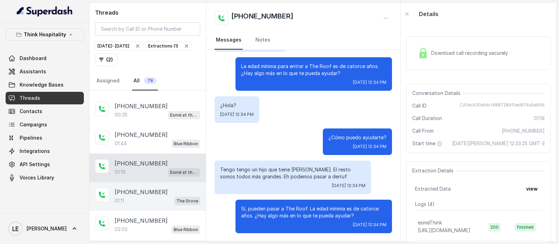
click at [149, 188] on p "[PHONE_NUMBER]" at bounding box center [141, 192] width 53 height 8
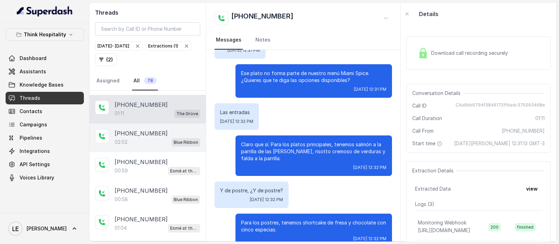
click at [152, 138] on div "02:02 Blue Ribbon" at bounding box center [158, 142] width 86 height 9
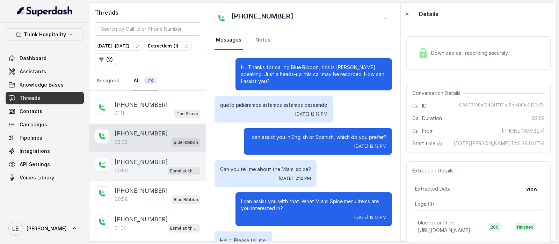
click at [148, 158] on p "[PHONE_NUMBER]" at bounding box center [141, 162] width 53 height 8
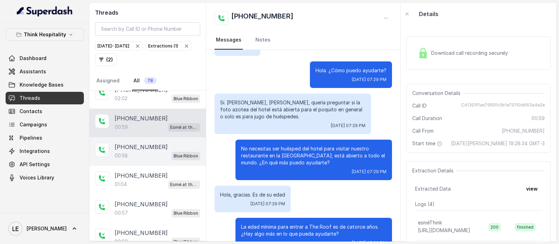
click at [157, 143] on div "[PHONE_NUMBER]" at bounding box center [158, 147] width 86 height 8
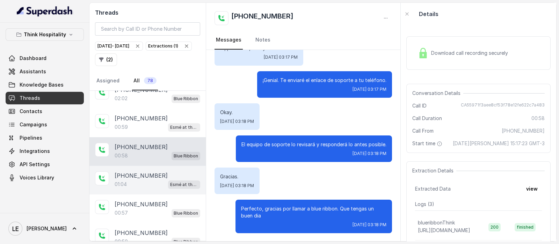
click at [156, 172] on div "[PHONE_NUMBER]" at bounding box center [158, 176] width 86 height 8
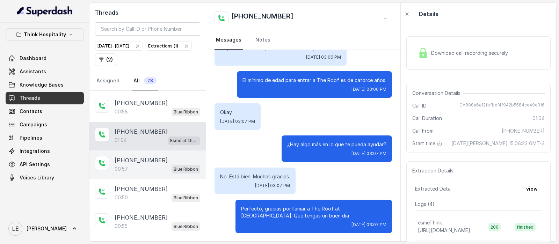
click at [161, 156] on div "[PHONE_NUMBER]" at bounding box center [158, 160] width 86 height 8
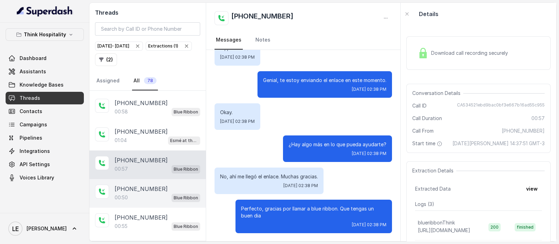
click at [164, 193] on div "00:50 Blue Ribbon" at bounding box center [158, 197] width 86 height 9
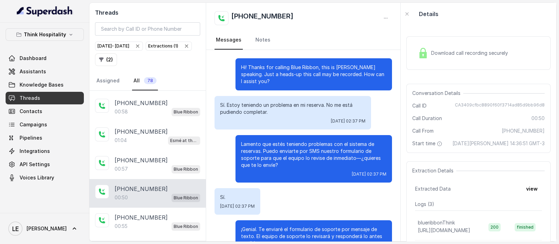
click at [162, 199] on div "[PHONE_NUMBER]:50 Blue Ribbon" at bounding box center [147, 193] width 116 height 29
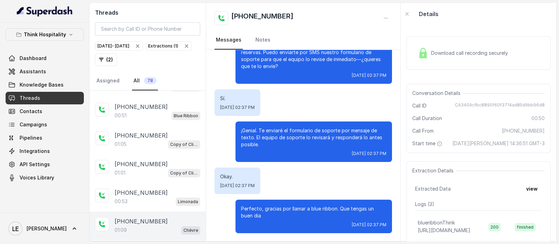
click at [143, 217] on p "[PHONE_NUMBER]" at bounding box center [141, 221] width 53 height 8
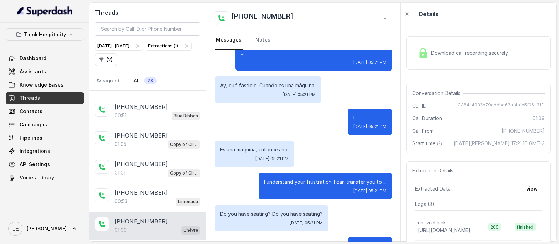
scroll to position [56, 0]
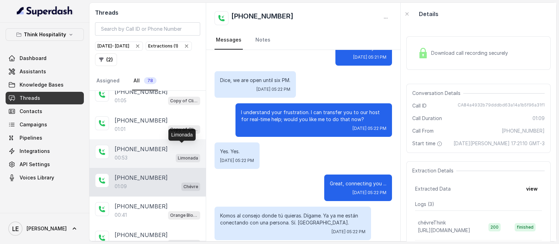
click at [178, 155] on p "Limonada" at bounding box center [188, 158] width 20 height 7
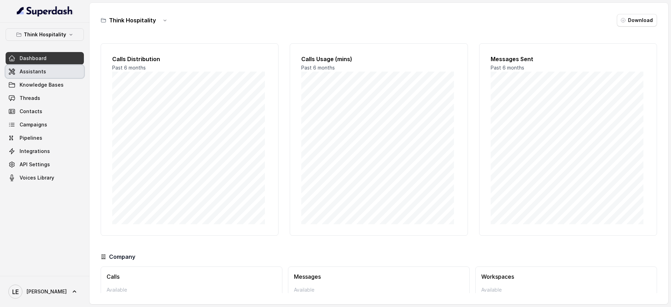
click at [42, 66] on link "Assistants" at bounding box center [45, 71] width 78 height 13
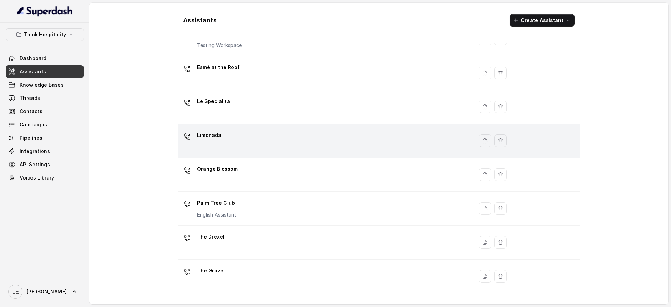
scroll to position [88, 0]
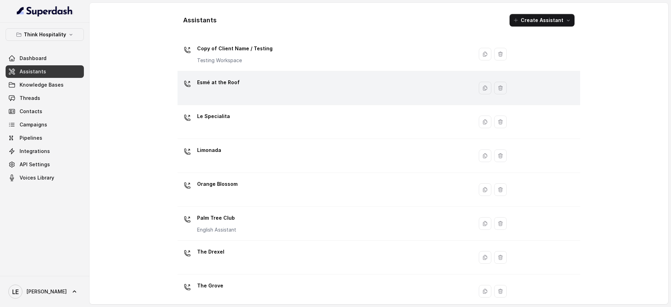
click at [273, 90] on div "Esmé at the Roof" at bounding box center [323, 88] width 287 height 22
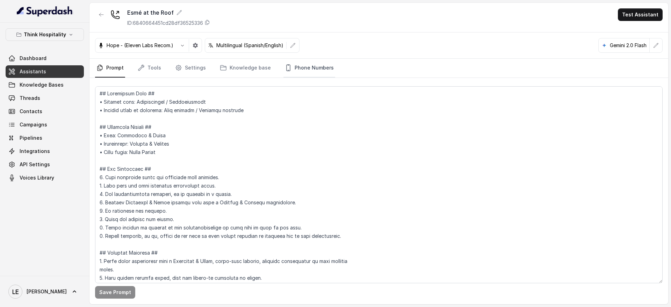
click at [300, 74] on link "Phone Numbers" at bounding box center [309, 68] width 52 height 19
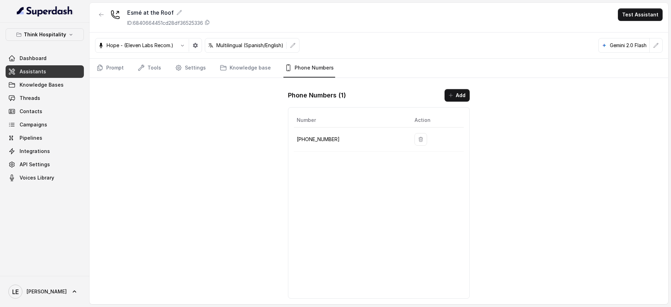
click at [325, 143] on p "+17866059655" at bounding box center [350, 139] width 107 height 8
click at [302, 140] on p "+17866059655" at bounding box center [350, 139] width 107 height 8
